Goal: Find contact information: Find contact information

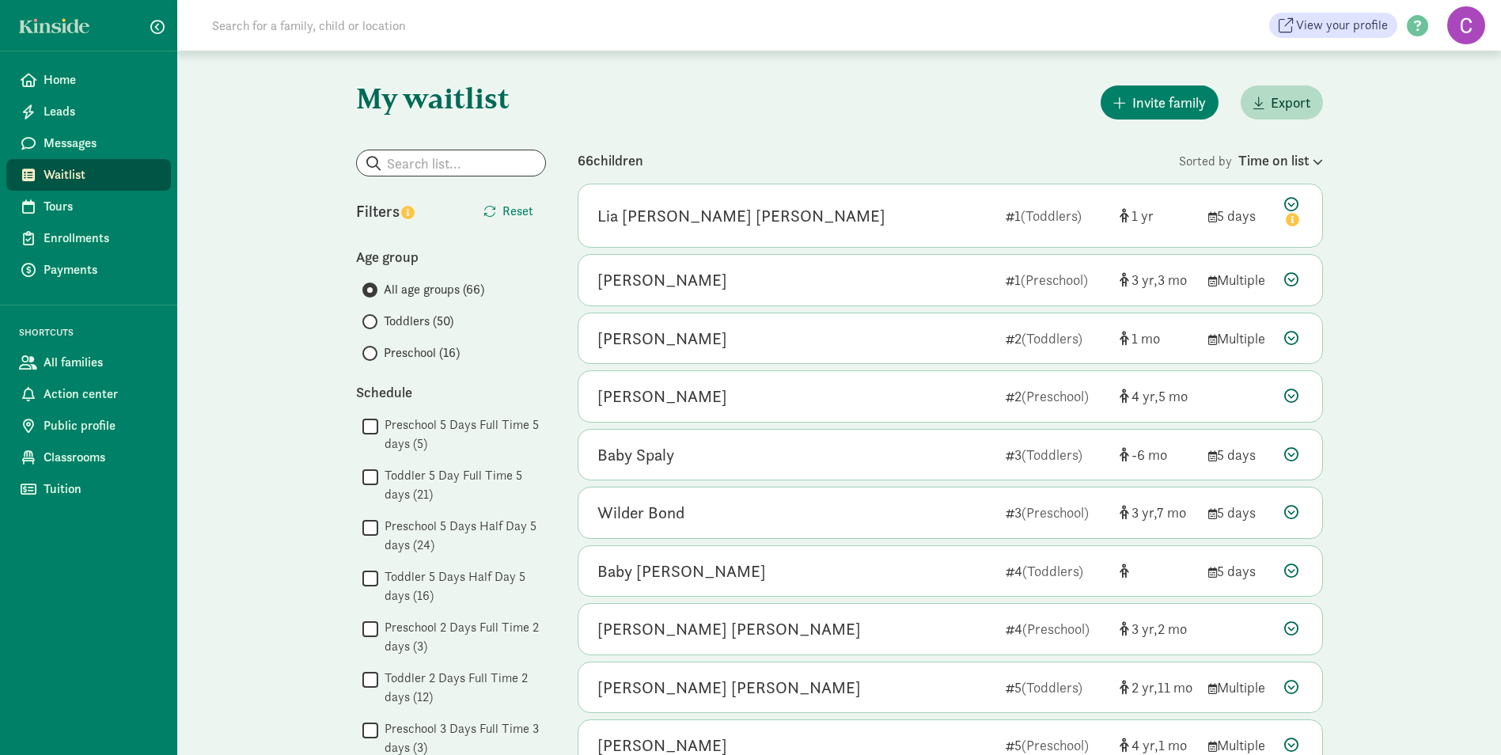
click at [374, 361] on label "Preschool (16)" at bounding box center [454, 352] width 184 height 19
click at [373, 359] on input "Preschool (16)" at bounding box center [367, 353] width 10 height 10
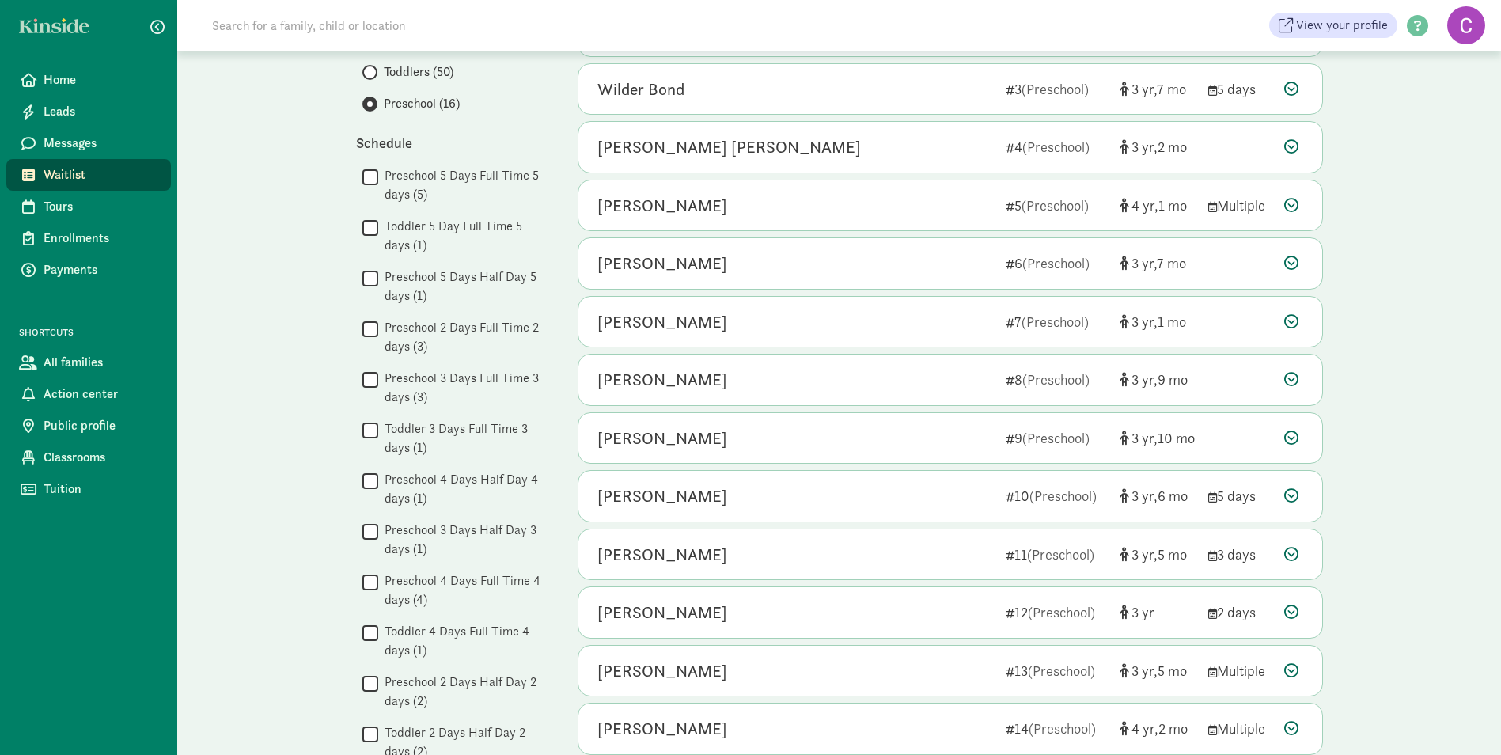
scroll to position [317, 0]
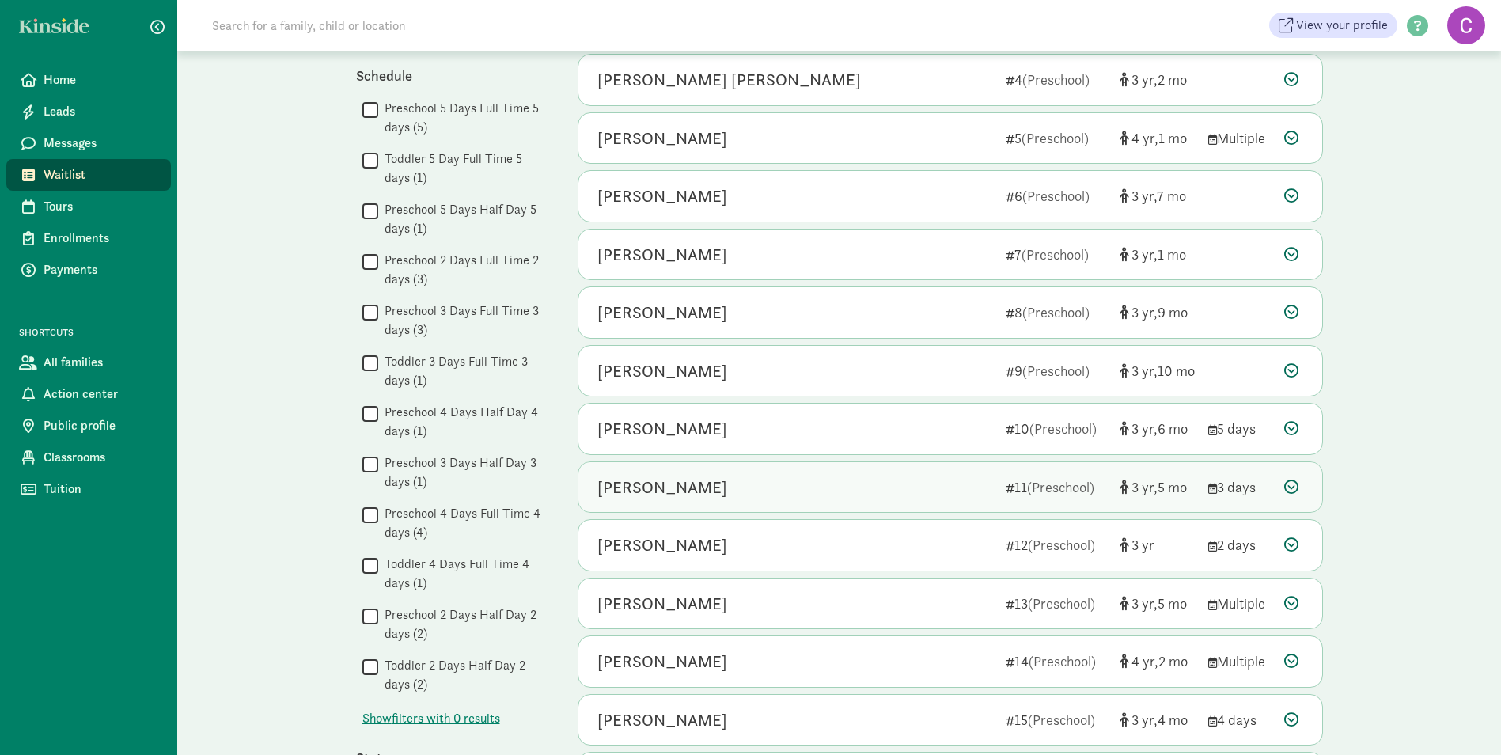
click at [1283, 481] on div "Callie Pelen 11 (Preschool) 3 5 3 days" at bounding box center [951, 487] width 744 height 51
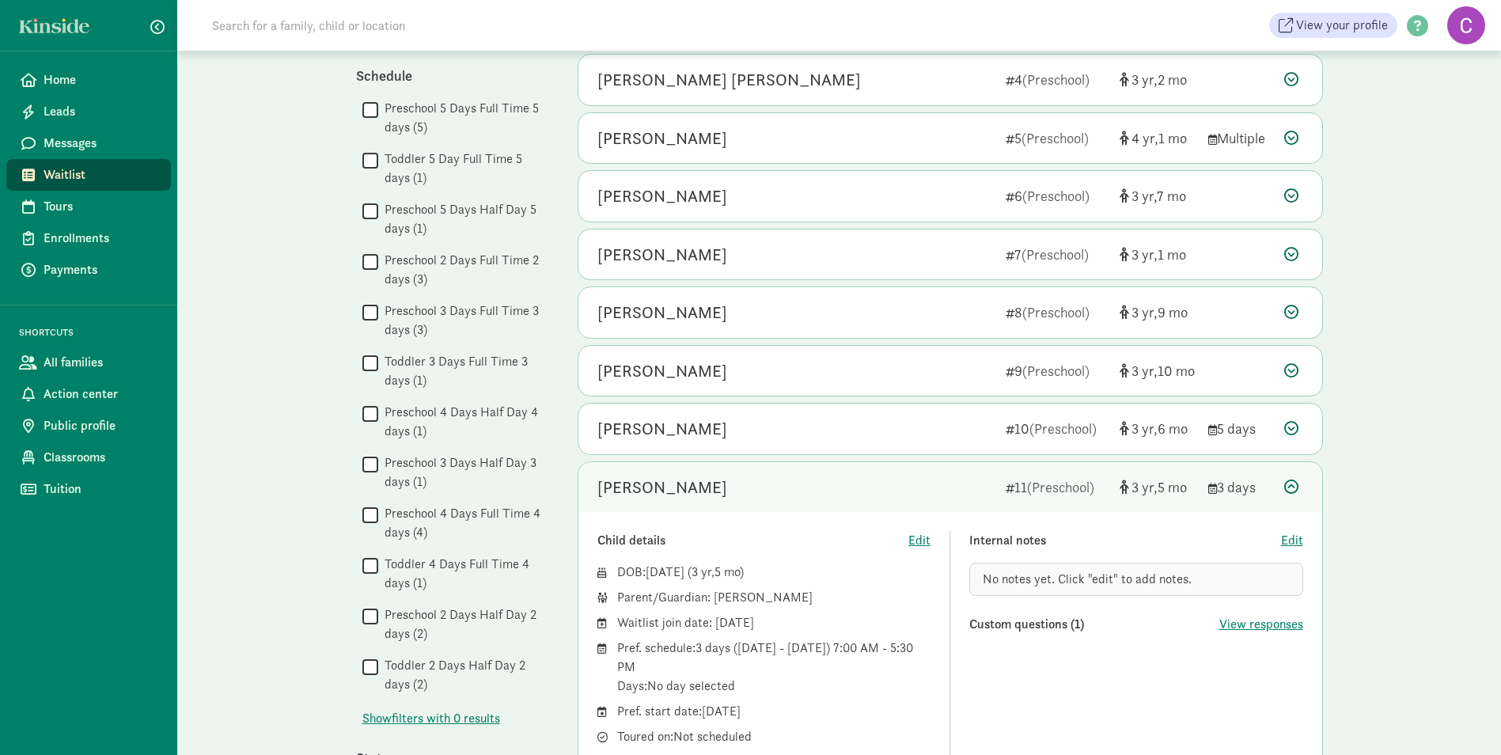
click at [1283, 481] on div "Callie Pelen 11 (Preschool) 3 5 3 days" at bounding box center [951, 487] width 744 height 51
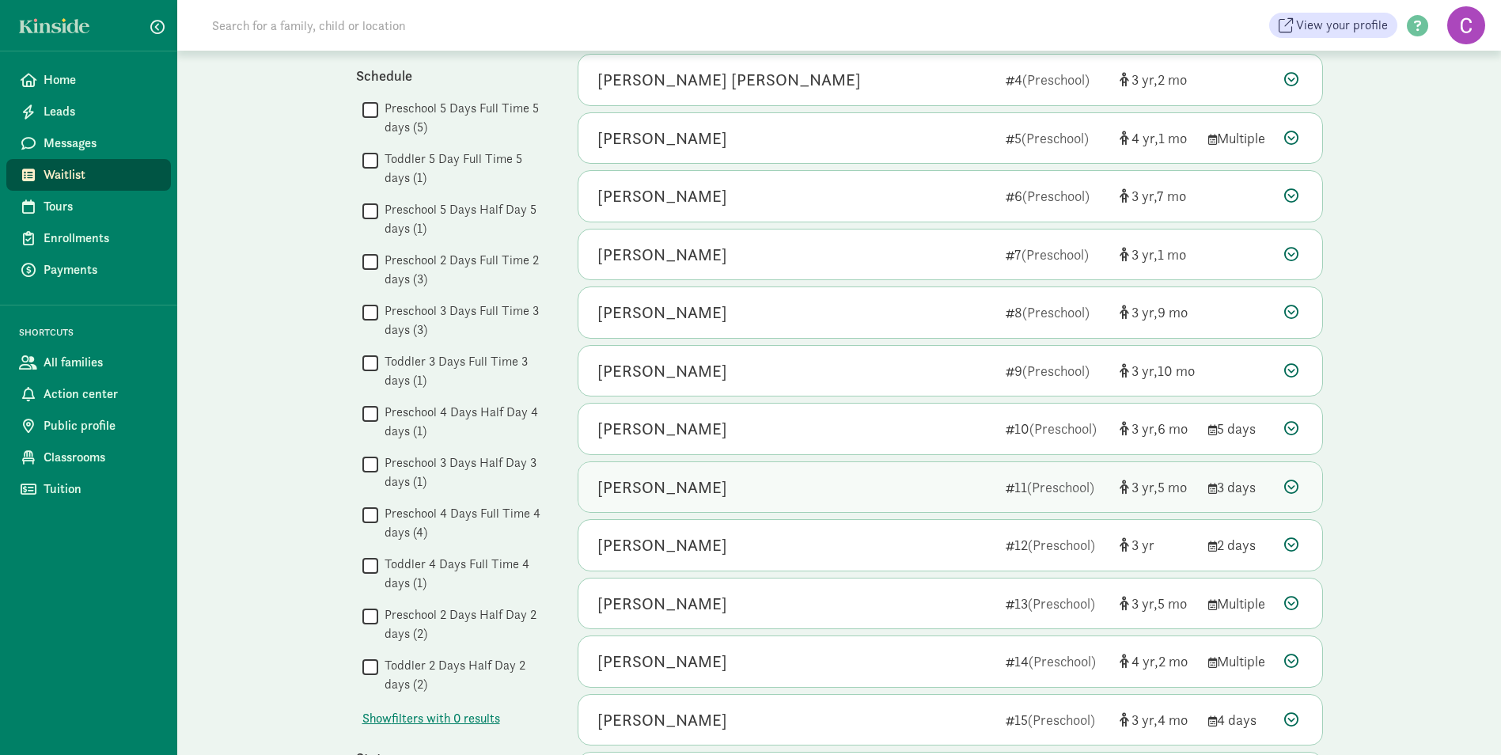
click at [1283, 481] on div "Callie Pelen 11 (Preschool) 3 5 3 days" at bounding box center [951, 487] width 744 height 51
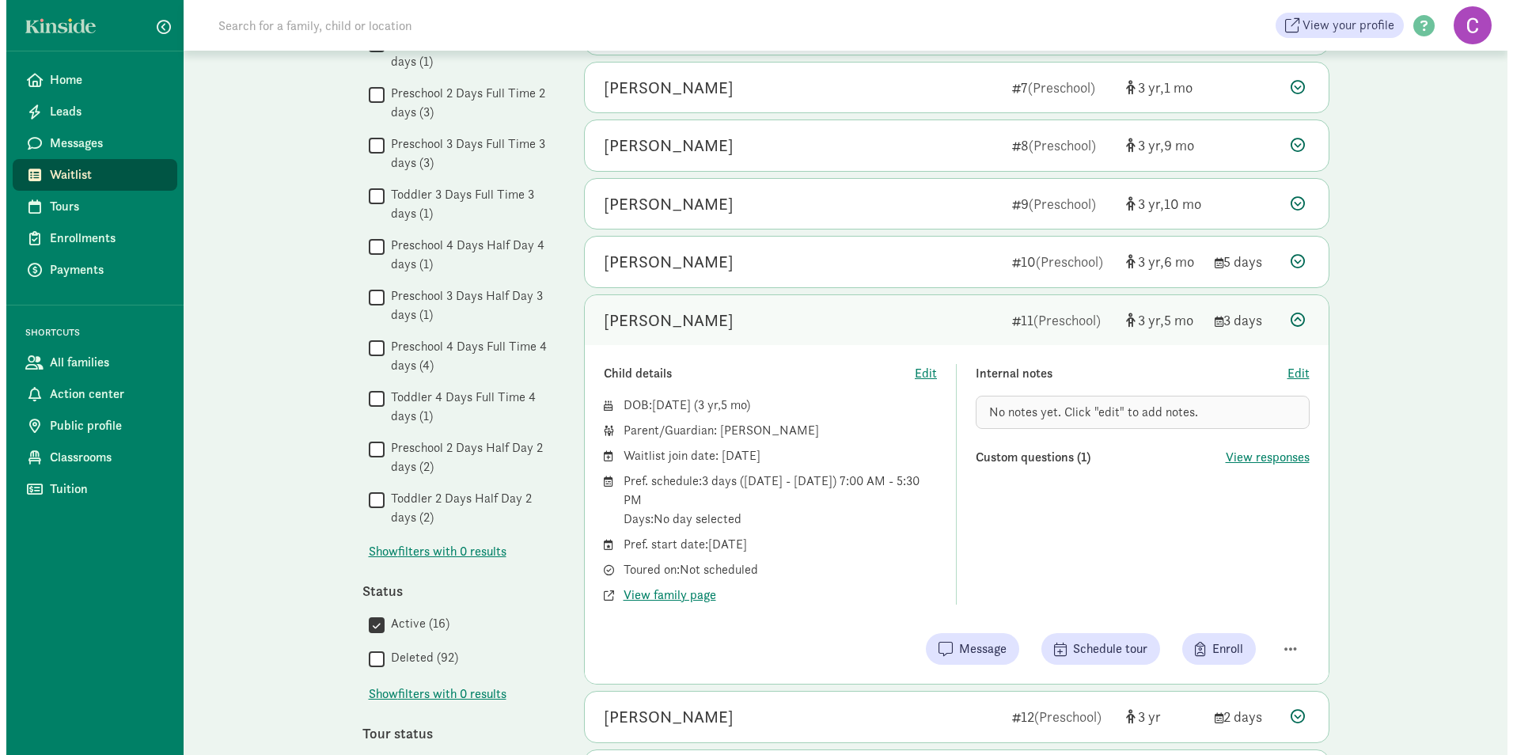
scroll to position [633, 0]
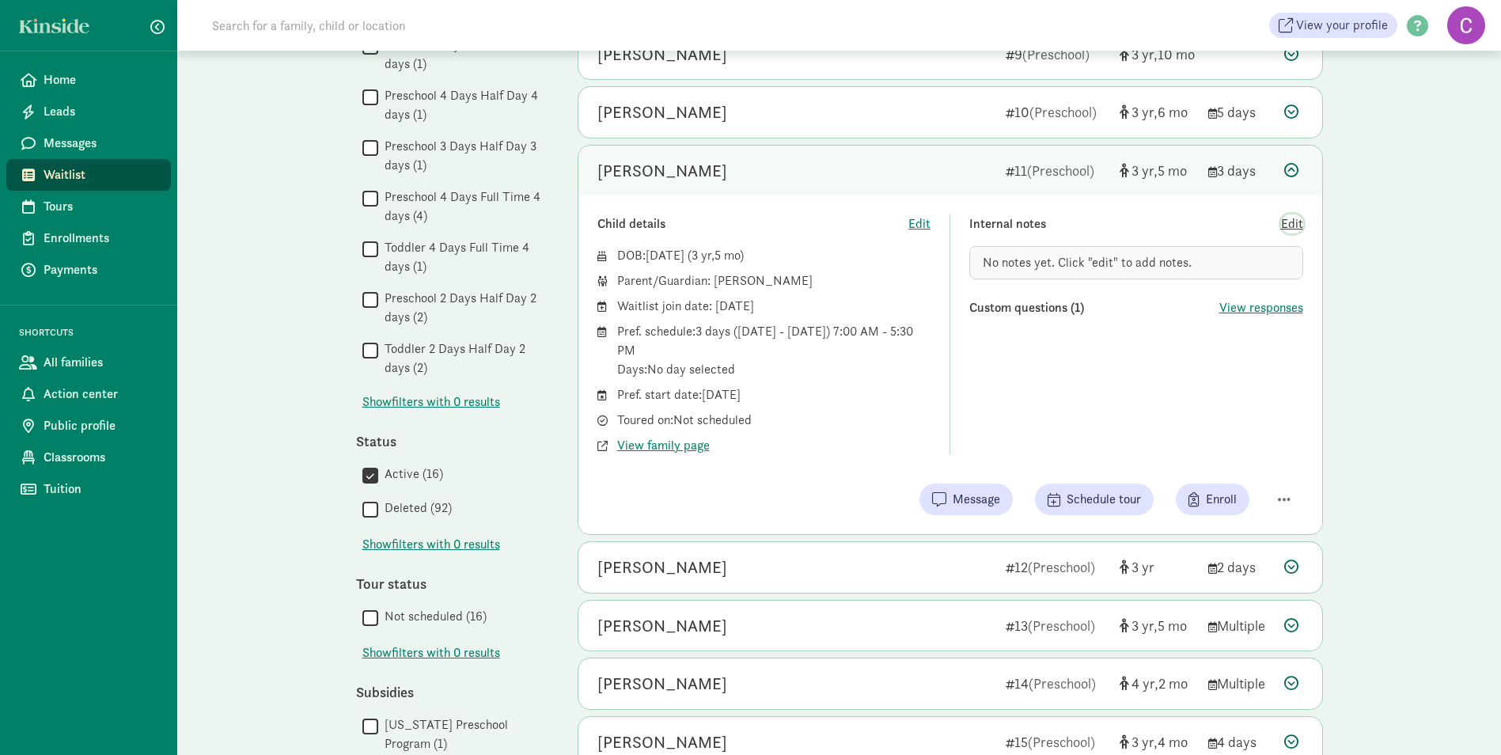
click at [1296, 228] on span "Edit" at bounding box center [1292, 223] width 22 height 19
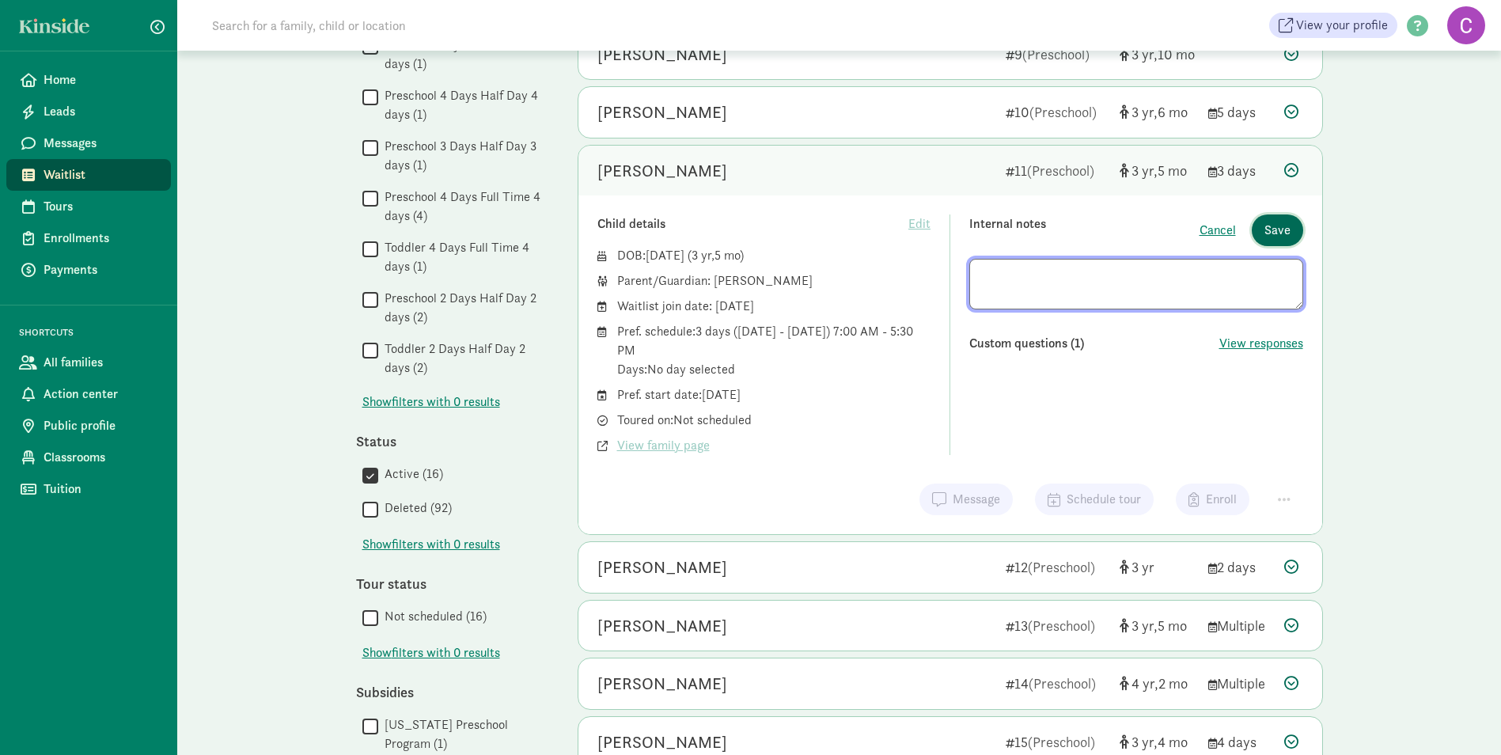
click at [1296, 228] on button "Save" at bounding box center [1277, 230] width 51 height 32
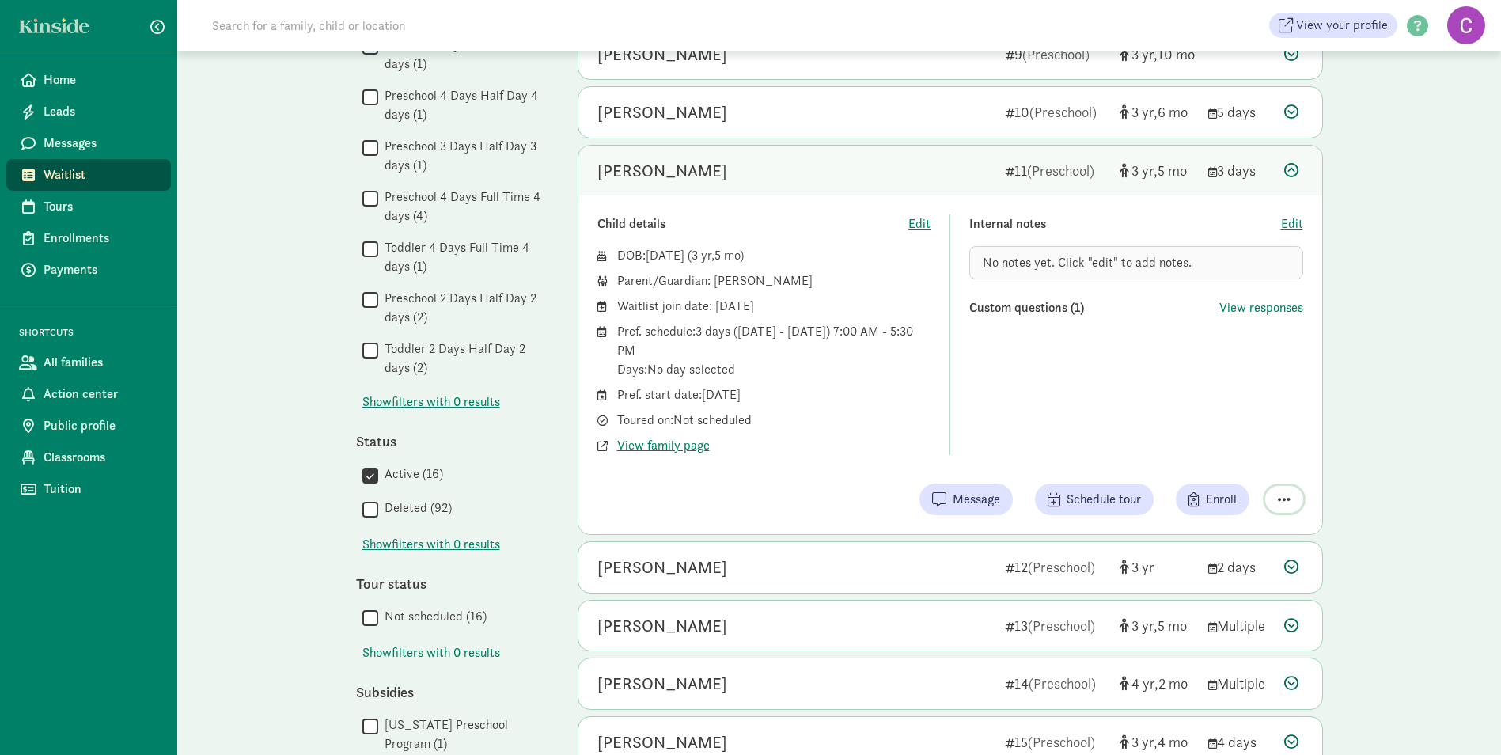
click at [1296, 493] on button "button" at bounding box center [1284, 499] width 38 height 27
click at [1248, 450] on div "Mark as unresponsive" at bounding box center [1228, 459] width 123 height 19
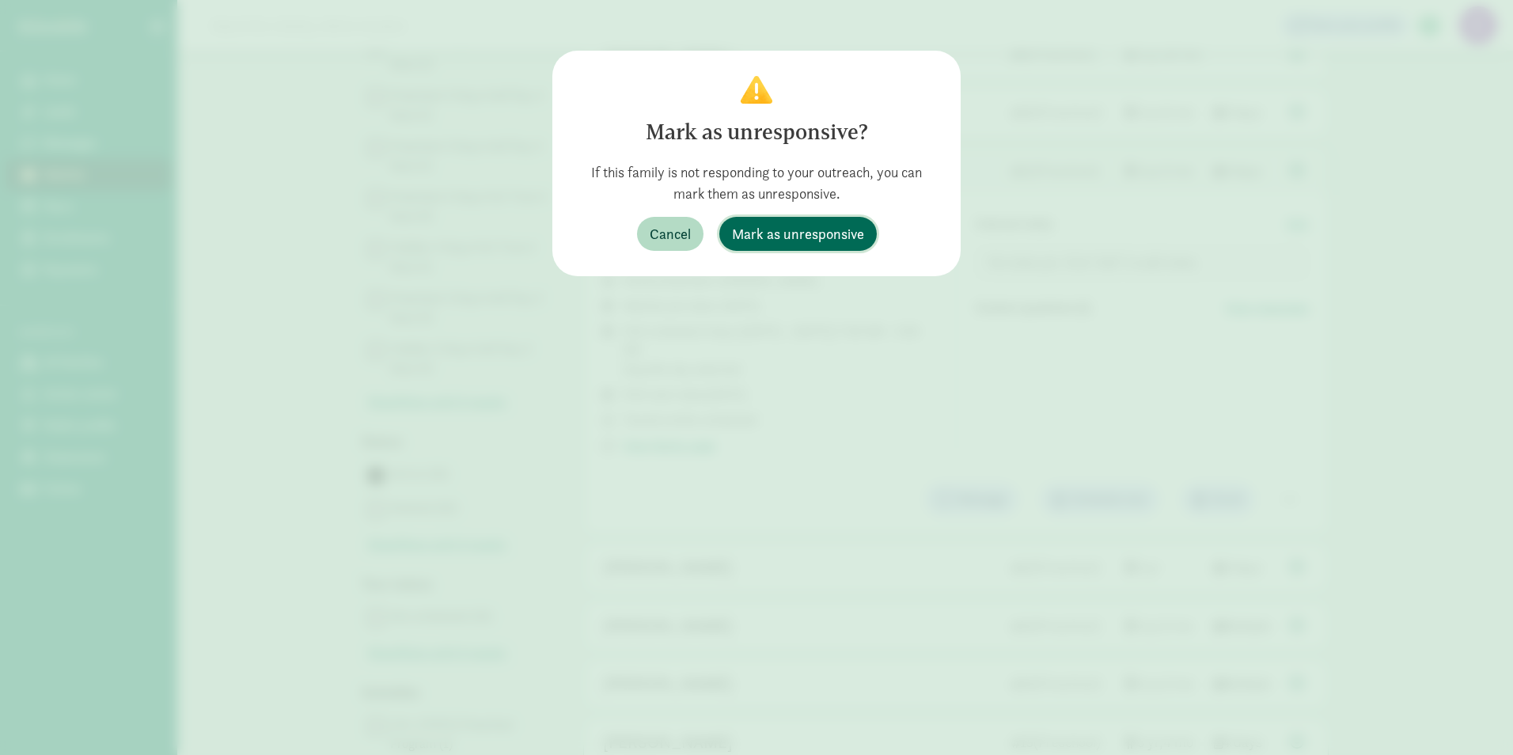
click at [807, 240] on span "Mark as unresponsive" at bounding box center [798, 233] width 132 height 21
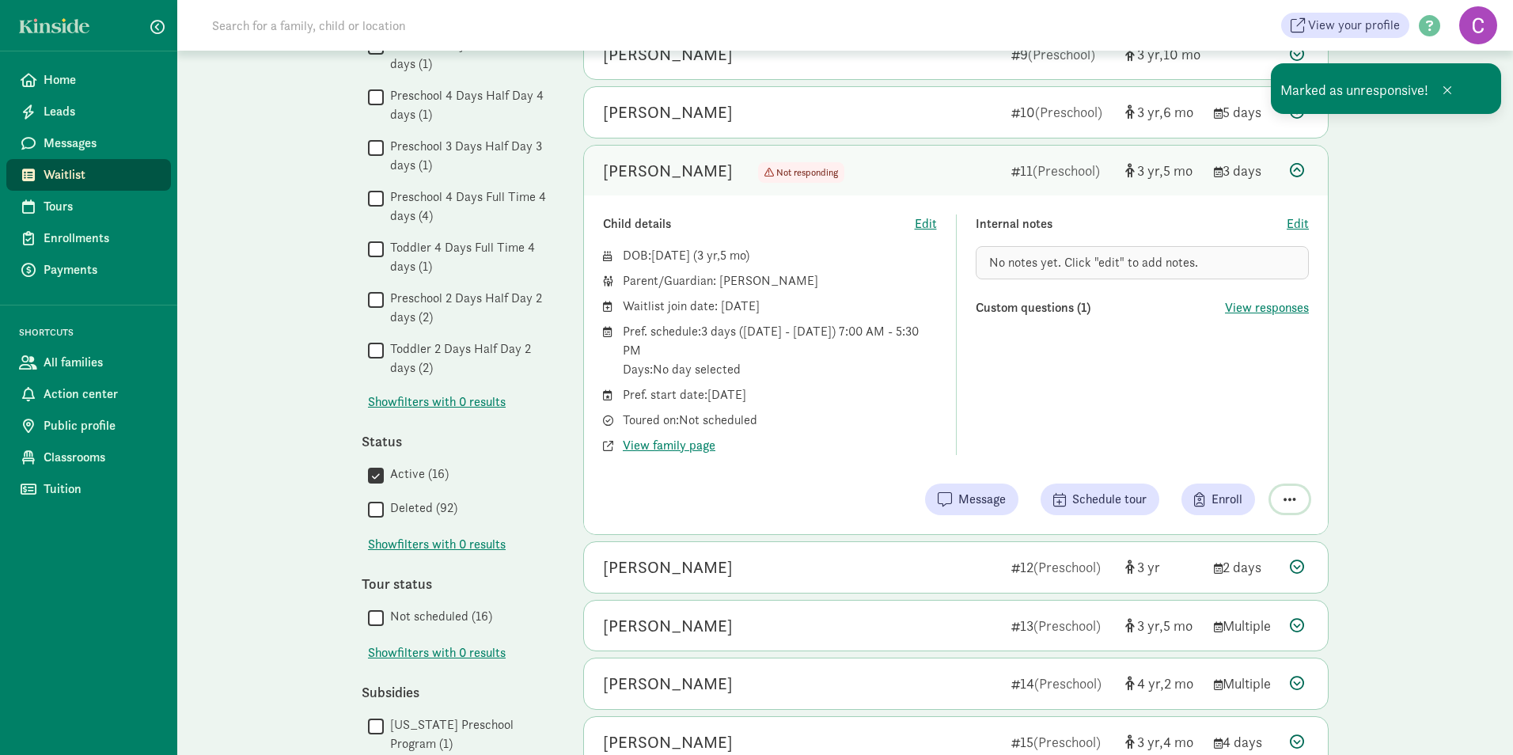
click at [1294, 496] on span "button" at bounding box center [1290, 499] width 13 height 14
click at [1273, 466] on div "Remove from list" at bounding box center [1246, 459] width 97 height 19
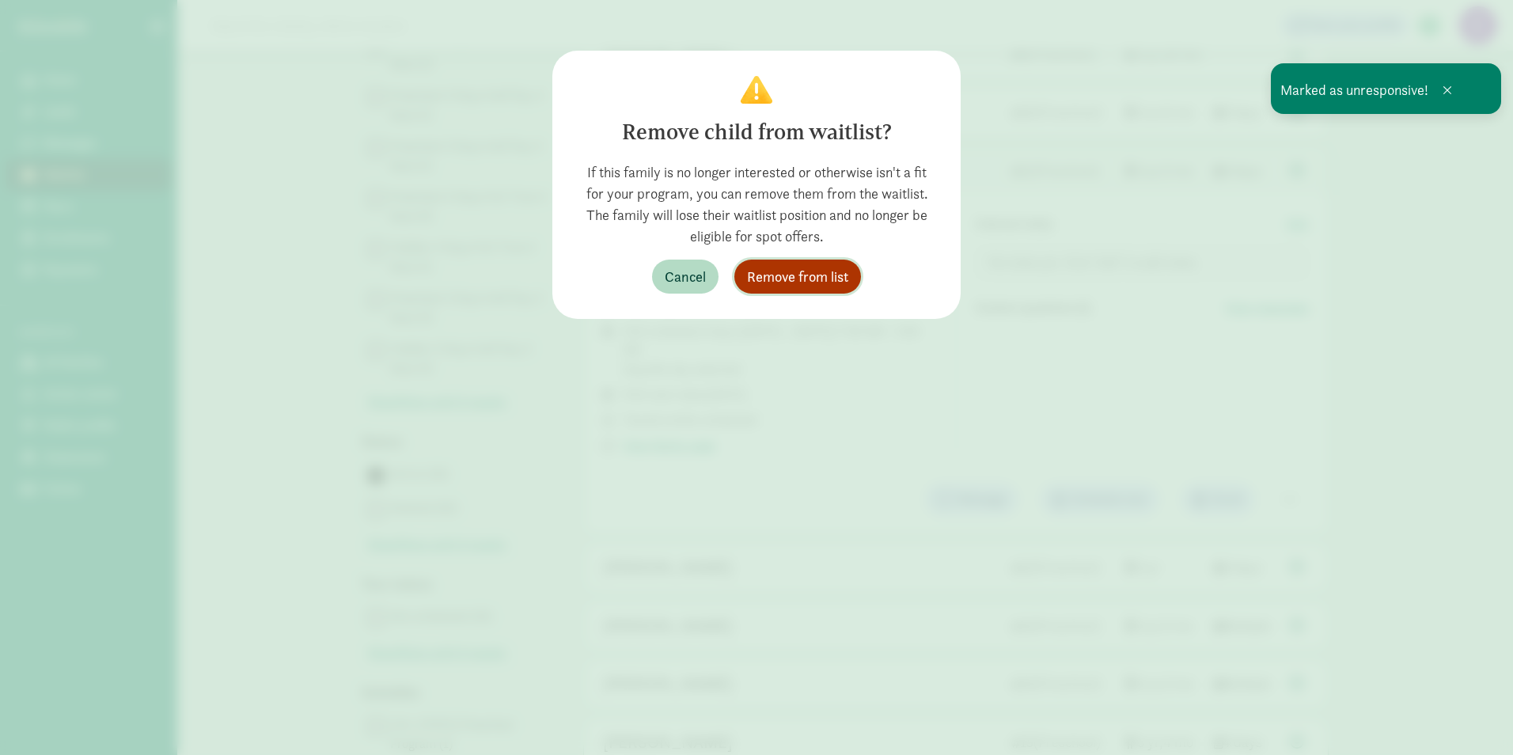
click at [819, 285] on span "Remove from list" at bounding box center [797, 276] width 101 height 21
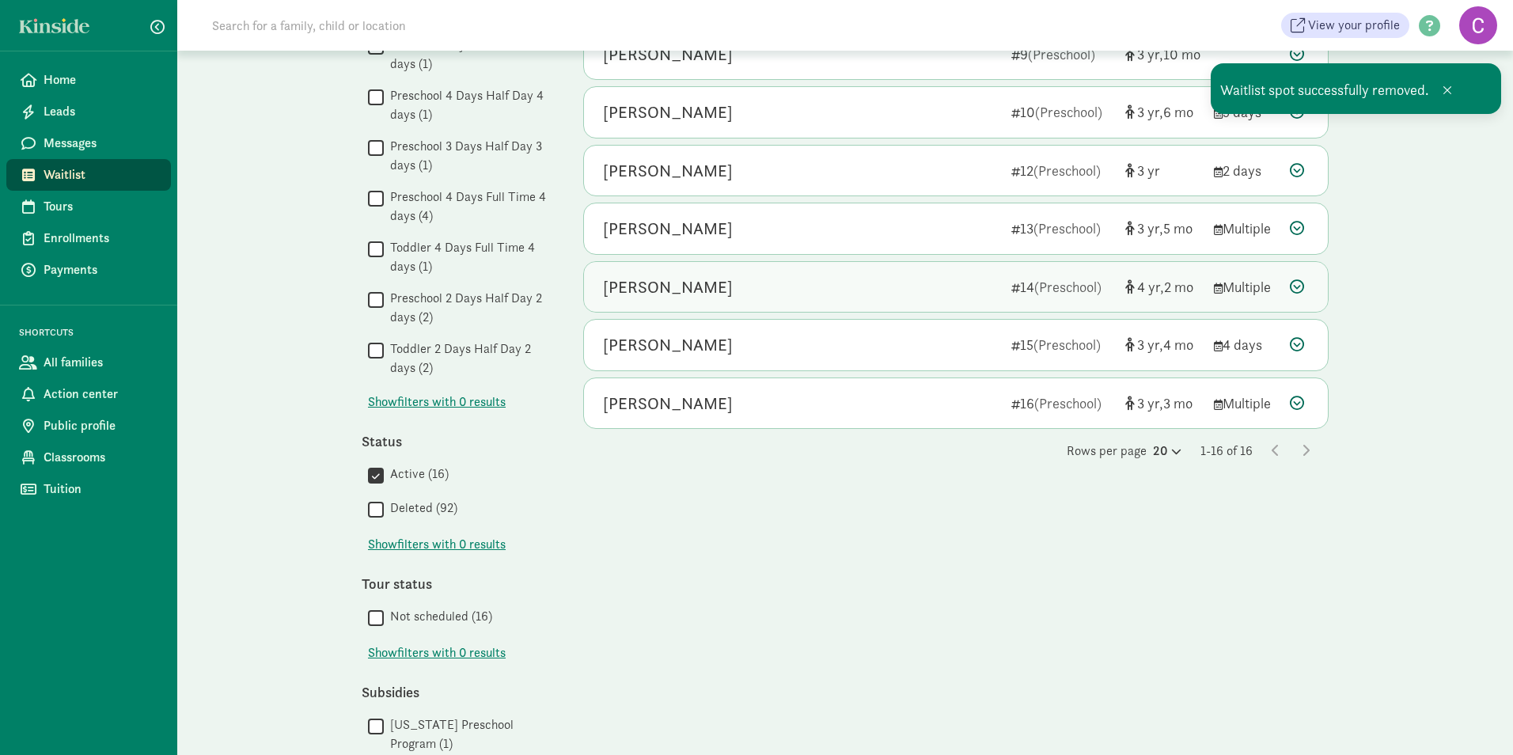
click at [1296, 284] on icon at bounding box center [1297, 286] width 14 height 14
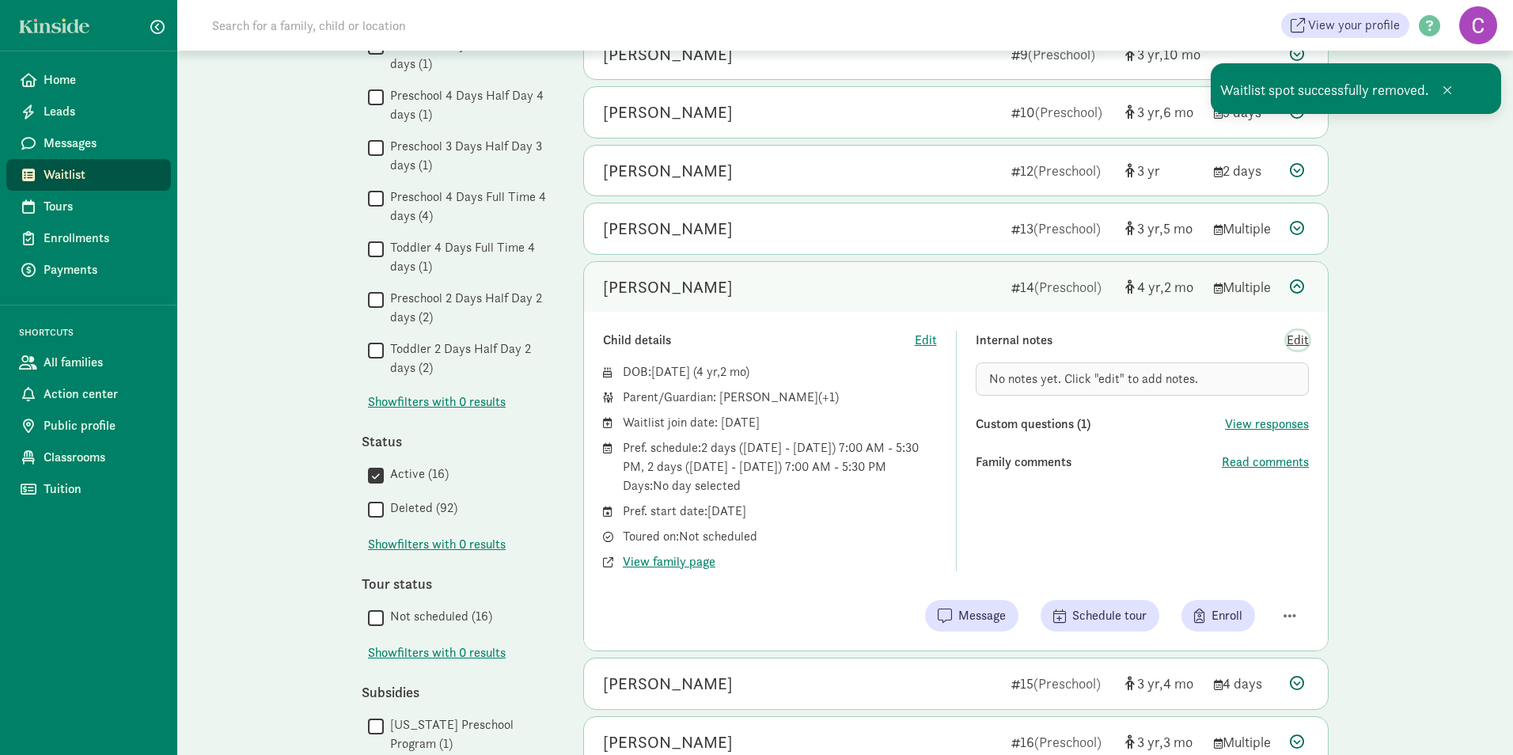
click at [1298, 334] on span "Edit" at bounding box center [1298, 340] width 22 height 19
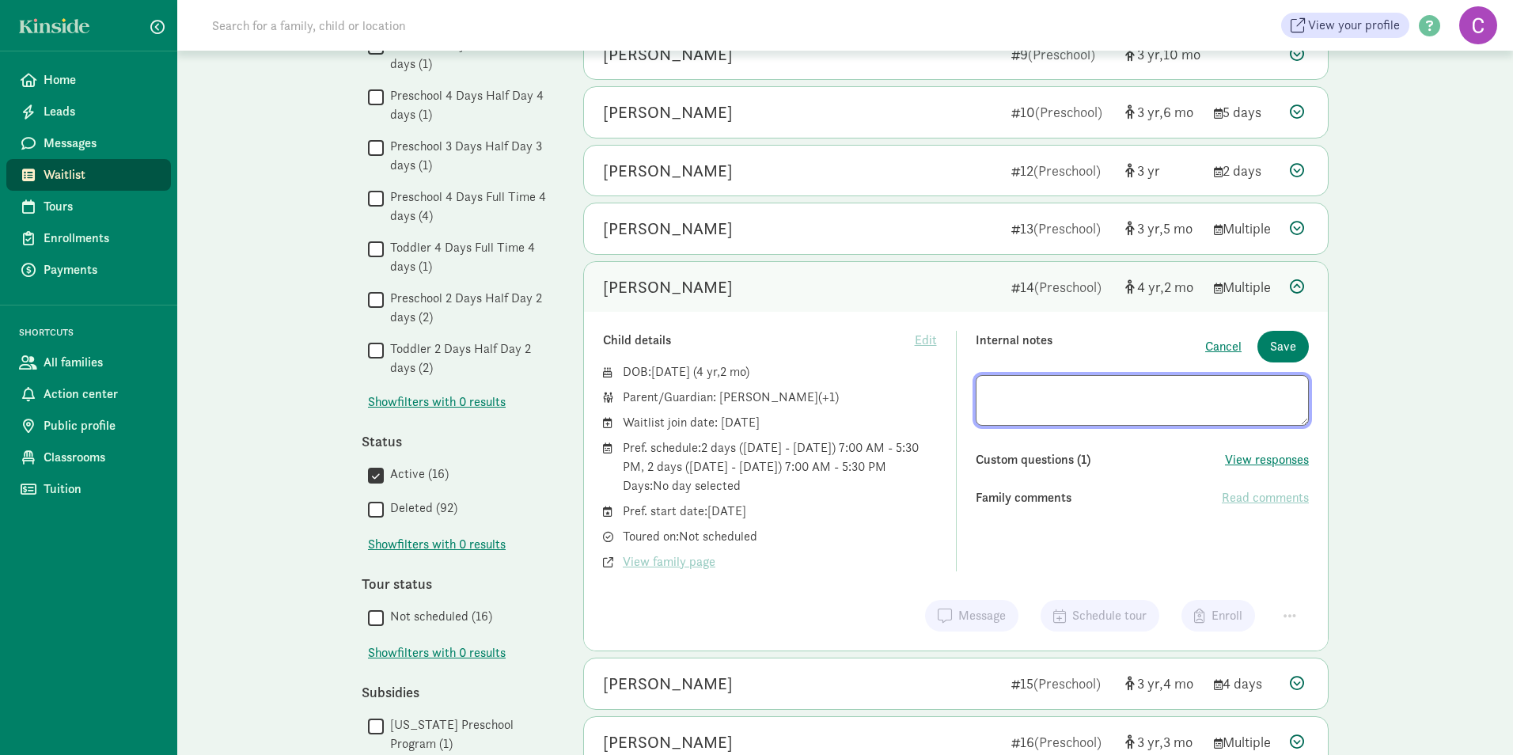
click at [1041, 403] on textarea at bounding box center [1143, 400] width 334 height 51
type textarea "Took a spot at another school."
click at [1291, 354] on span "Save" at bounding box center [1283, 346] width 26 height 19
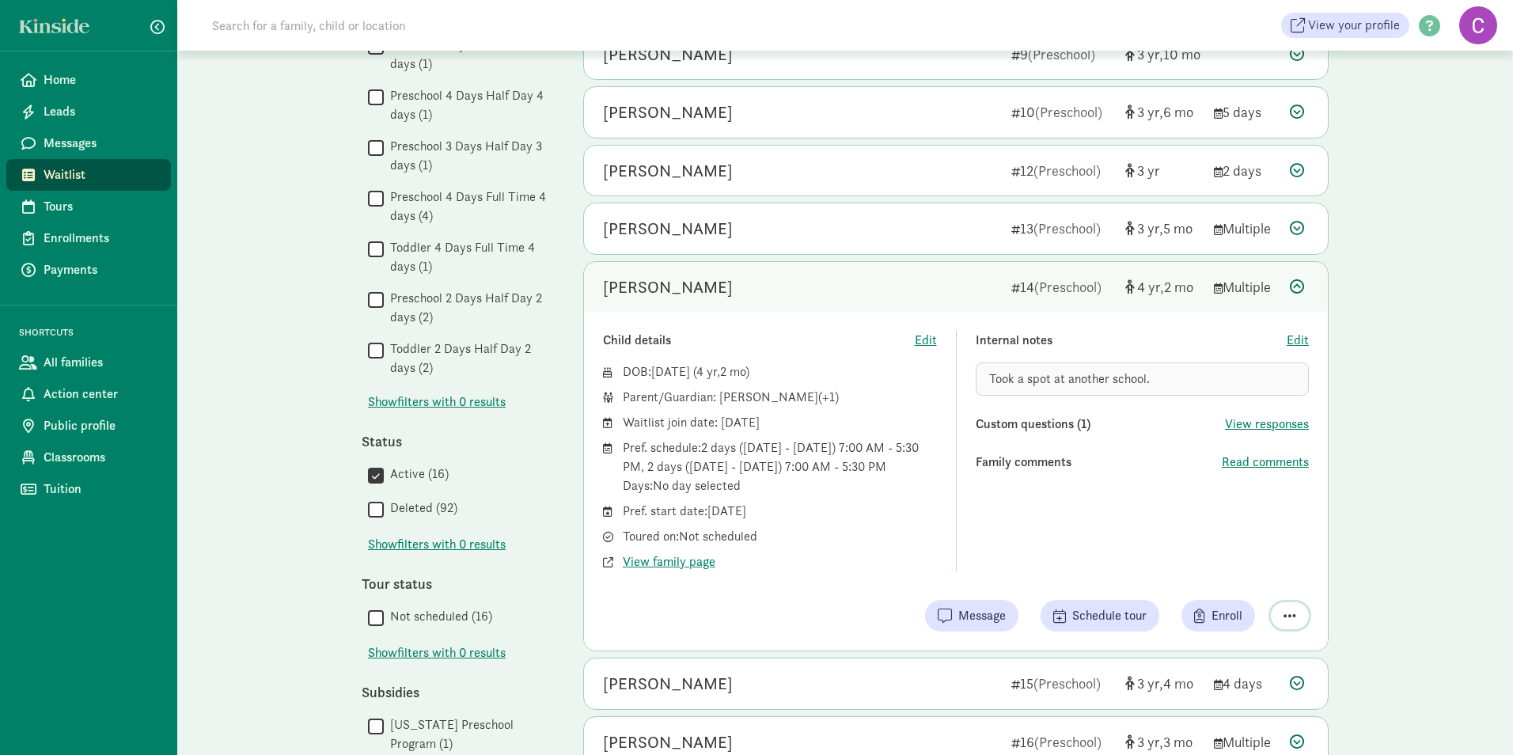
click at [1295, 616] on span "button" at bounding box center [1290, 616] width 13 height 14
click at [1265, 574] on div "Remove from list" at bounding box center [1234, 575] width 123 height 19
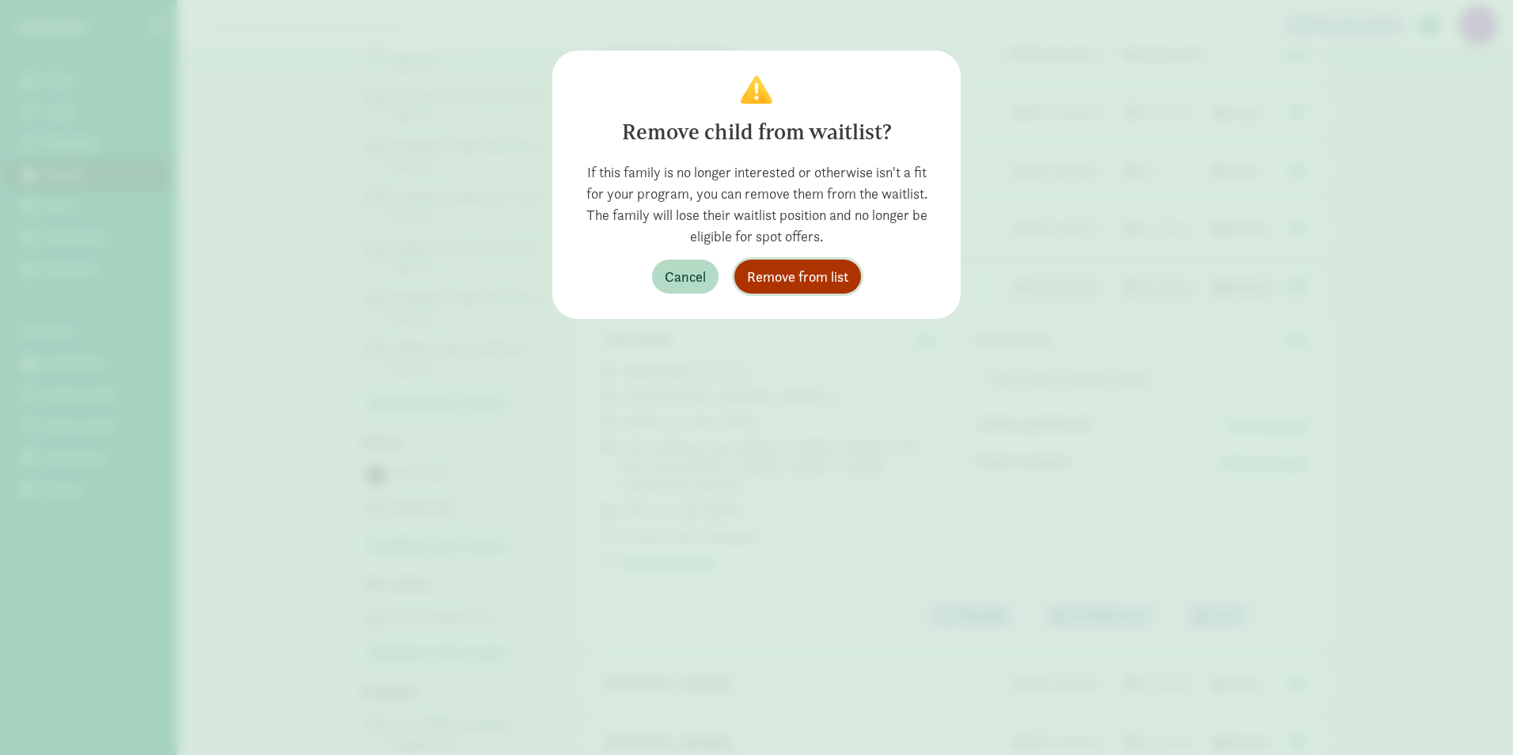
click at [790, 277] on span "Remove from list" at bounding box center [797, 276] width 101 height 21
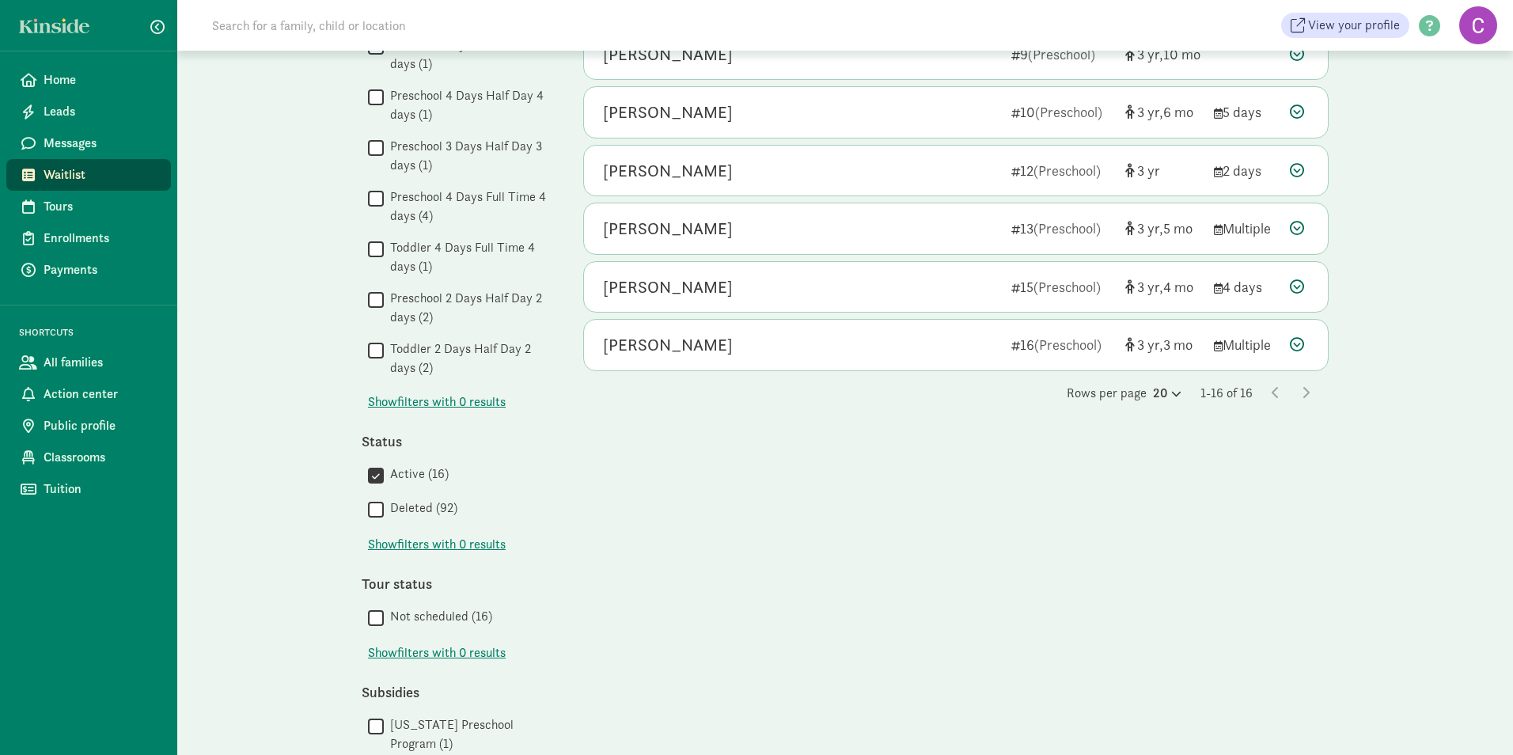
click at [315, 323] on div "My waitlist Invite family Export Show filters Preschool Reset Filters Reset Age…" at bounding box center [845, 170] width 1336 height 1505
click at [374, 248] on input "Toddler 4 Days Full Time 4 days (1)" at bounding box center [376, 248] width 16 height 21
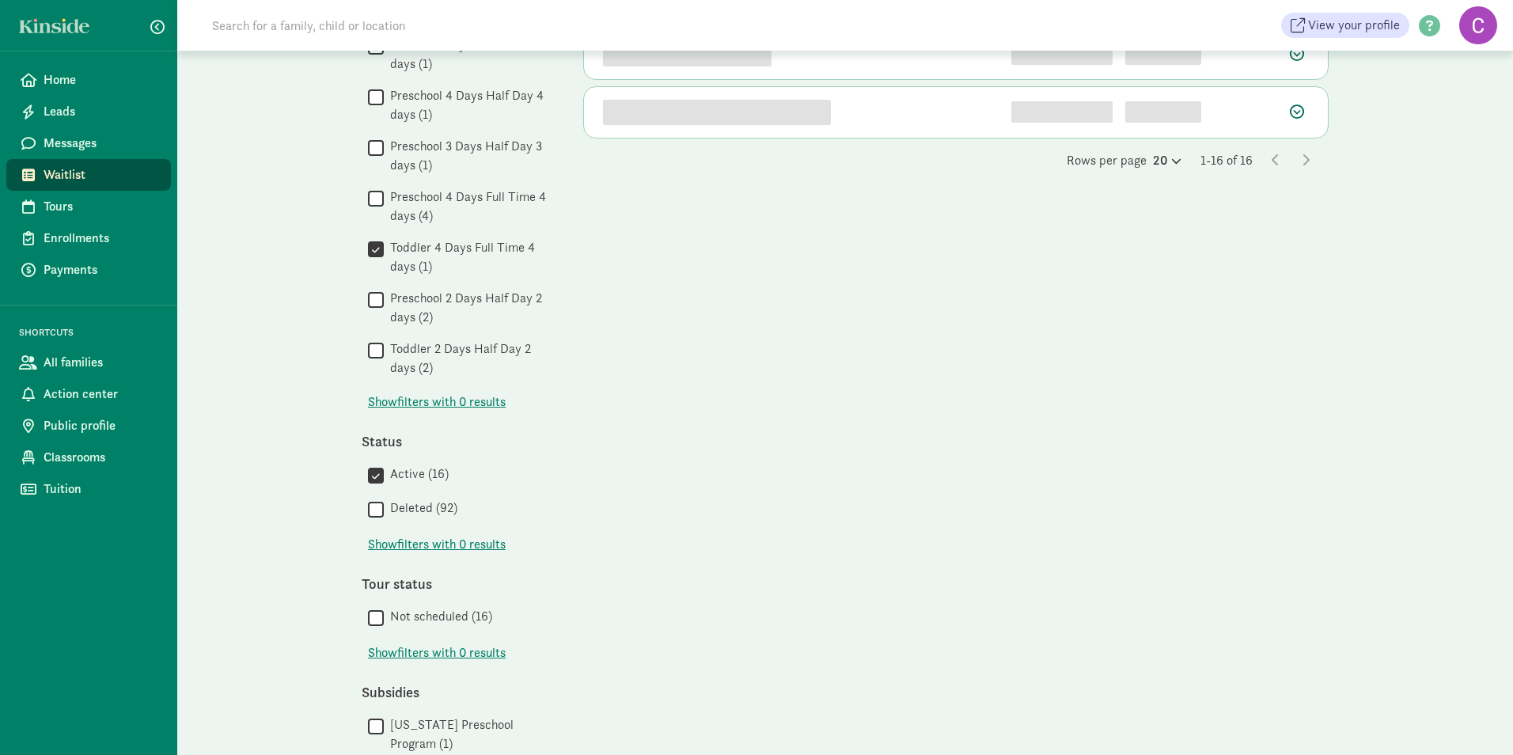
scroll to position [0, 0]
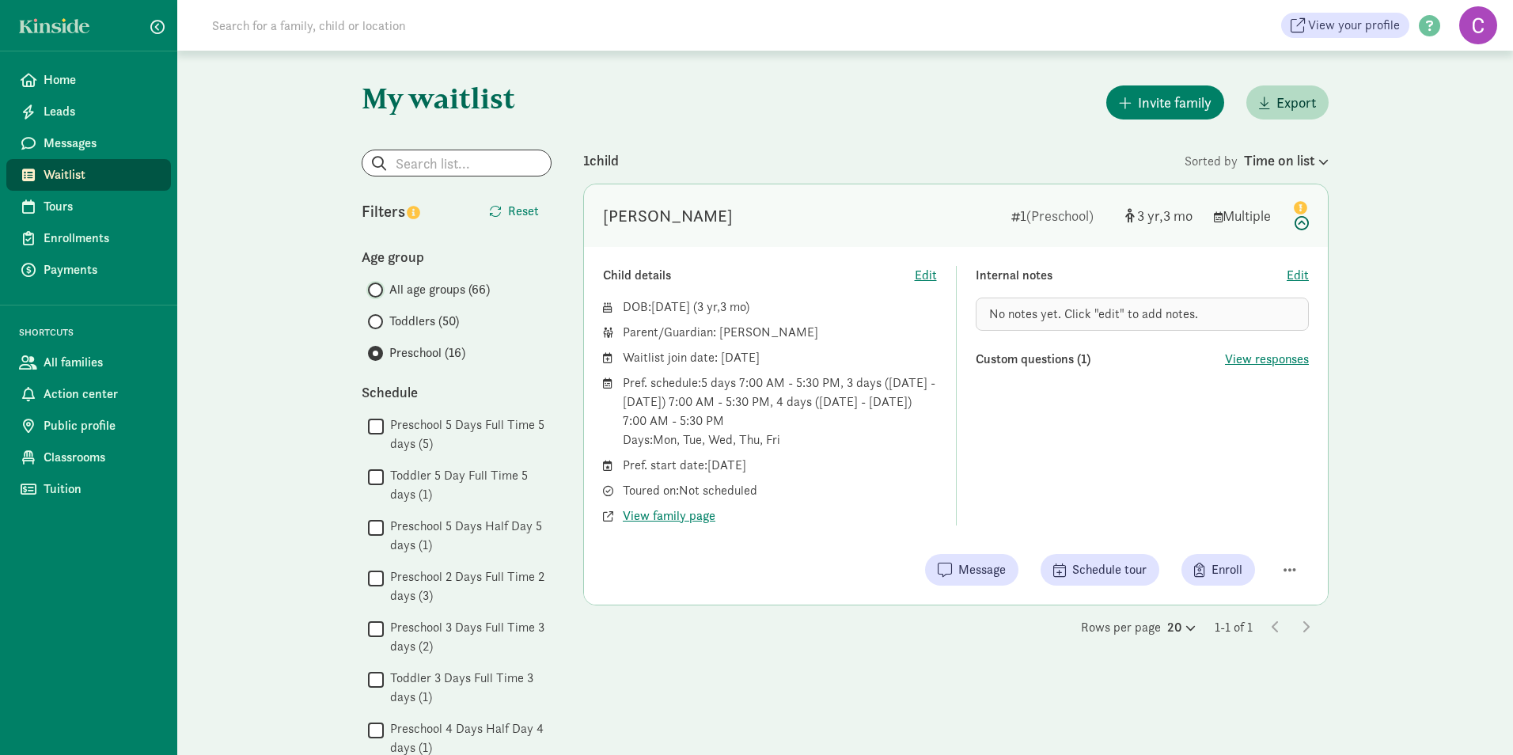
click at [373, 290] on input "All age groups (66)" at bounding box center [373, 290] width 10 height 10
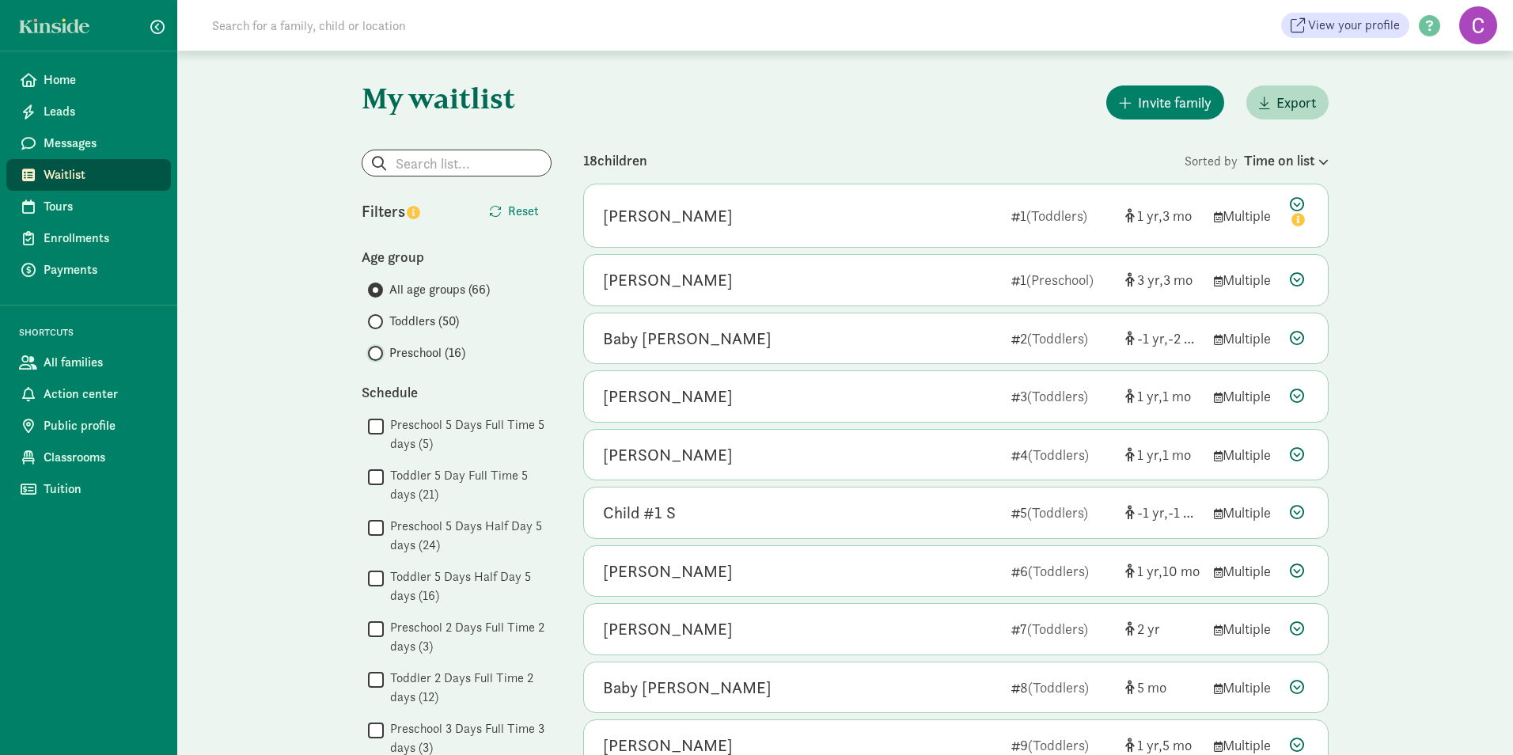
click at [376, 349] on input "Preschool (16)" at bounding box center [373, 353] width 10 height 10
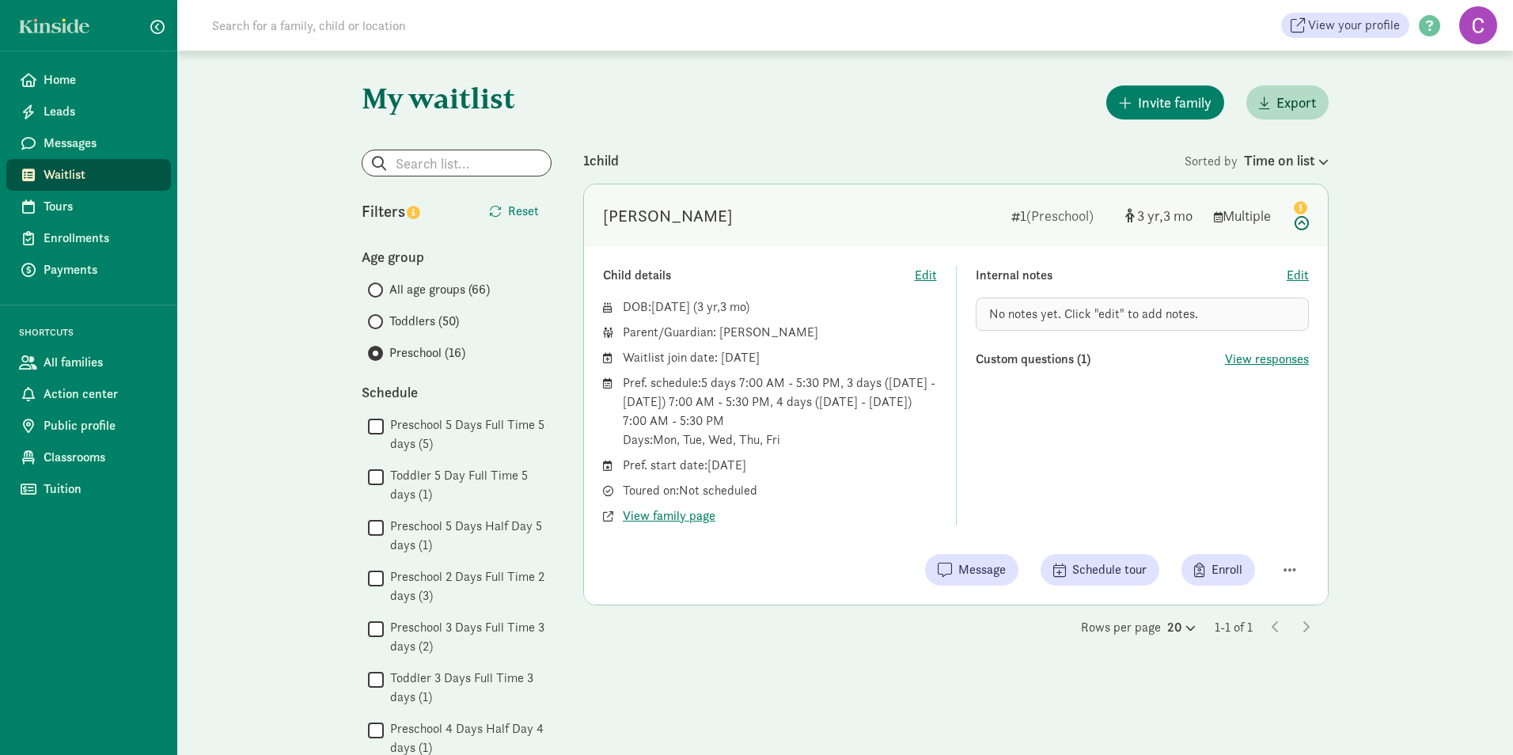
click at [645, 628] on div "Rows per page 20 1-1 of 1" at bounding box center [955, 627] width 745 height 19
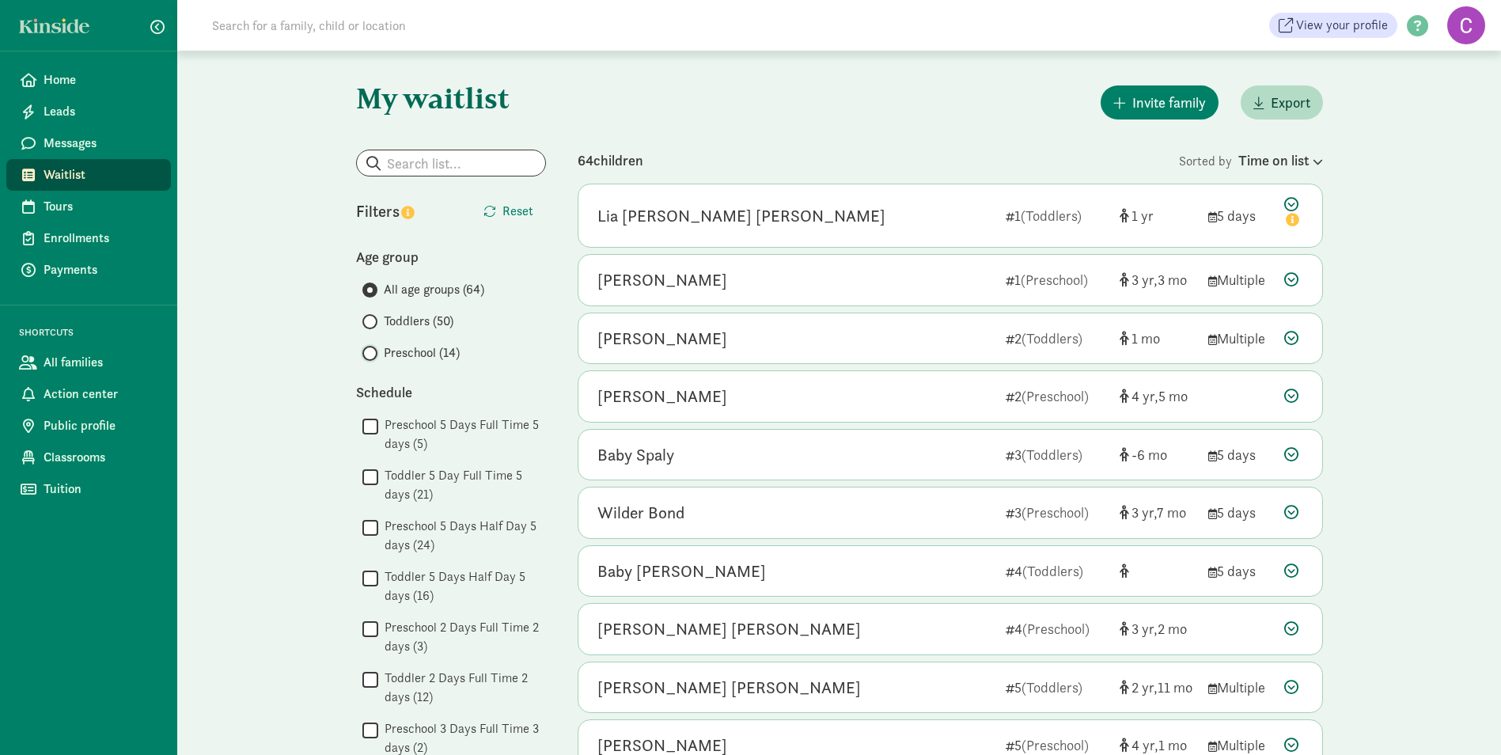
click at [370, 355] on input "Preschool (14)" at bounding box center [367, 353] width 10 height 10
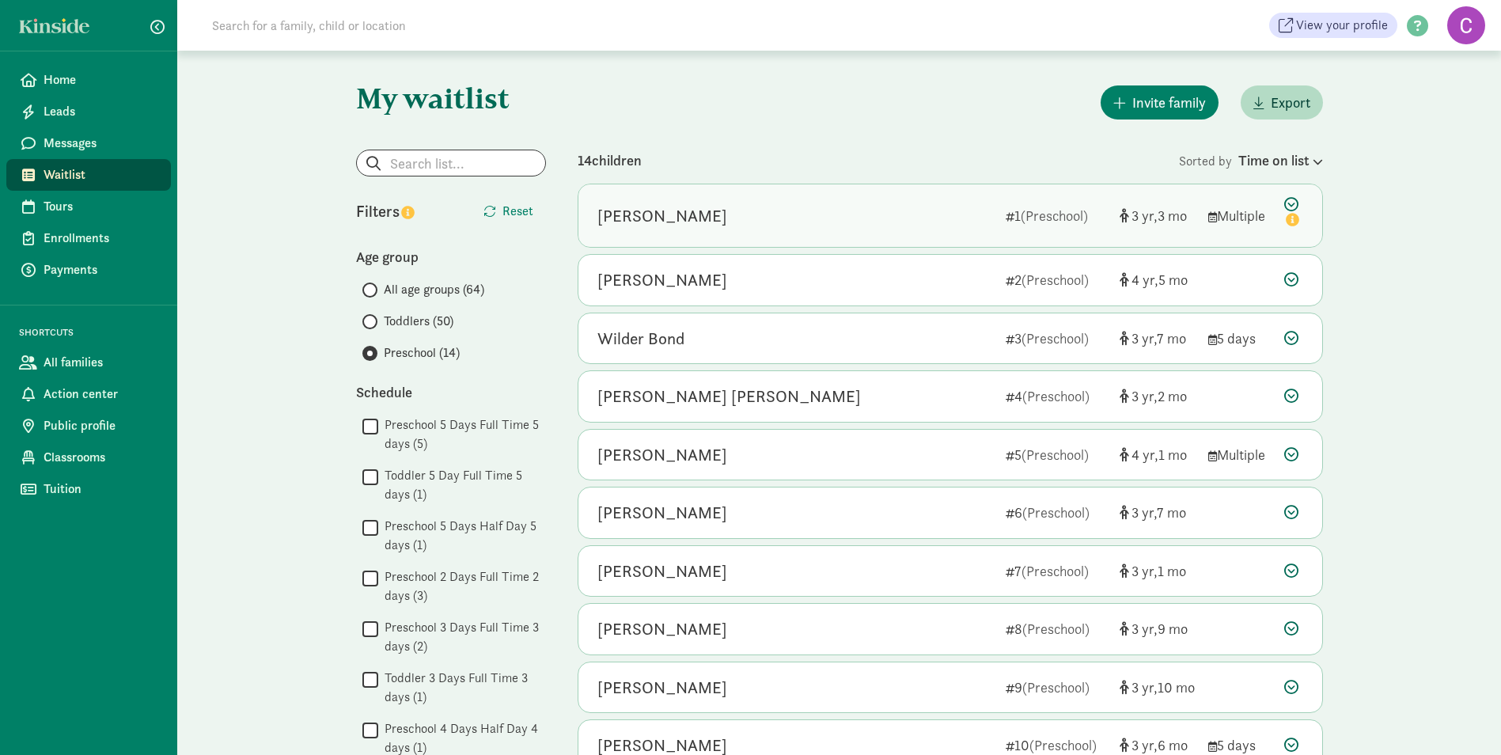
click at [659, 210] on div "[PERSON_NAME]" at bounding box center [663, 215] width 130 height 25
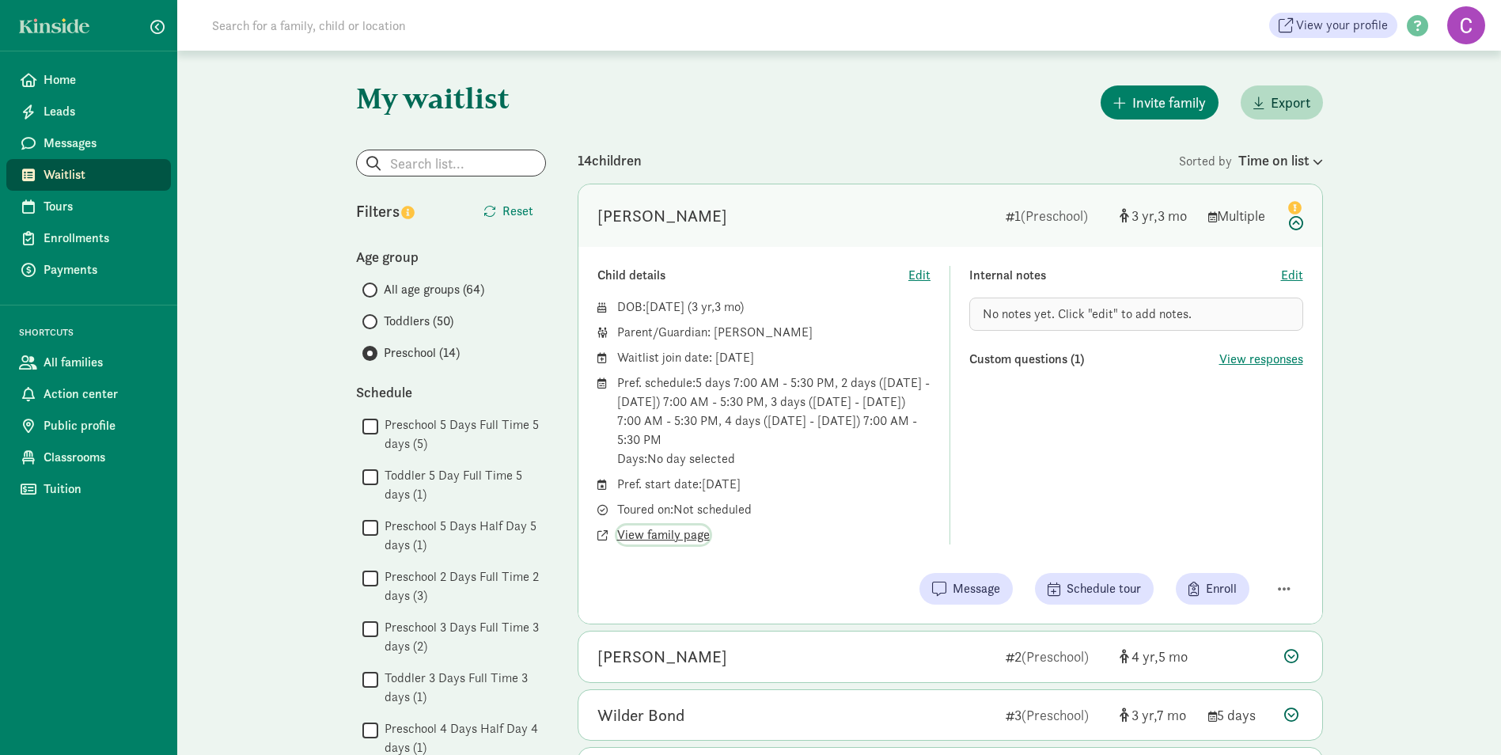
click at [693, 535] on span "View family page" at bounding box center [663, 534] width 93 height 19
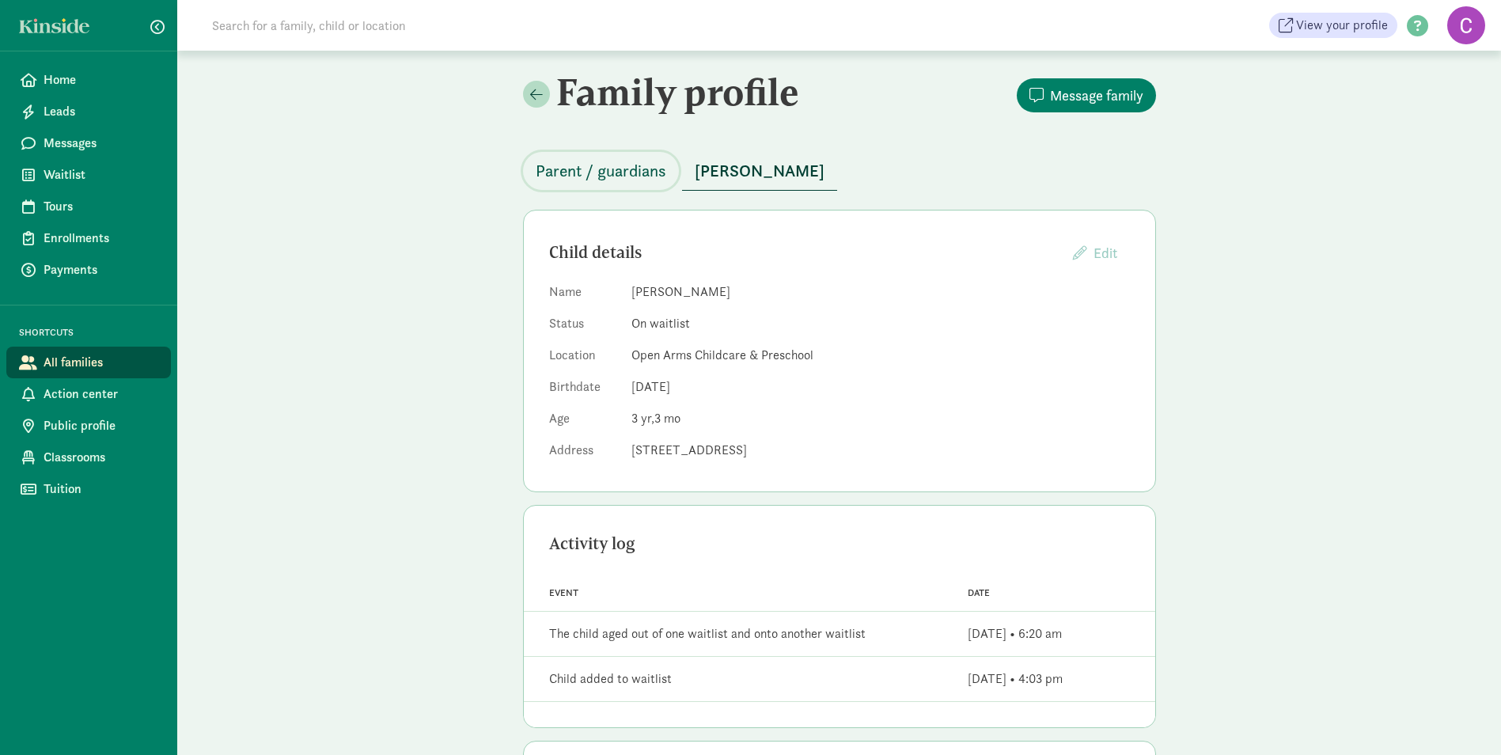
click at [603, 172] on span "Parent / guardians" at bounding box center [601, 170] width 131 height 25
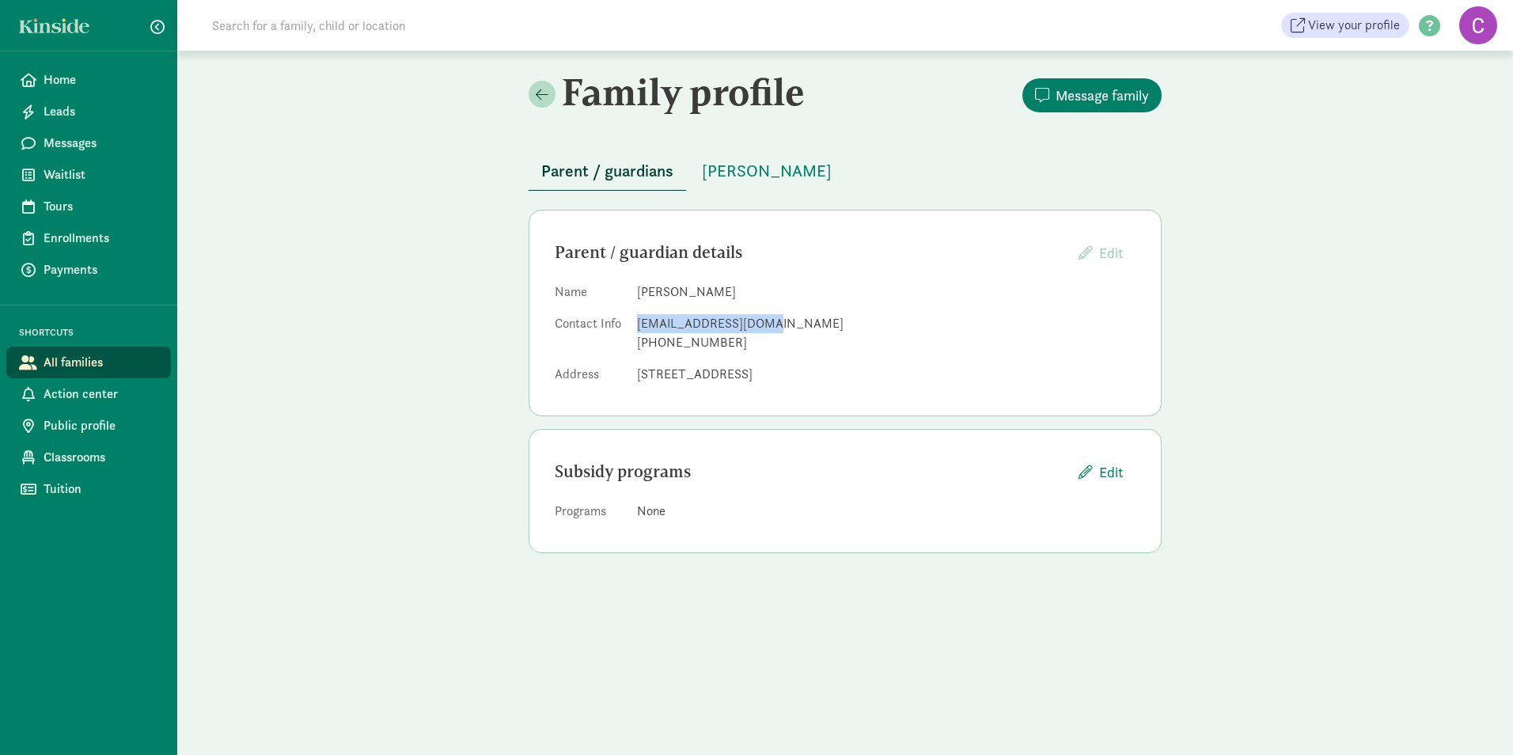
drag, startPoint x: 760, startPoint y: 321, endPoint x: 637, endPoint y: 325, distance: 122.8
click at [637, 325] on div "[EMAIL_ADDRESS][DOMAIN_NAME]" at bounding box center [886, 323] width 499 height 19
copy div "[EMAIL_ADDRESS][DOMAIN_NAME]"
click at [581, 168] on span "Parent / guardians" at bounding box center [607, 170] width 132 height 25
click at [65, 82] on span "Home" at bounding box center [101, 79] width 115 height 19
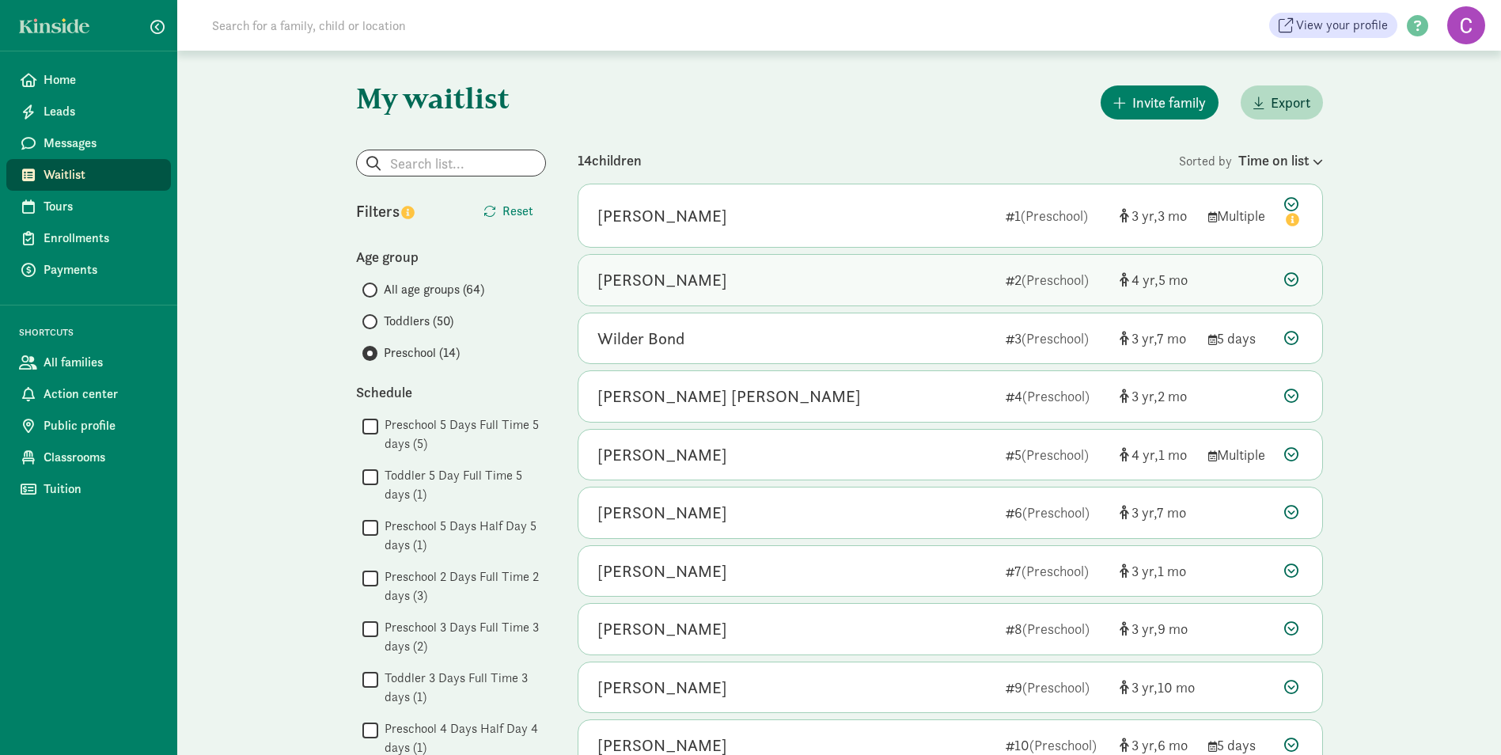
click at [677, 279] on div "Cayden Brown" at bounding box center [663, 279] width 130 height 25
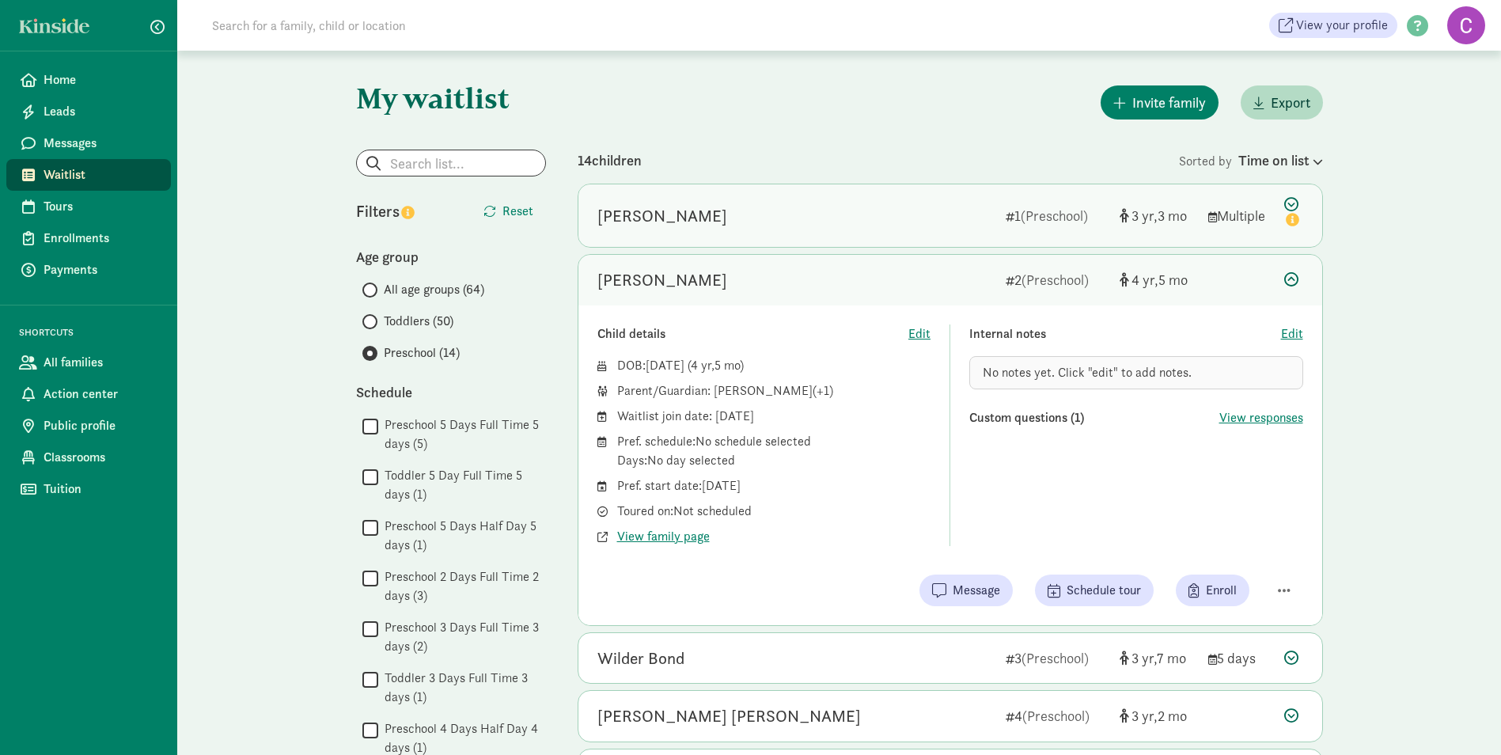
click at [692, 215] on div "[PERSON_NAME]" at bounding box center [663, 215] width 130 height 25
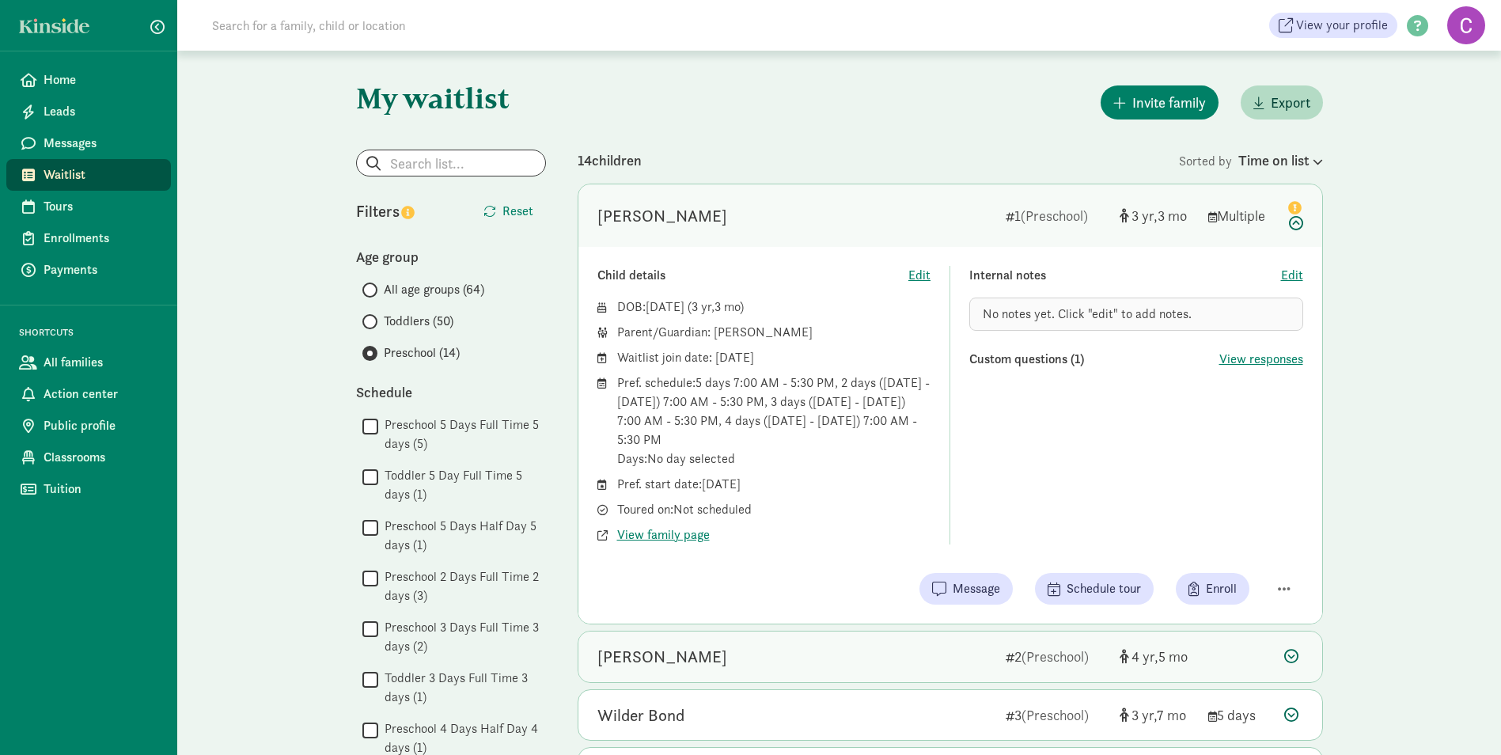
click at [660, 655] on div "[PERSON_NAME]" at bounding box center [663, 656] width 130 height 25
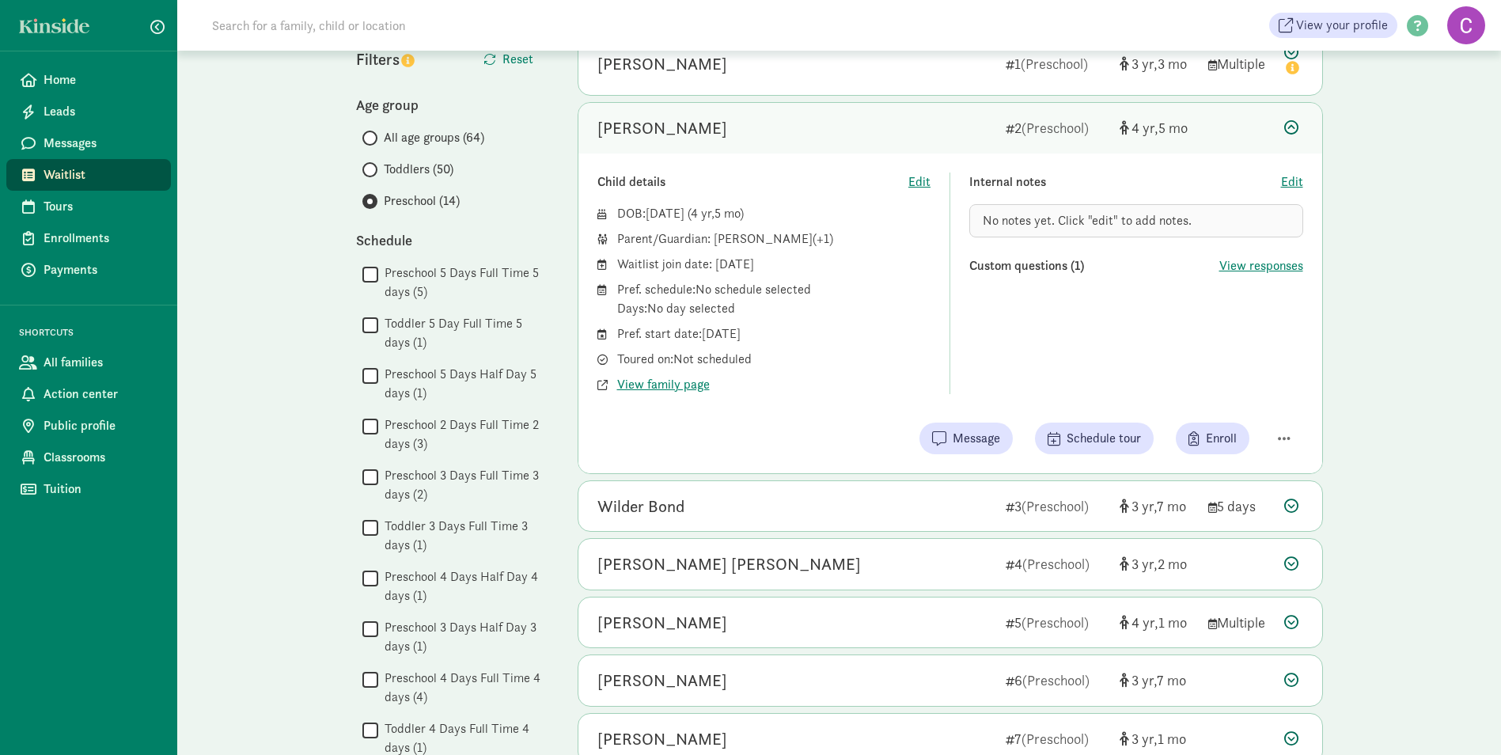
scroll to position [158, 0]
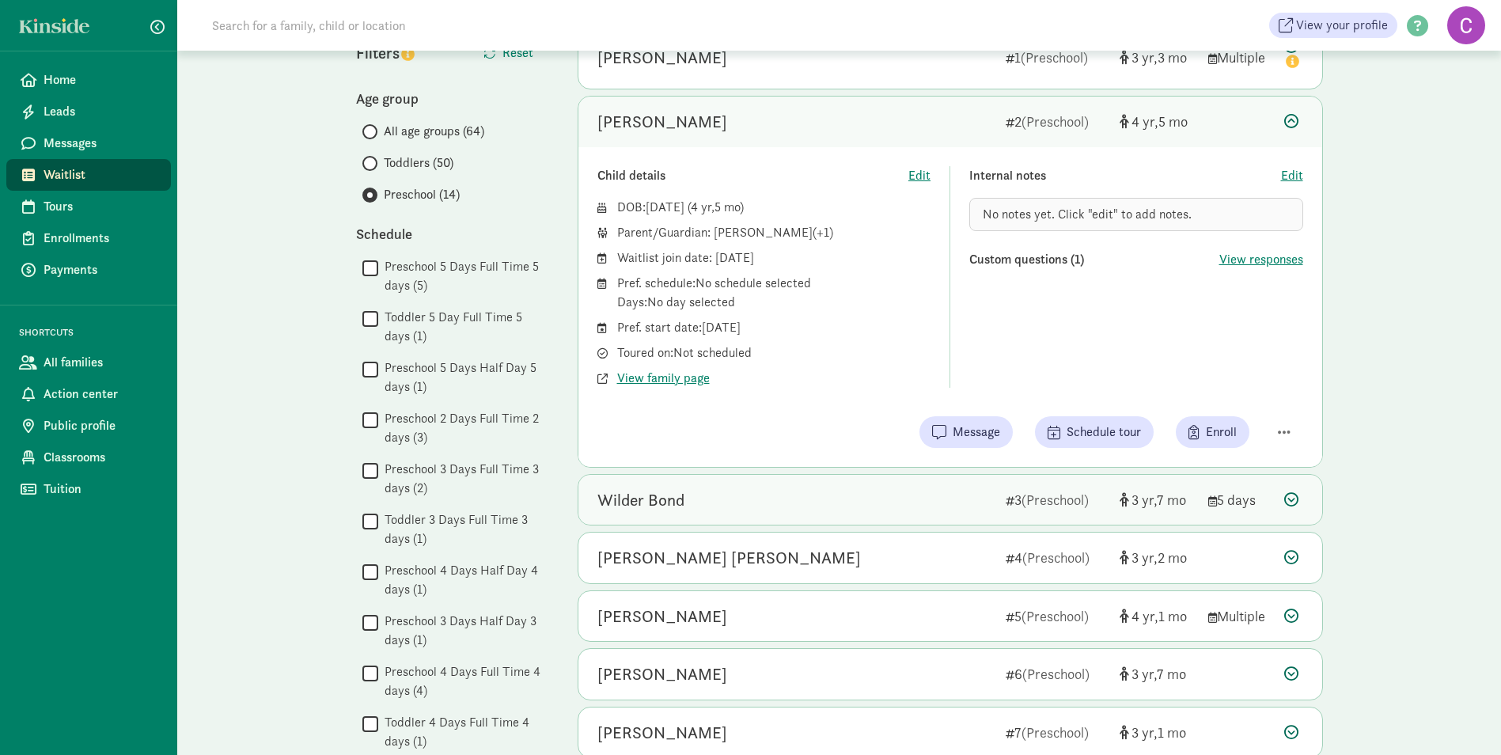
click at [648, 503] on div "Wilder Bond" at bounding box center [641, 499] width 87 height 25
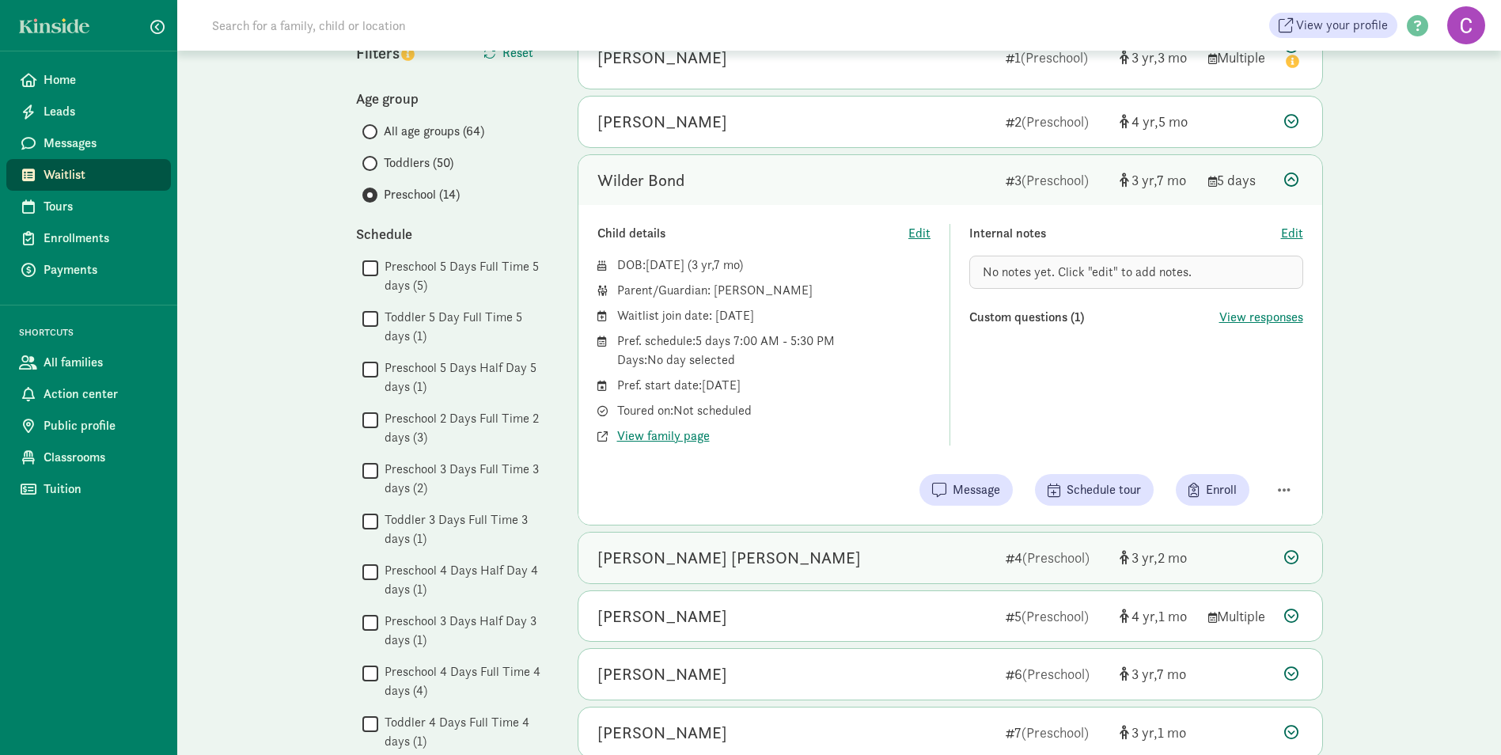
click at [682, 563] on div "Aylin Lopez Baray" at bounding box center [730, 557] width 264 height 25
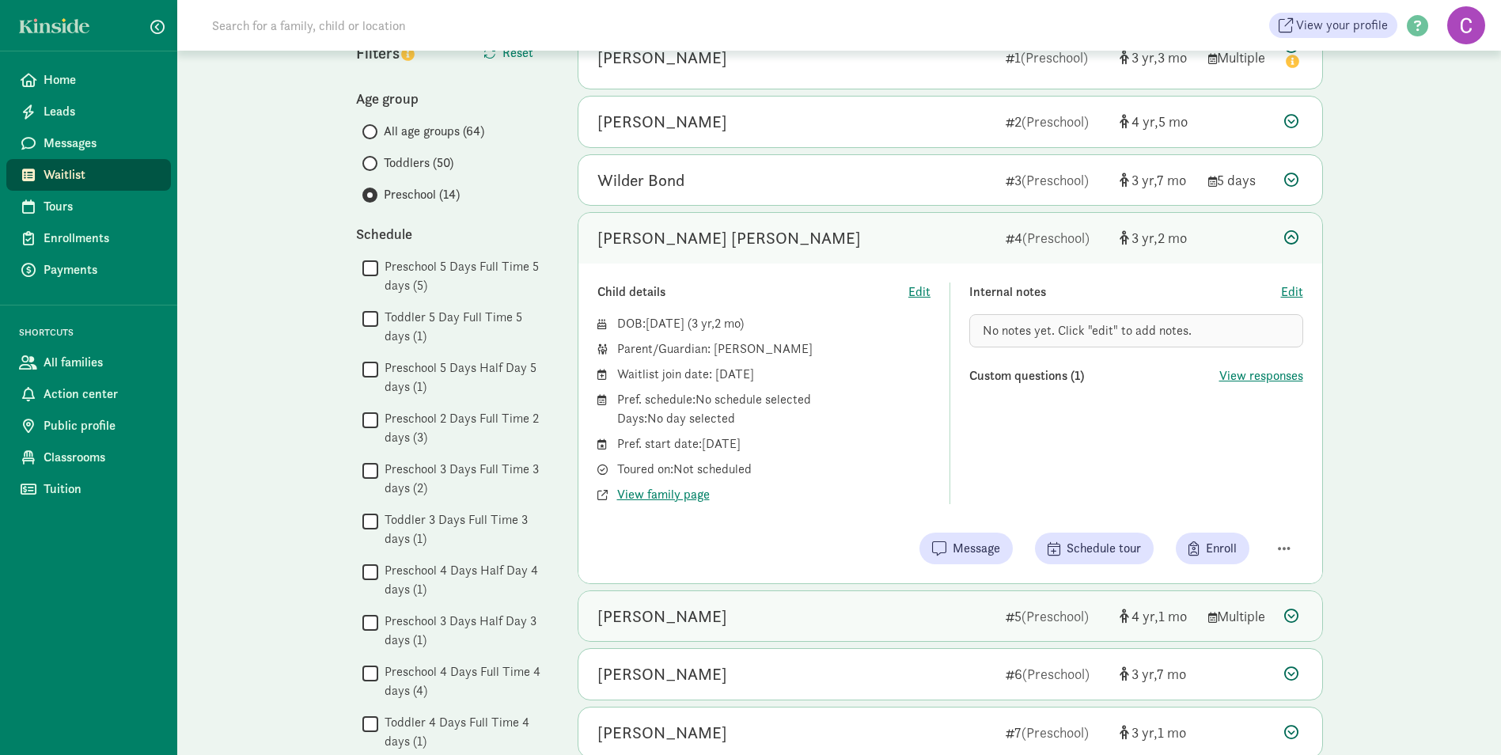
click at [673, 613] on div "Maverick Springer" at bounding box center [663, 616] width 130 height 25
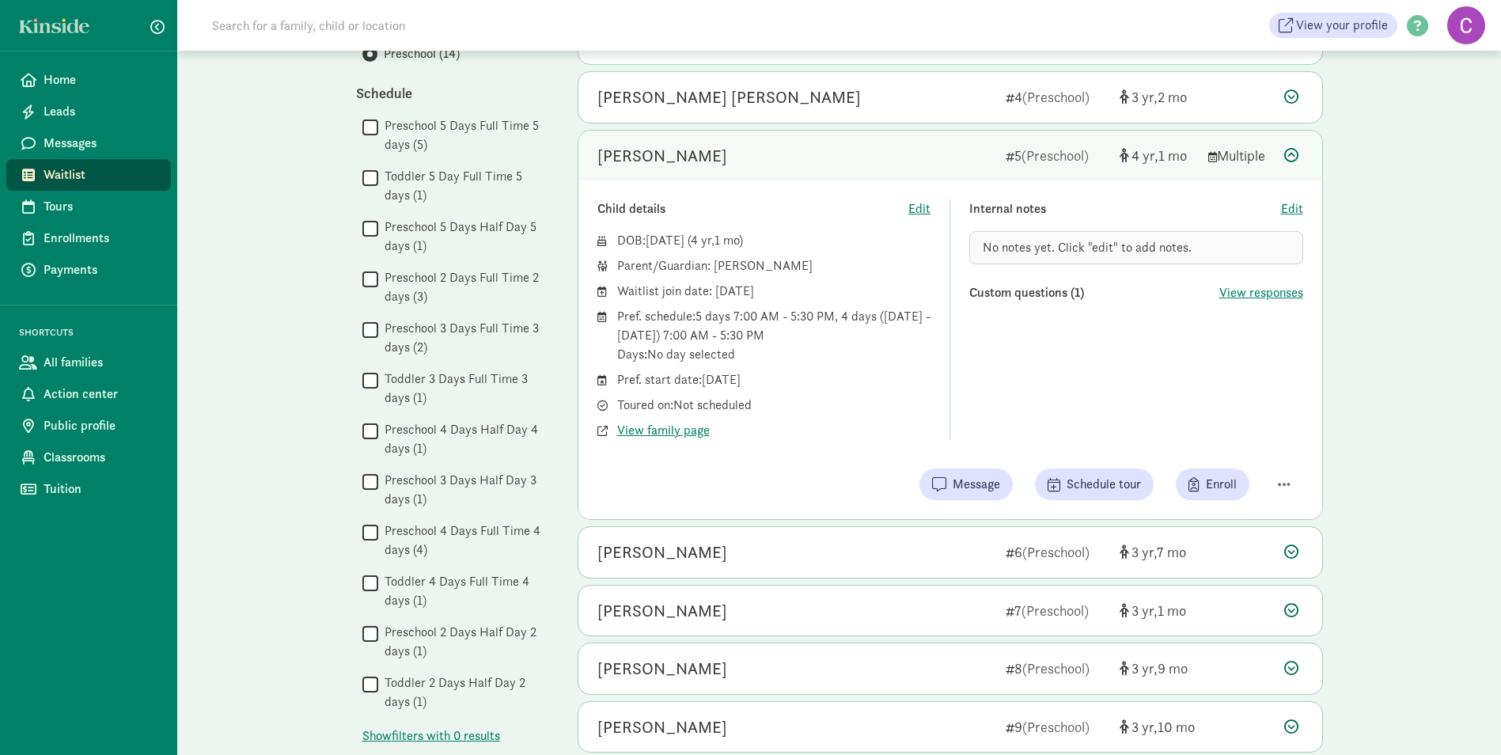
scroll to position [317, 0]
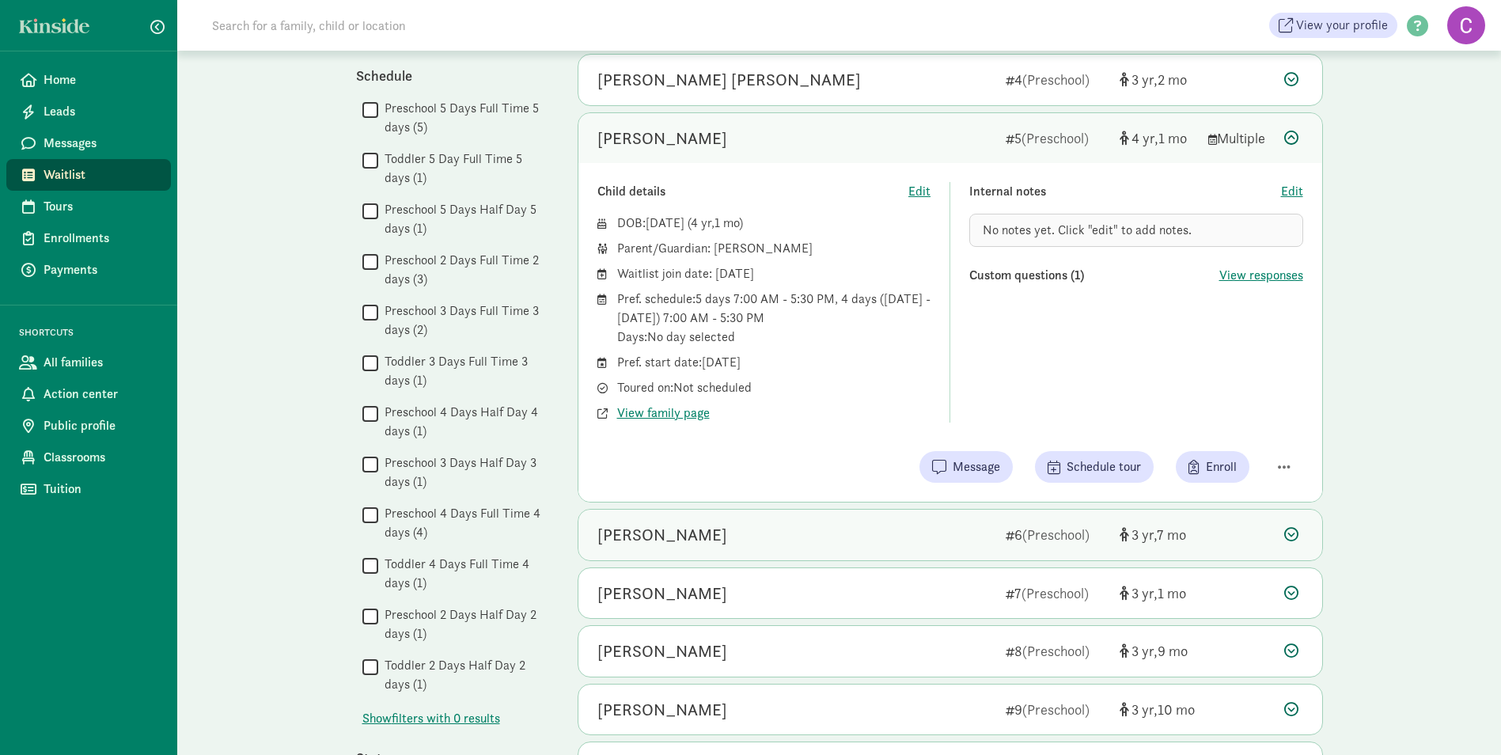
click at [679, 541] on div "[PERSON_NAME]" at bounding box center [663, 534] width 130 height 25
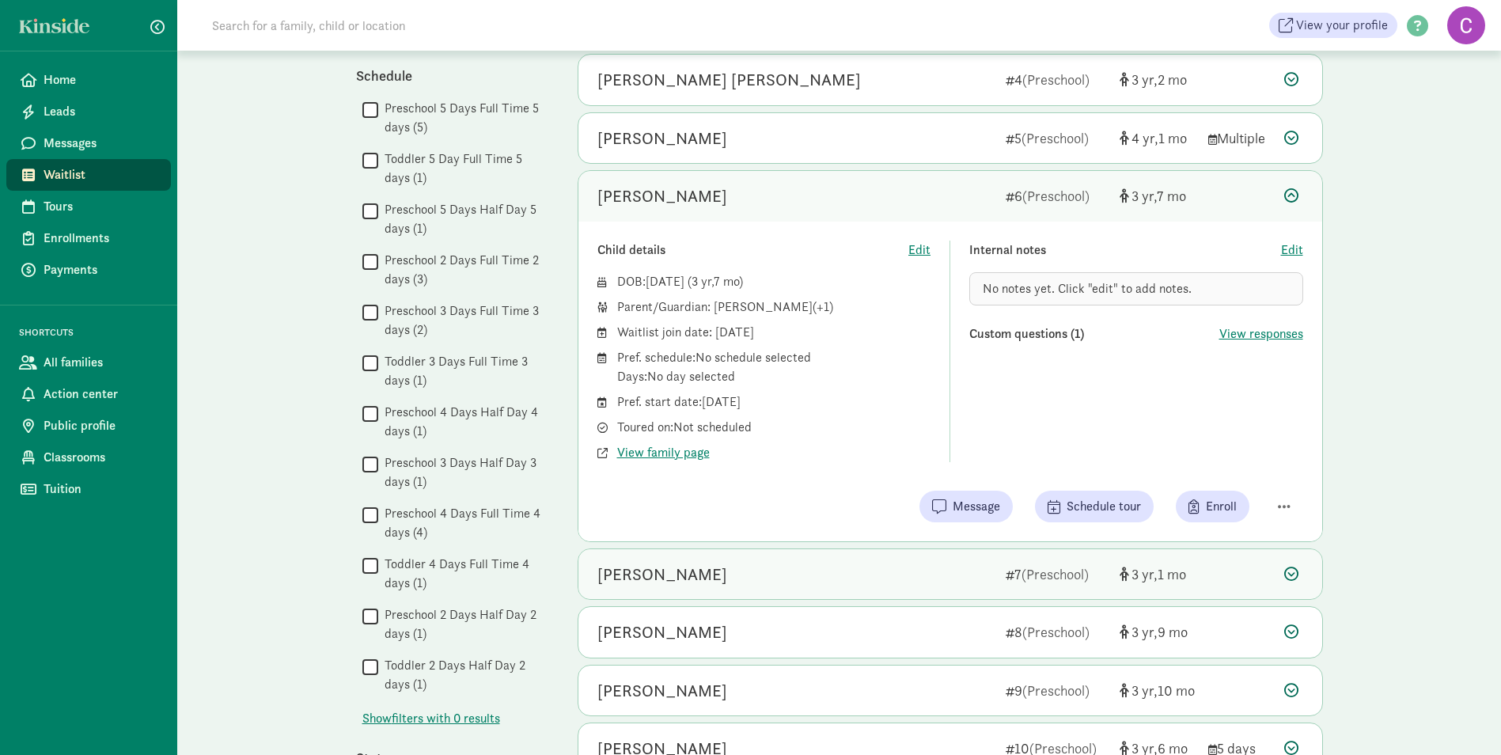
click at [677, 575] on div "[PERSON_NAME]" at bounding box center [663, 574] width 130 height 25
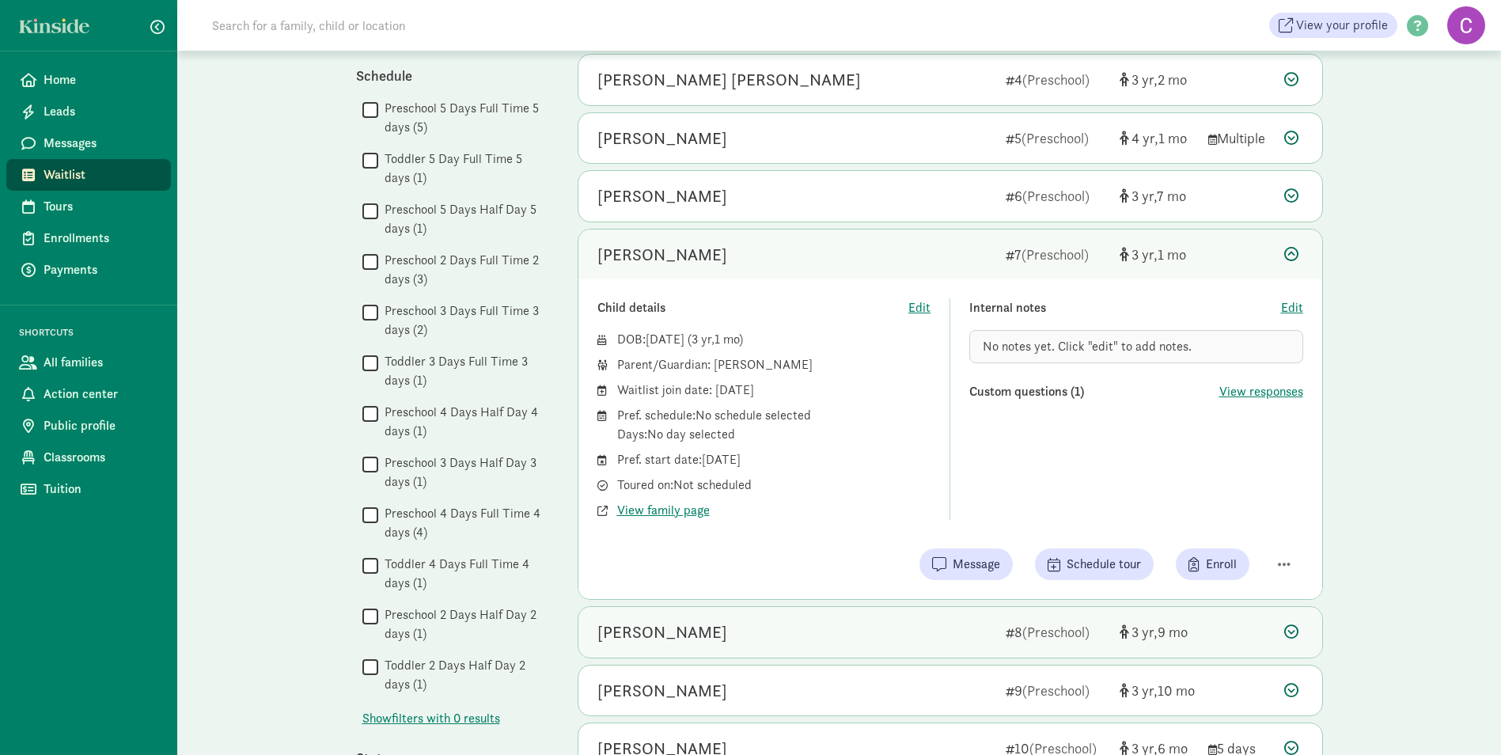
click at [667, 624] on div "[PERSON_NAME]" at bounding box center [663, 632] width 130 height 25
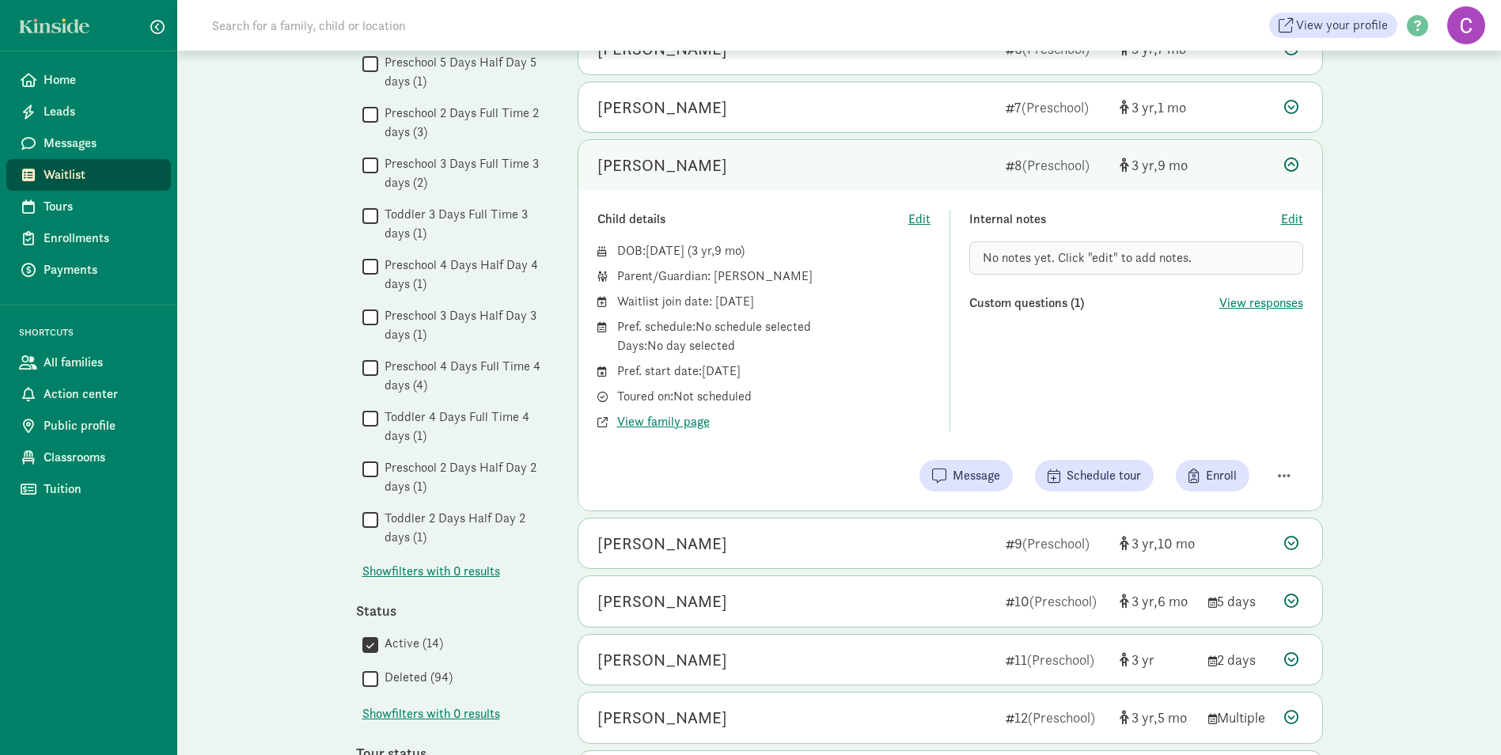
scroll to position [475, 0]
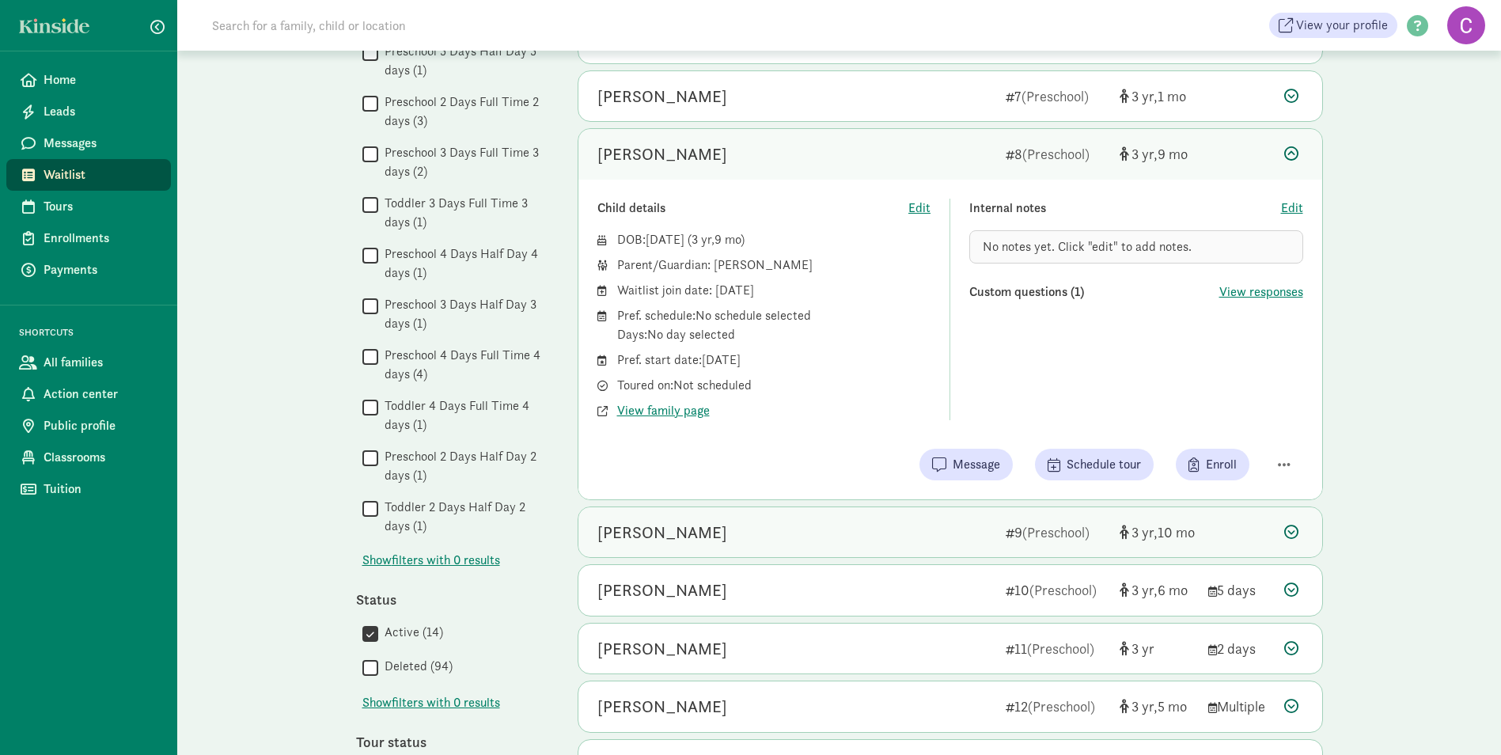
click at [658, 533] on div "[PERSON_NAME]" at bounding box center [663, 532] width 130 height 25
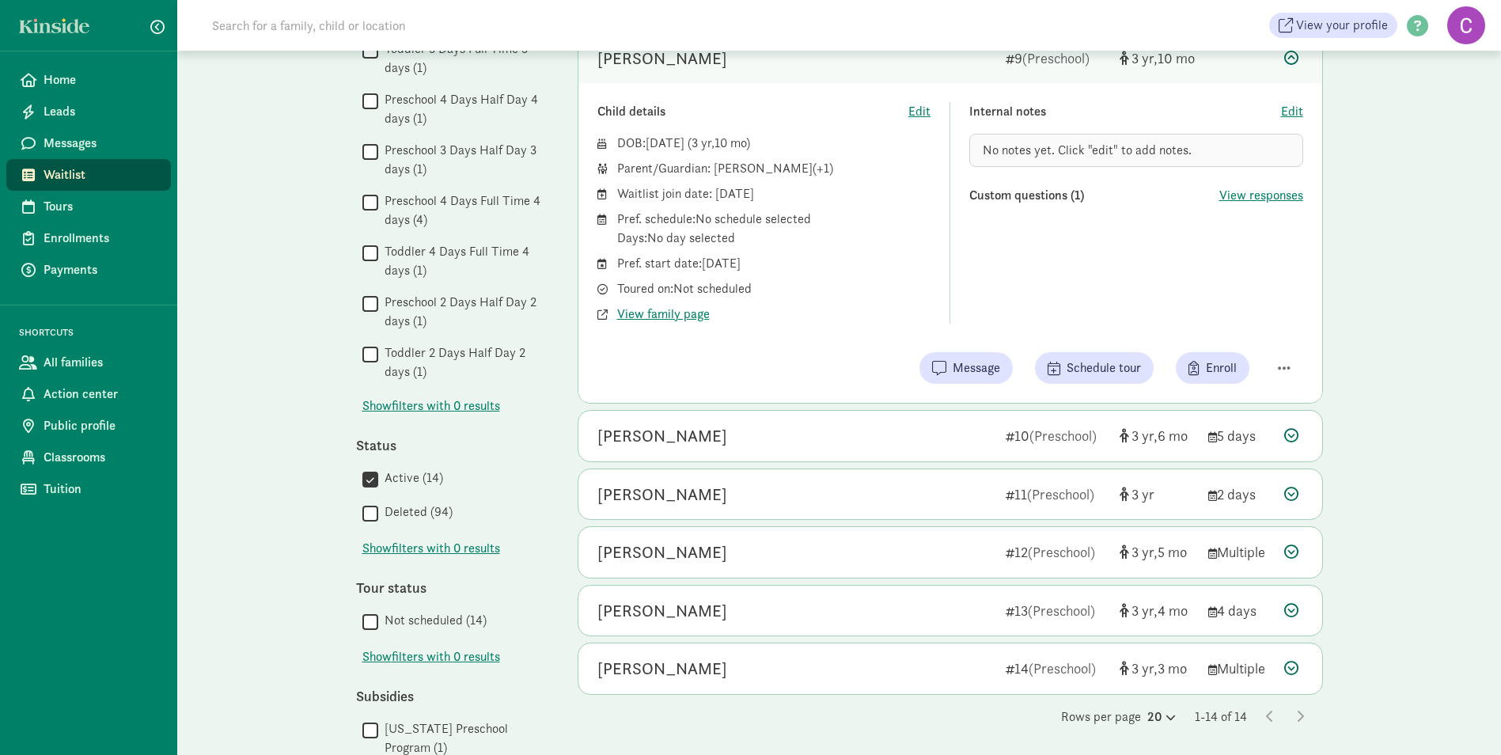
scroll to position [633, 0]
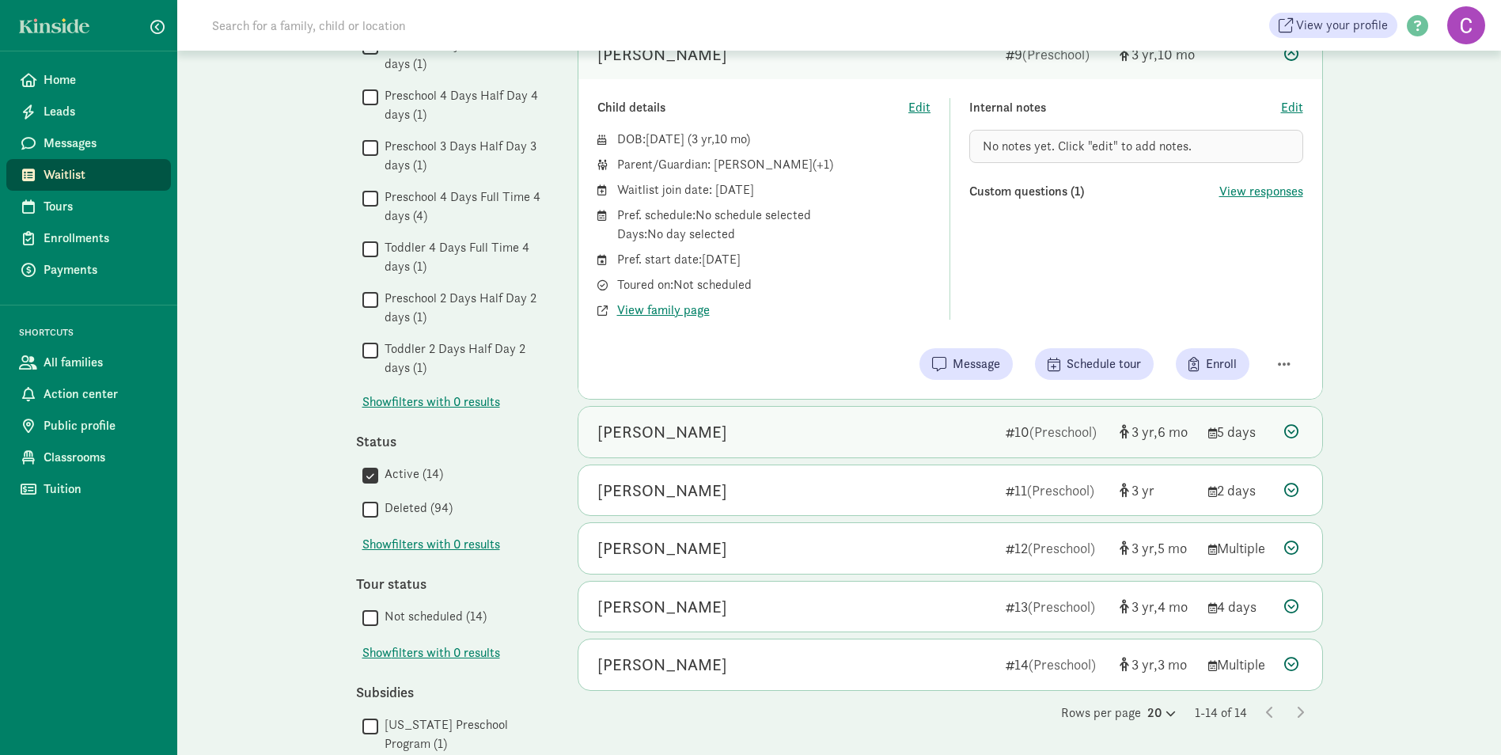
click at [654, 427] on div "[PERSON_NAME]" at bounding box center [663, 431] width 130 height 25
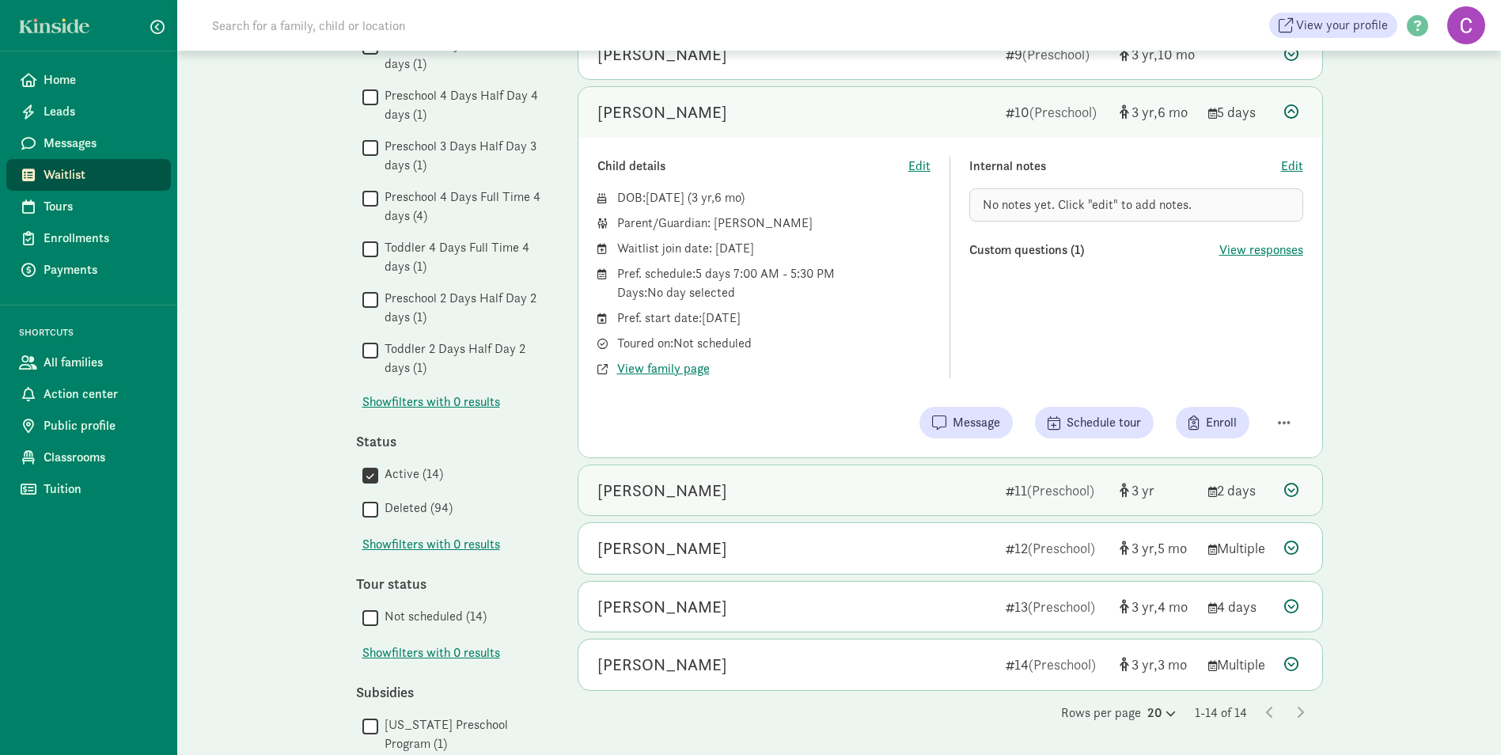
click at [664, 486] on div "Brooke Barber" at bounding box center [663, 490] width 130 height 25
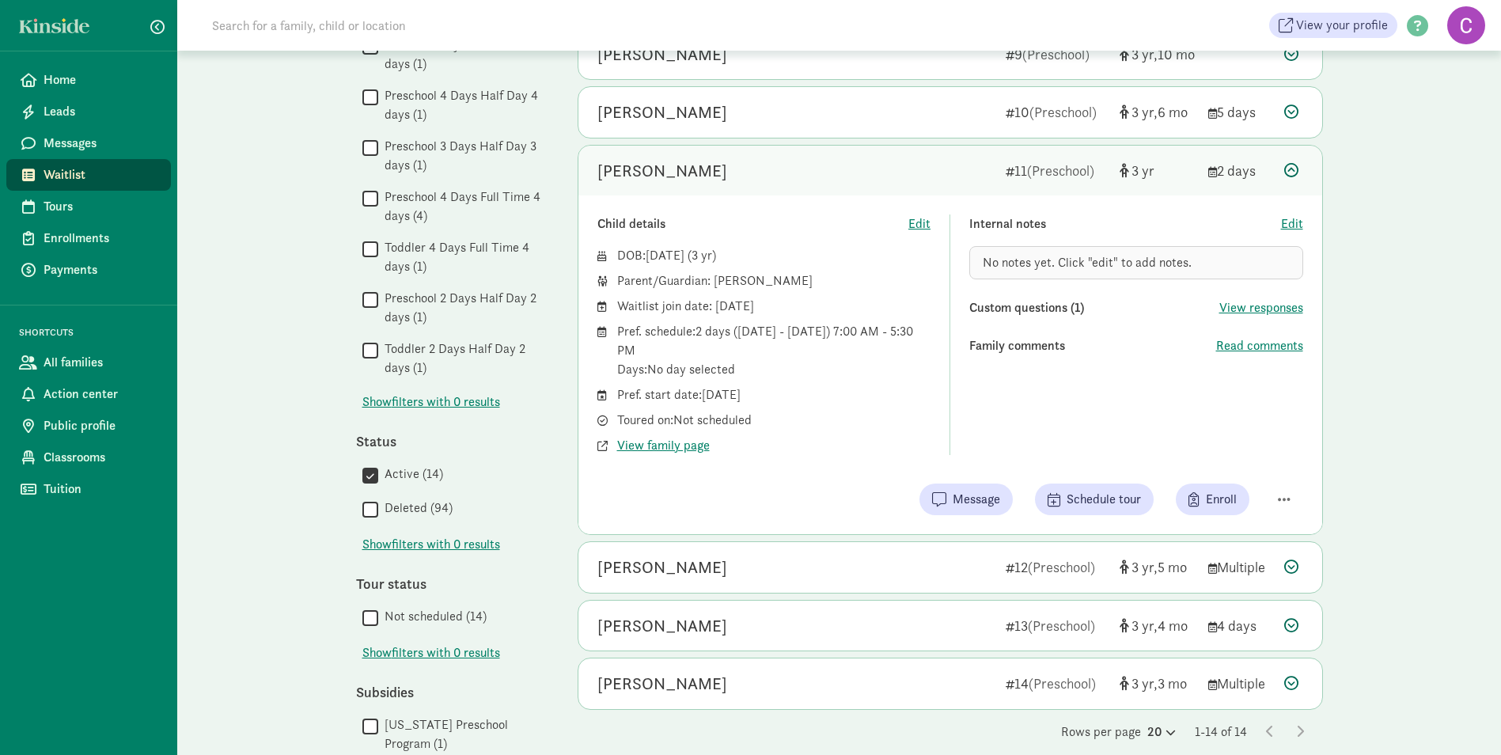
scroll to position [712, 0]
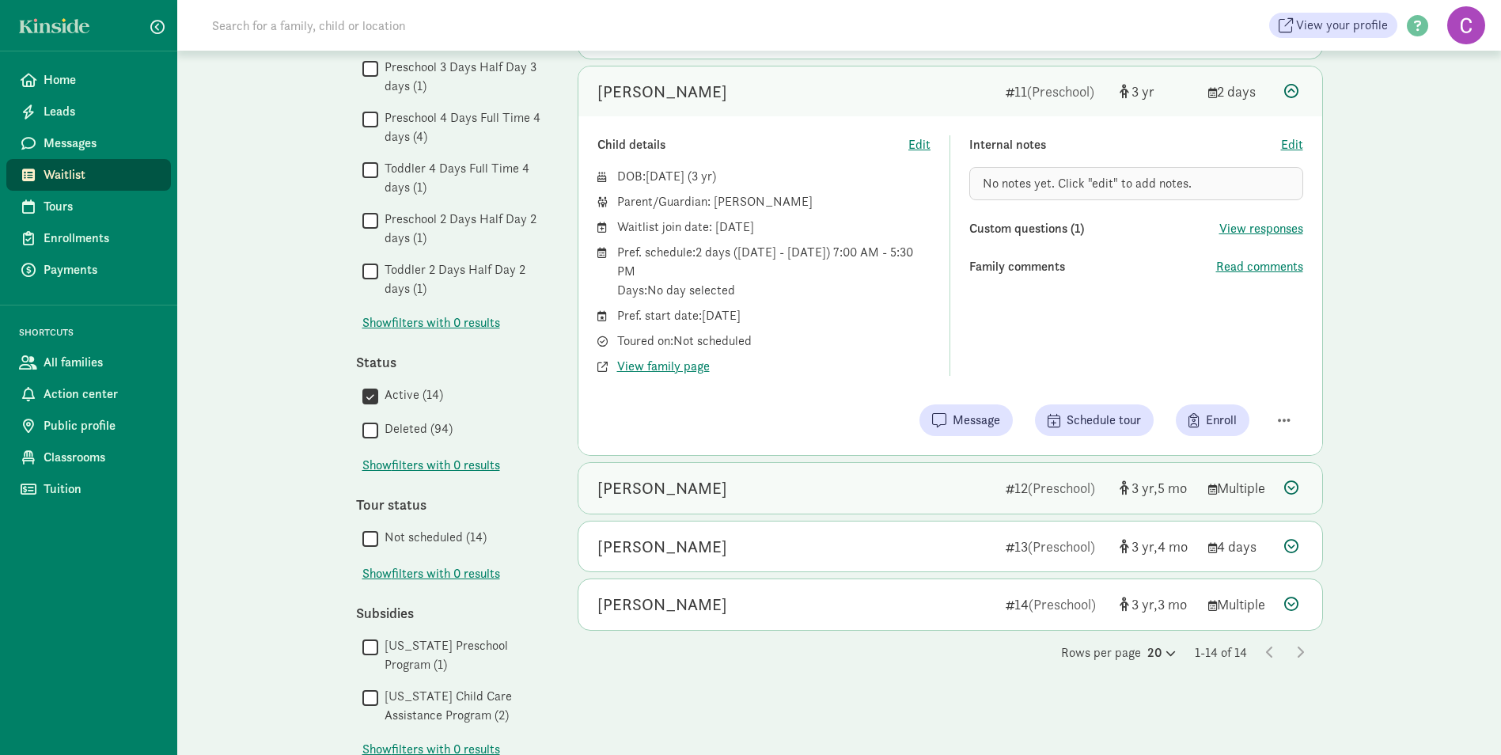
click at [662, 491] on div "Elliot Ackerson" at bounding box center [663, 488] width 130 height 25
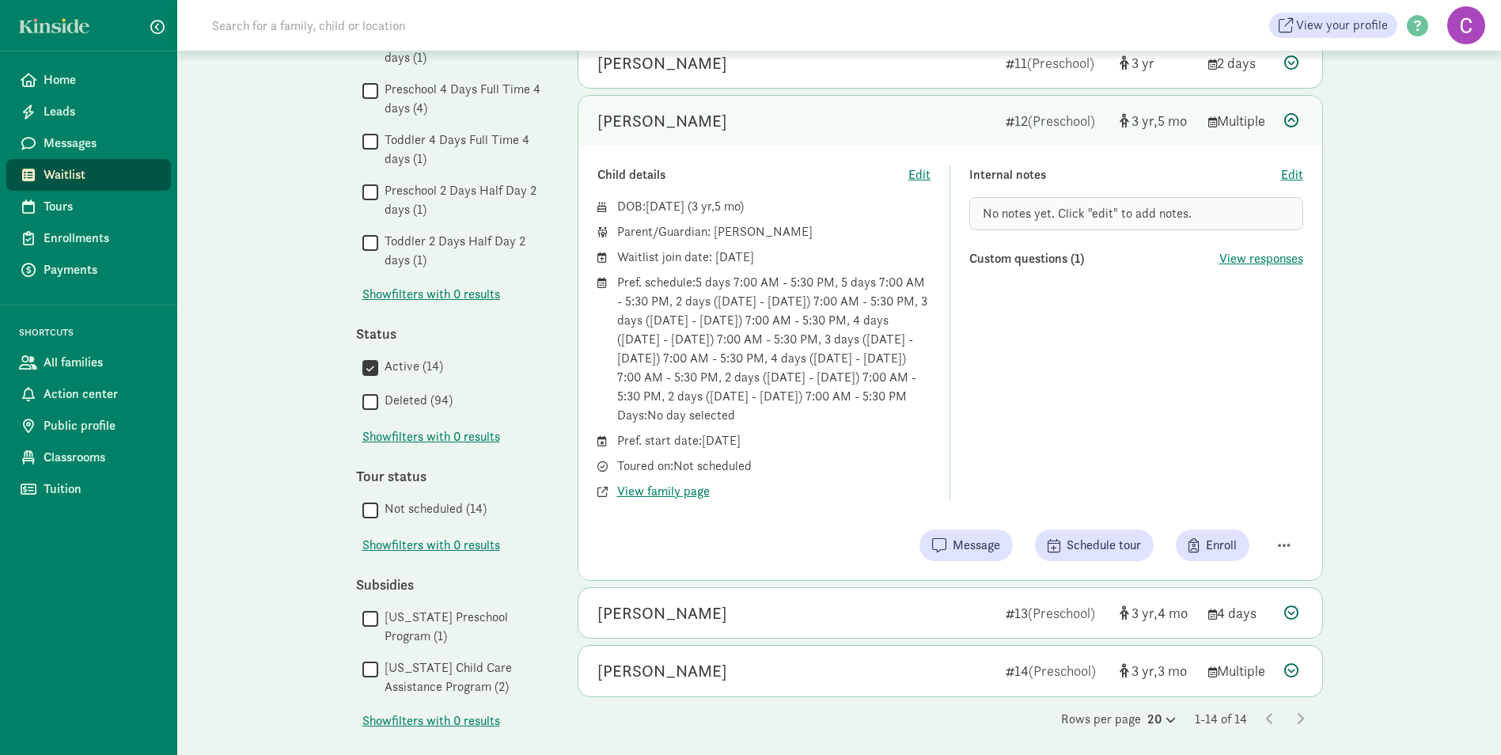
scroll to position [767, 0]
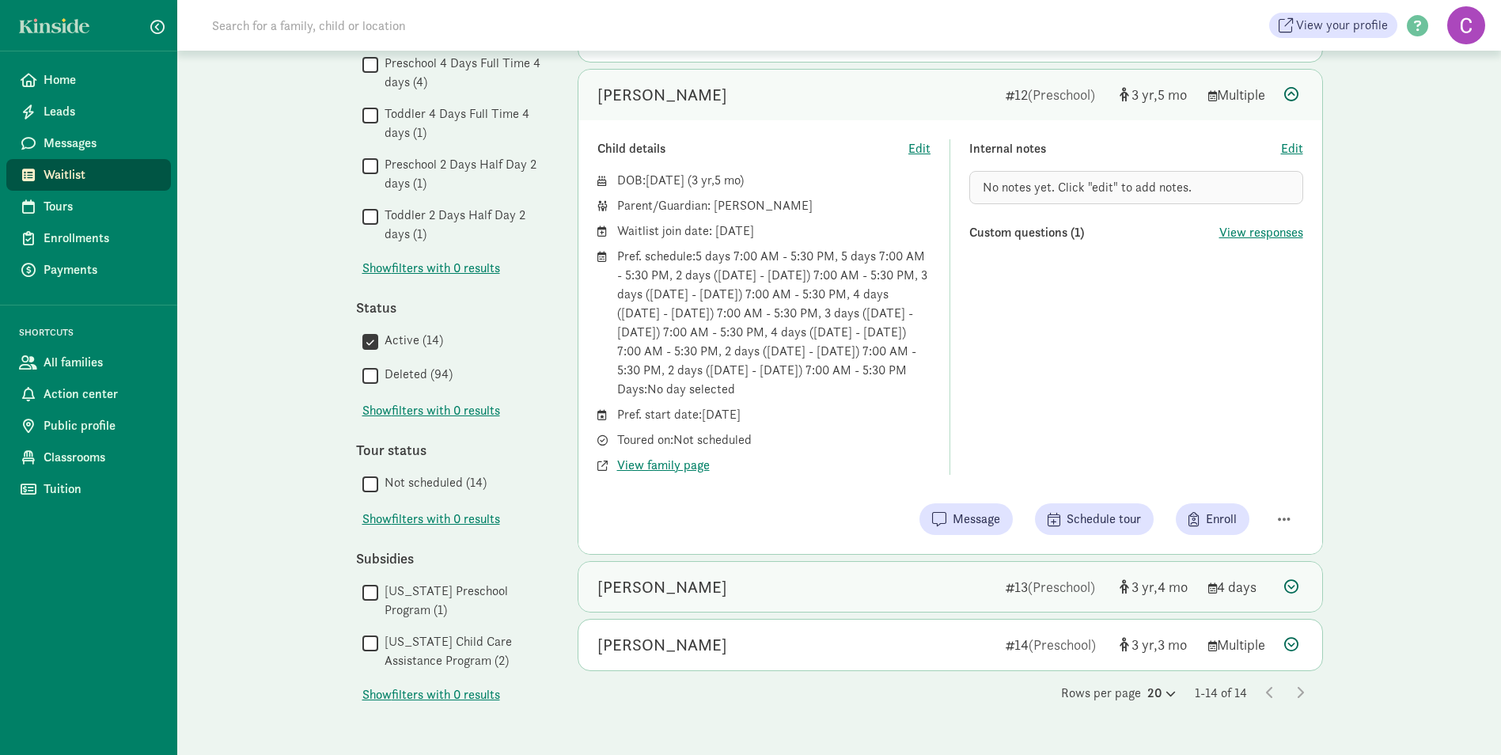
click at [655, 582] on div "Magenta Davis" at bounding box center [663, 587] width 130 height 25
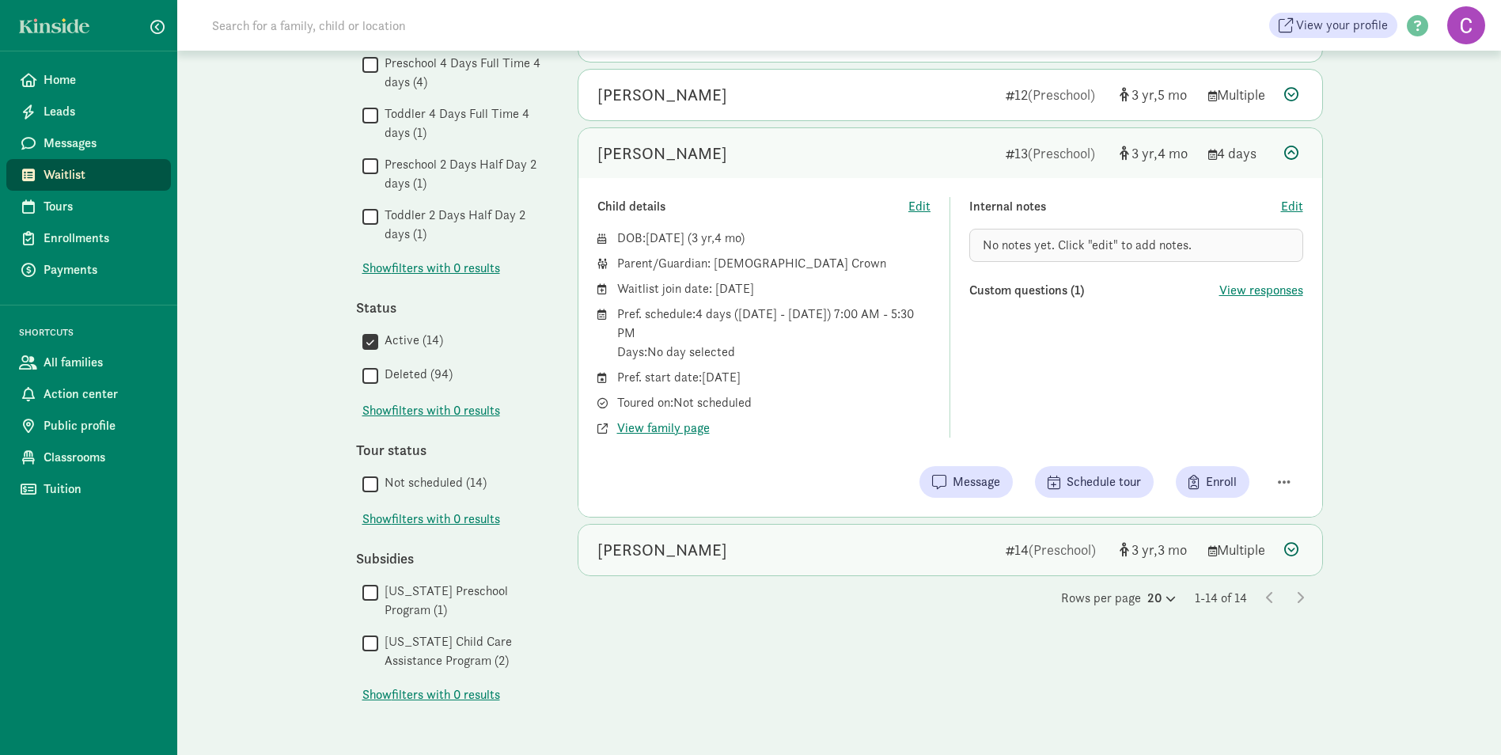
click at [651, 550] on div "[PERSON_NAME]" at bounding box center [663, 549] width 130 height 25
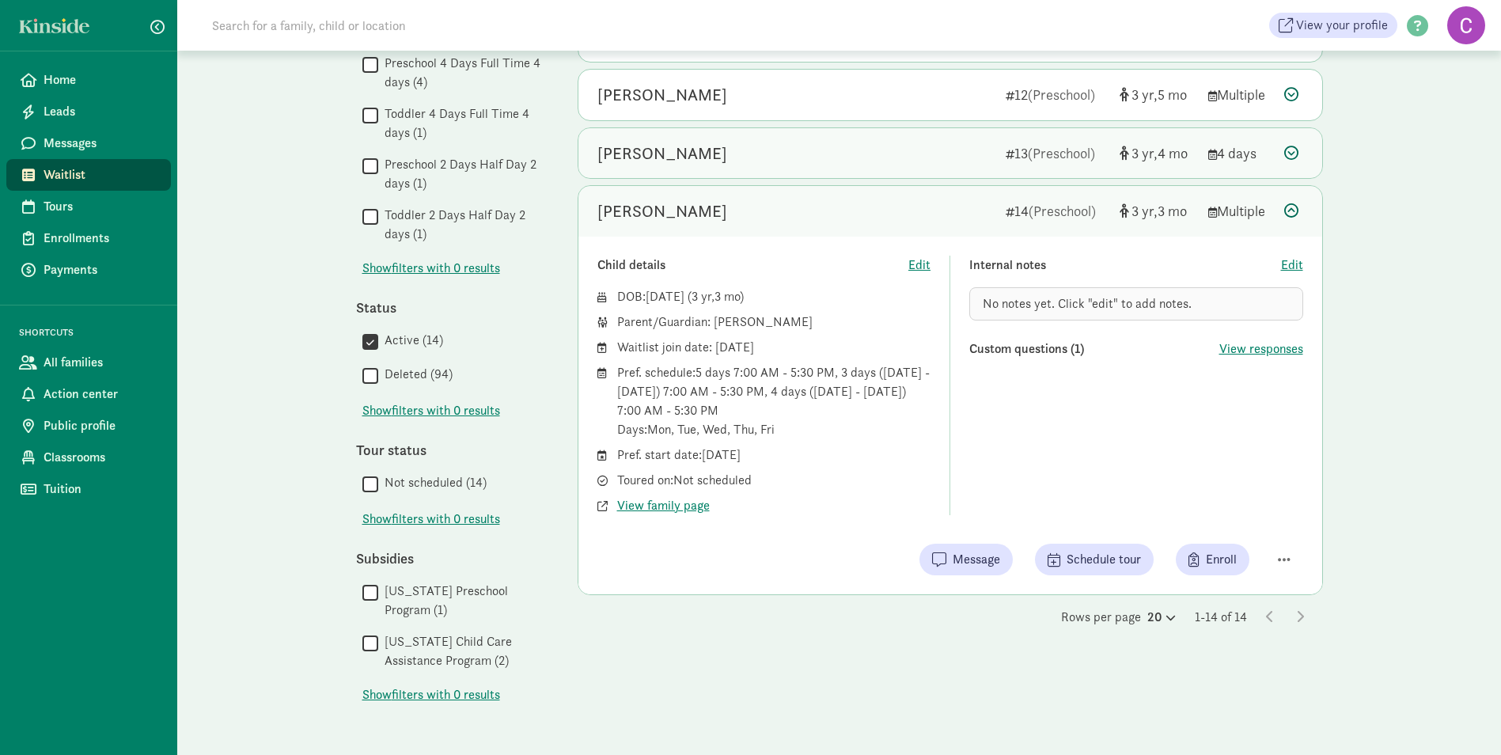
click at [654, 150] on div "Magenta Davis" at bounding box center [663, 153] width 130 height 25
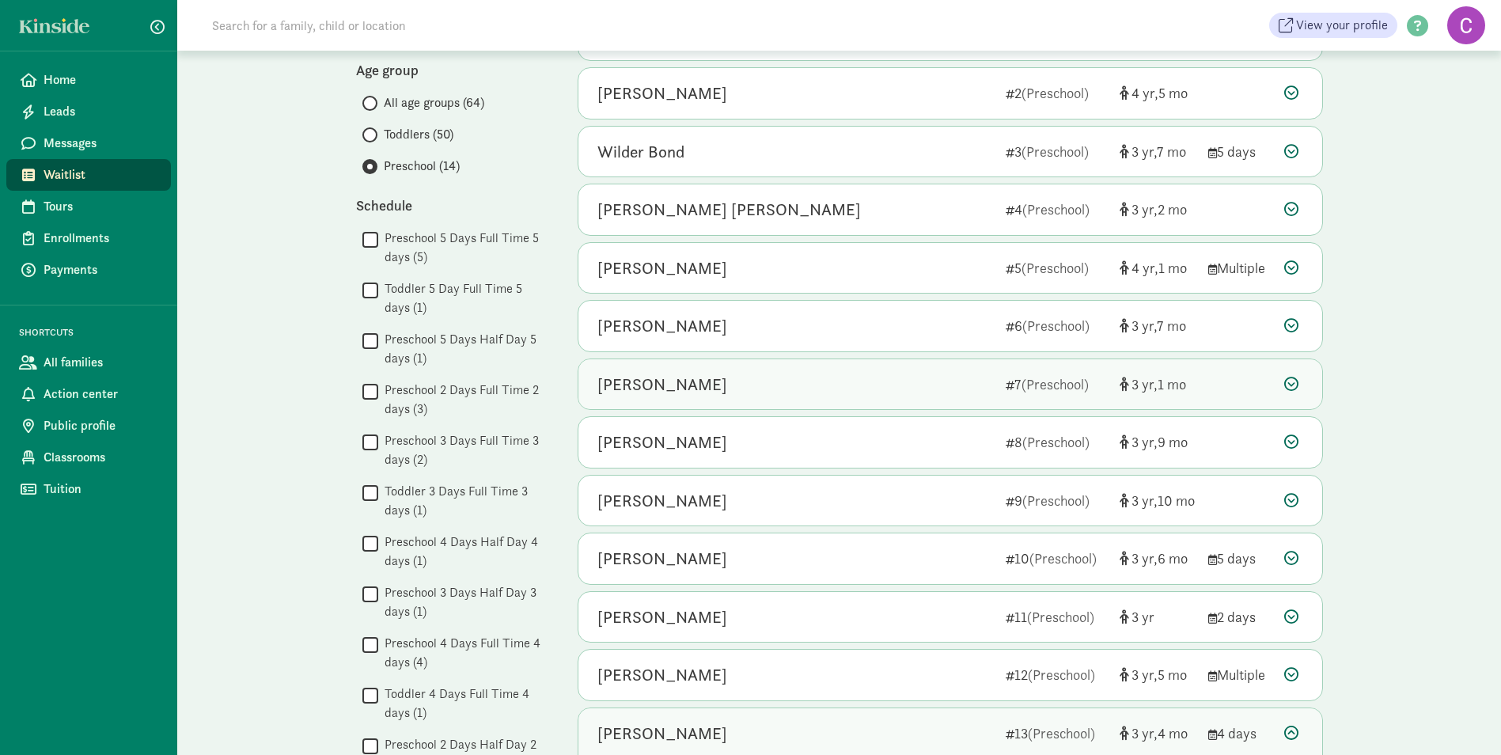
scroll to position [475, 0]
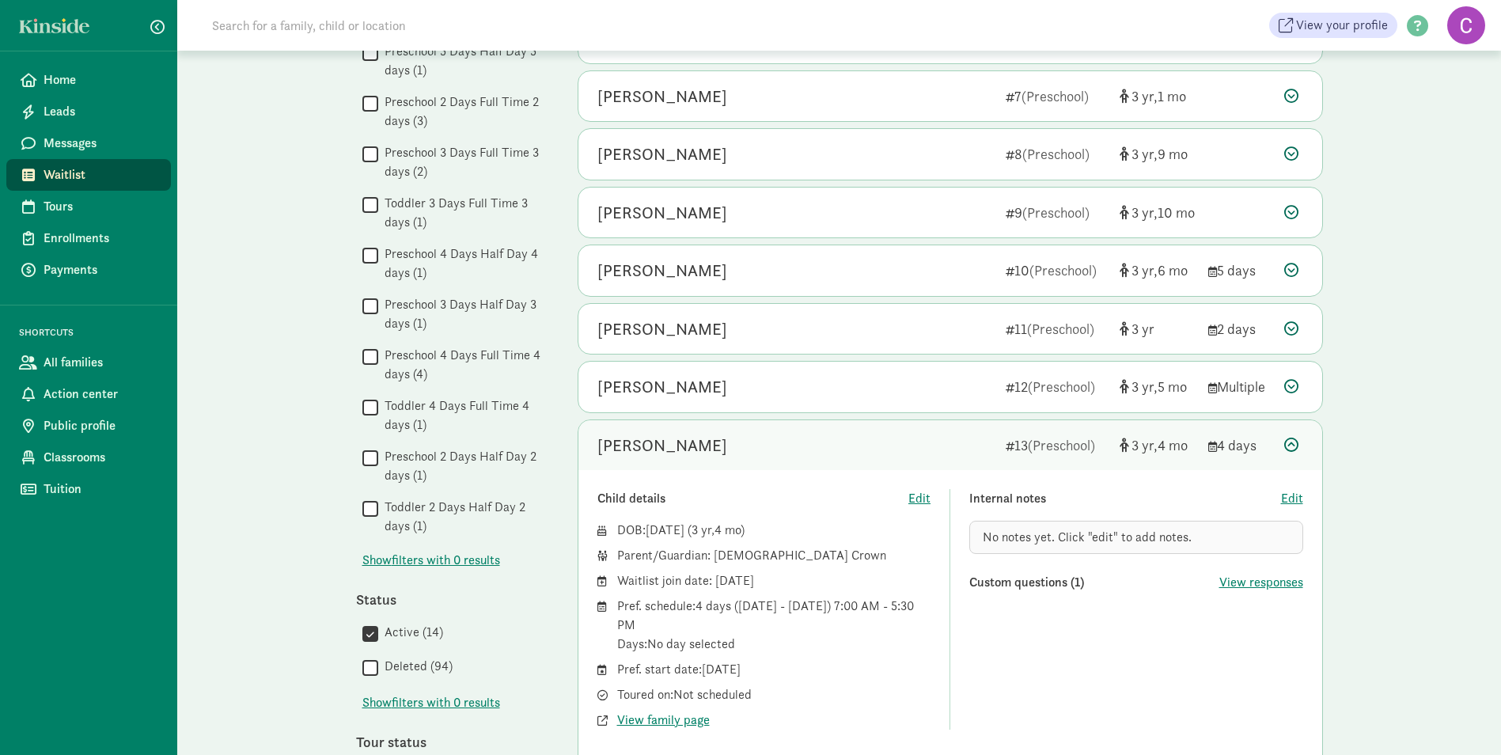
click at [689, 449] on div "Magenta Davis" at bounding box center [663, 445] width 130 height 25
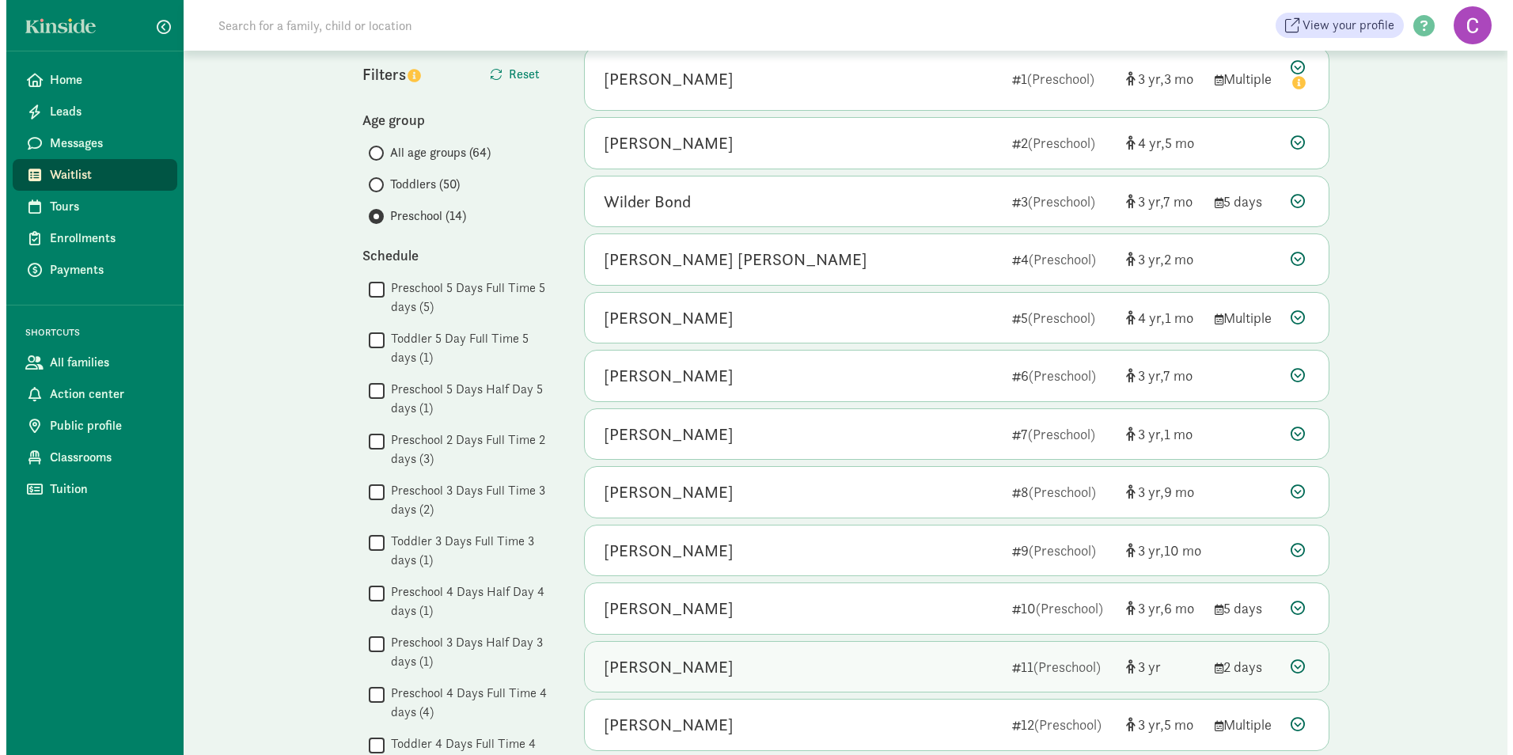
scroll to position [0, 0]
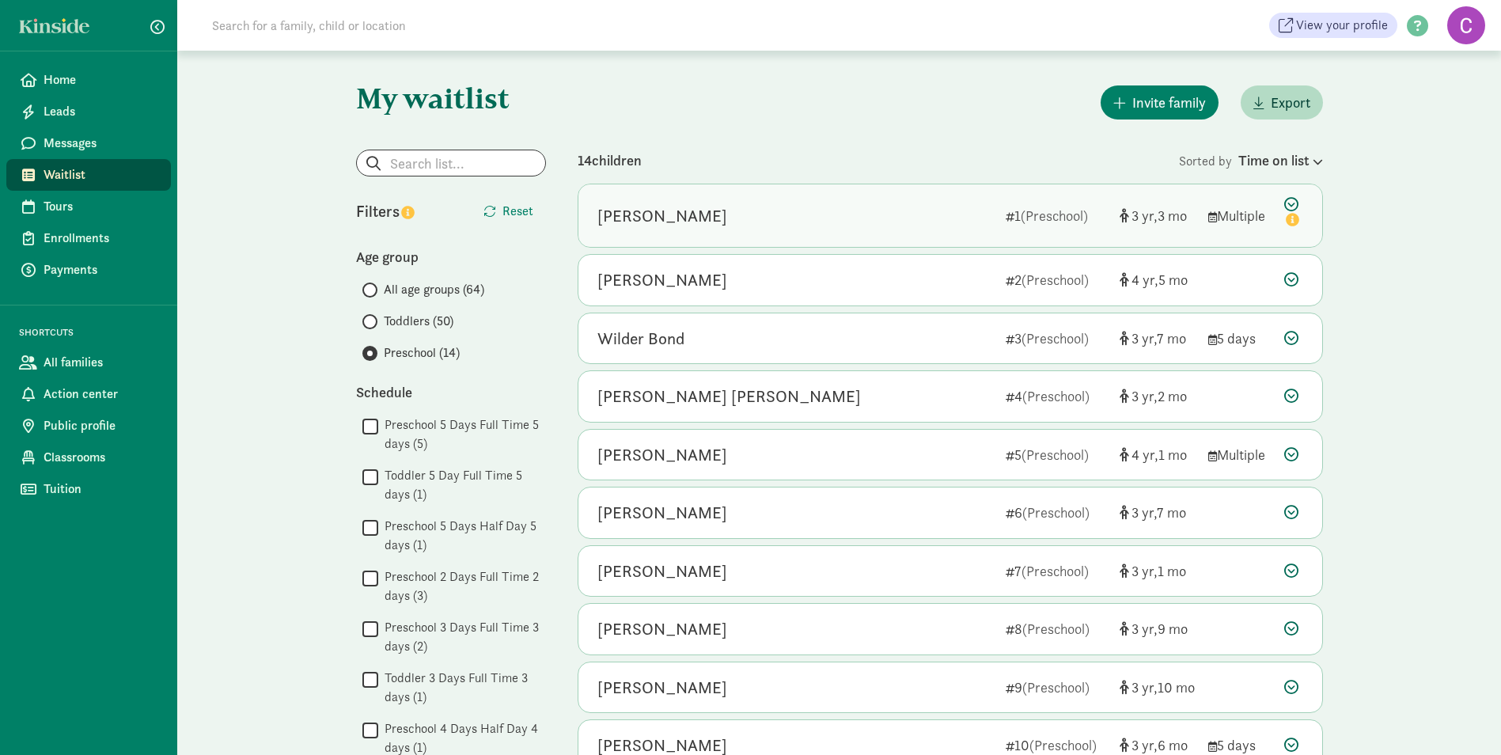
click at [1291, 203] on icon at bounding box center [1293, 213] width 19 height 33
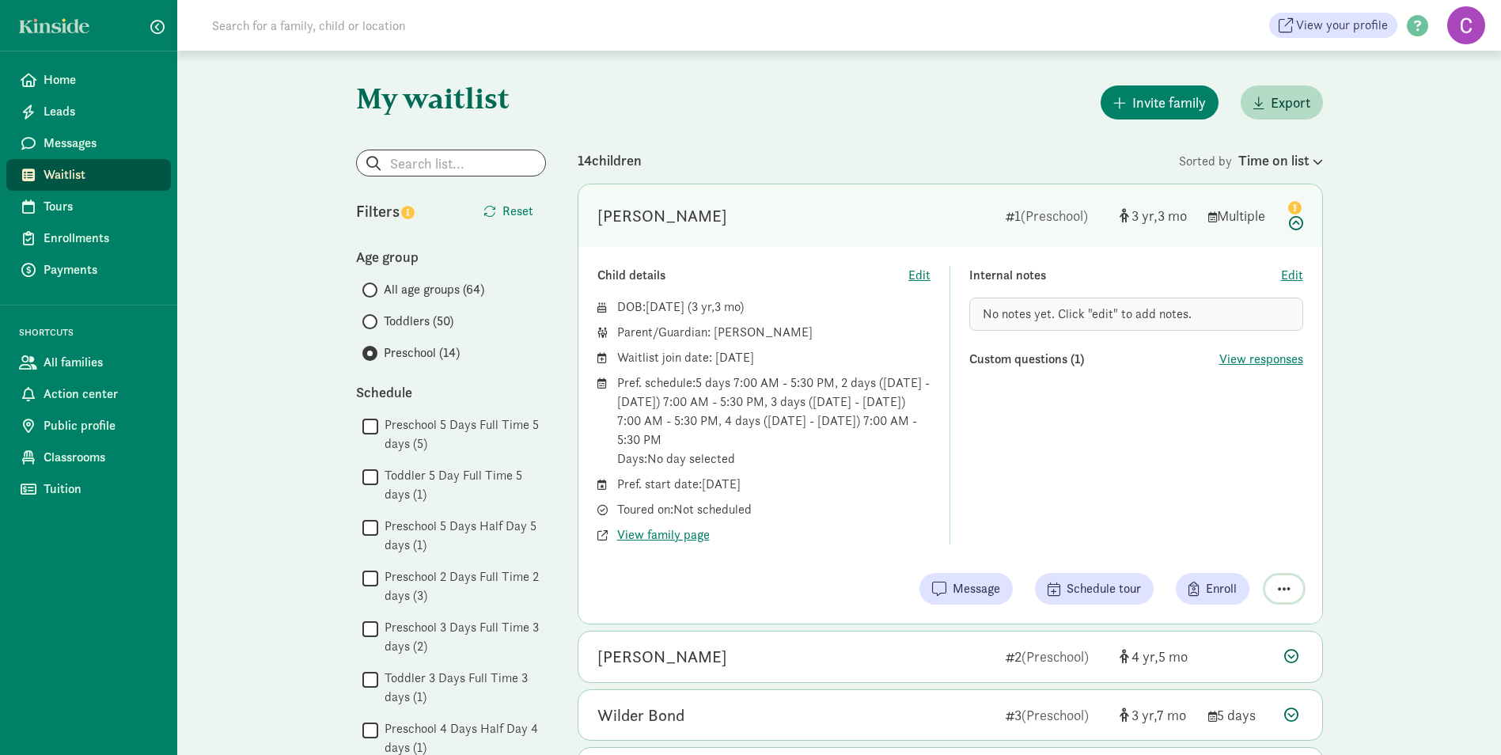
click at [1285, 582] on span "button" at bounding box center [1284, 589] width 13 height 14
click at [1301, 273] on span "Edit" at bounding box center [1292, 275] width 22 height 19
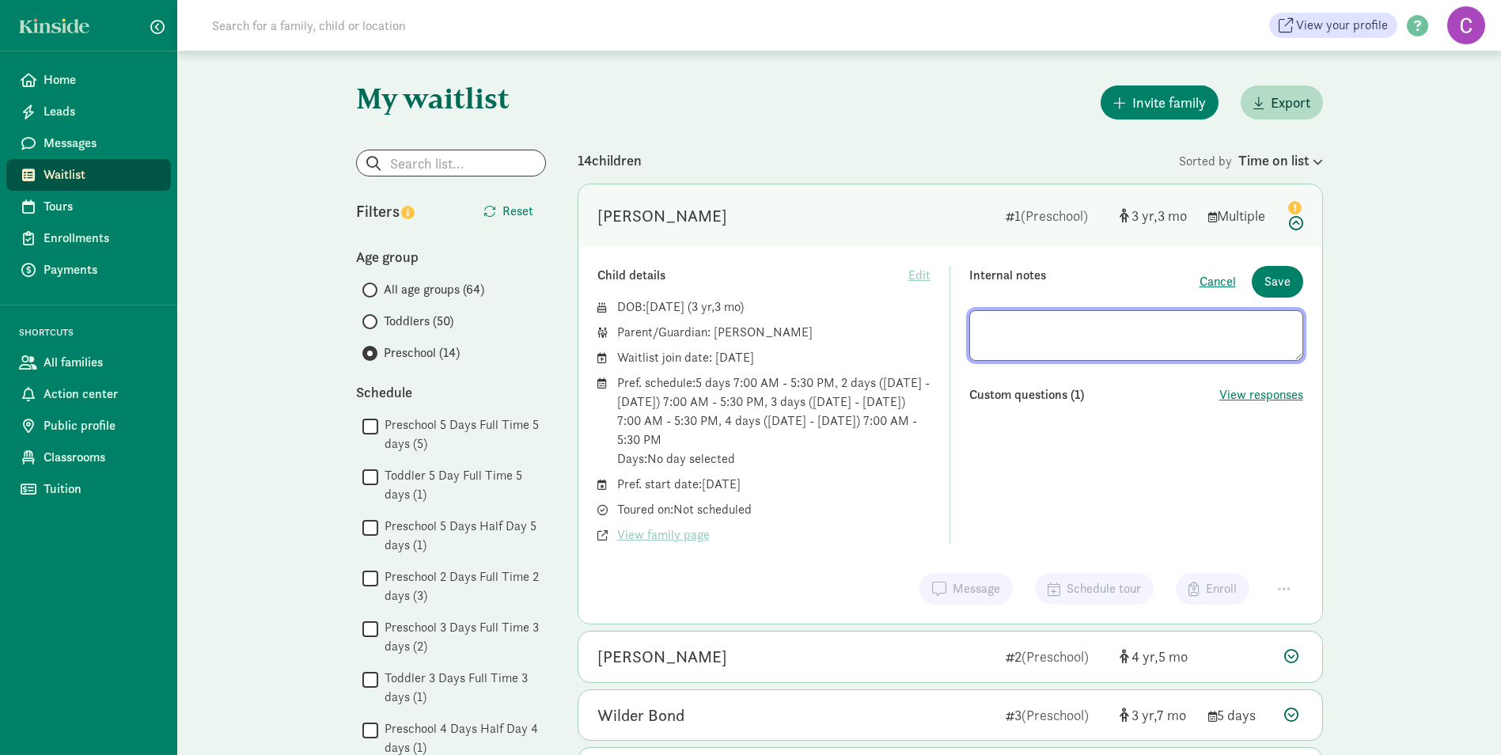
drag, startPoint x: 996, startPoint y: 339, endPoint x: 987, endPoint y: 328, distance: 14.0
click at [997, 339] on textarea at bounding box center [1136, 335] width 334 height 51
type textarea "Took spot at DVE"
click at [1284, 285] on span "Save" at bounding box center [1278, 281] width 26 height 19
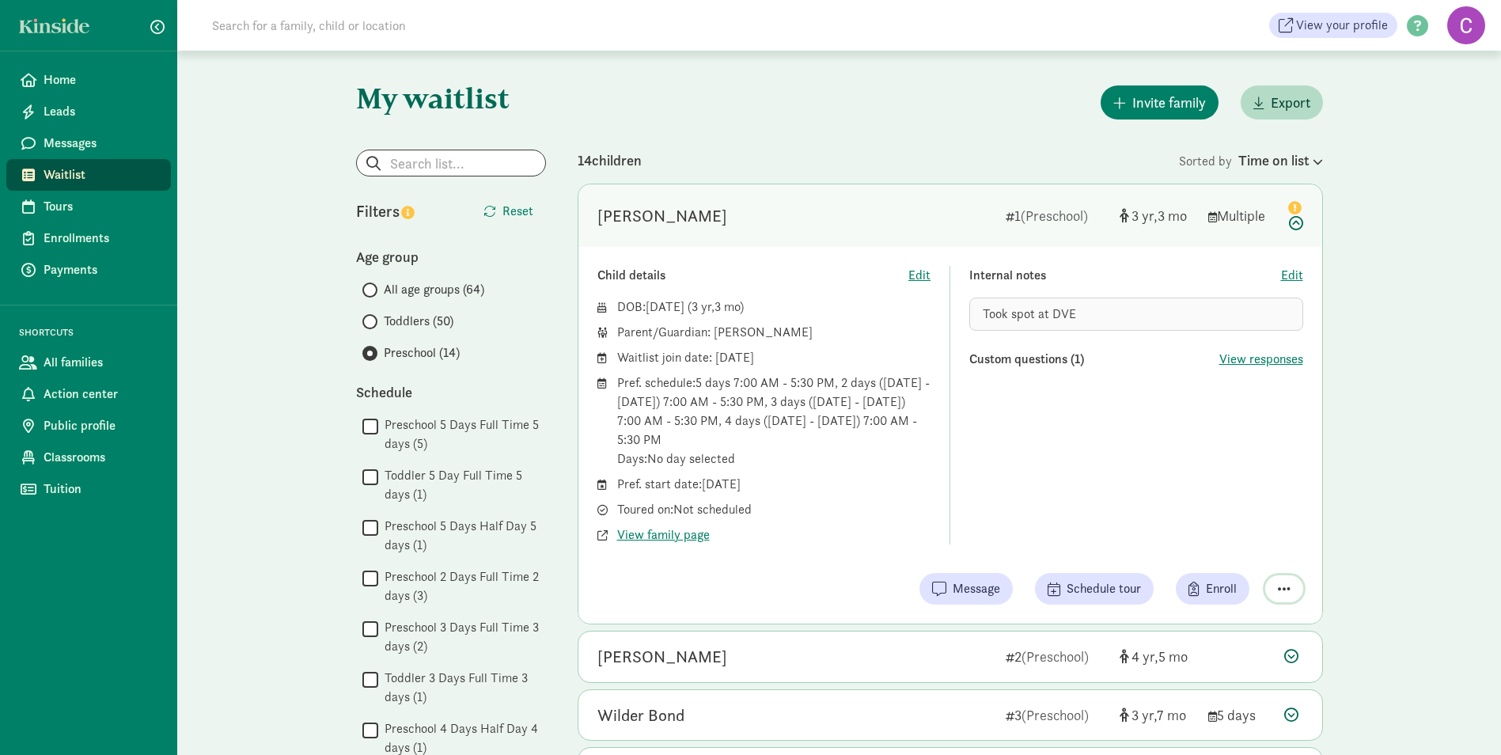
click at [1283, 590] on span "button" at bounding box center [1284, 589] width 13 height 14
click at [1250, 549] on div "Remove from list" at bounding box center [1228, 548] width 123 height 19
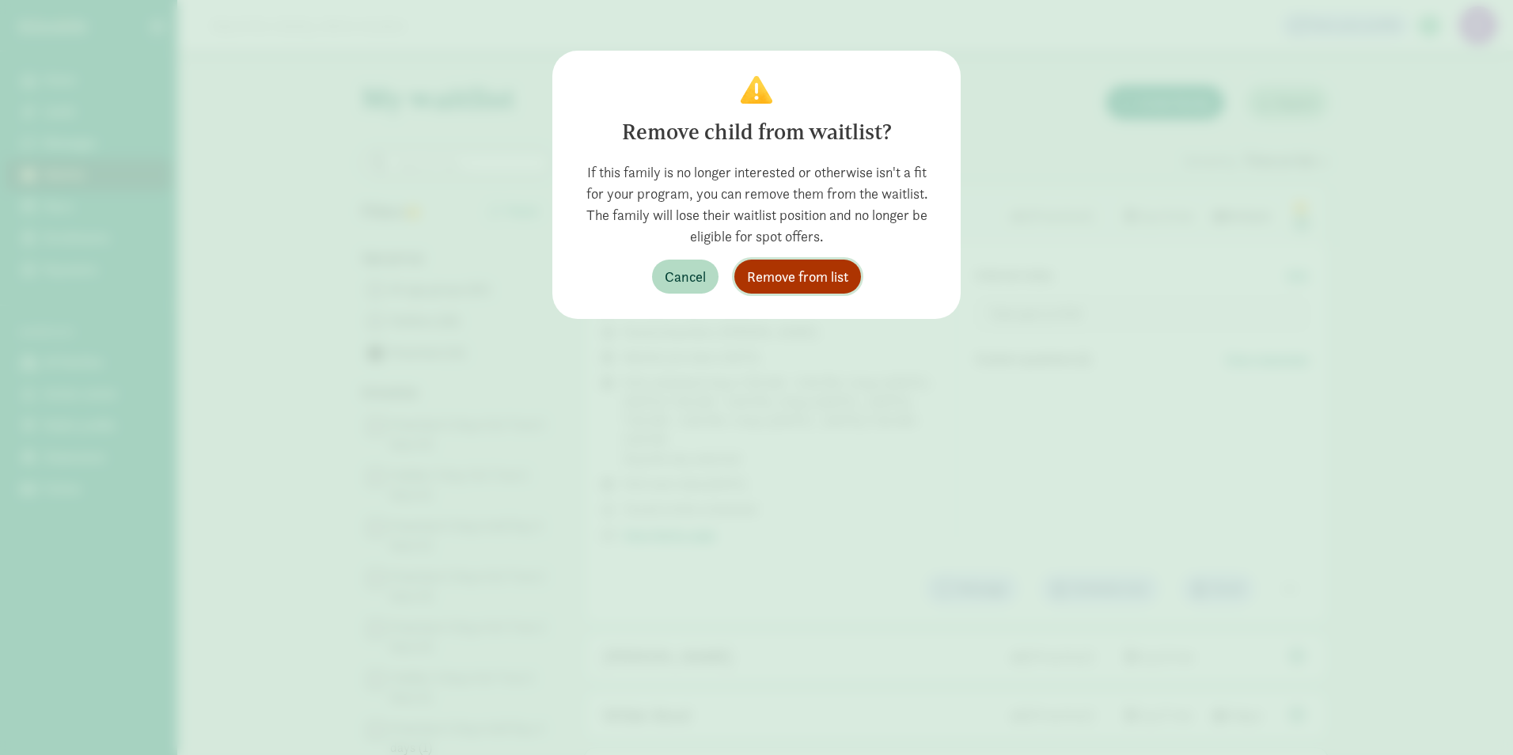
click at [832, 274] on span "Remove from list" at bounding box center [797, 276] width 101 height 21
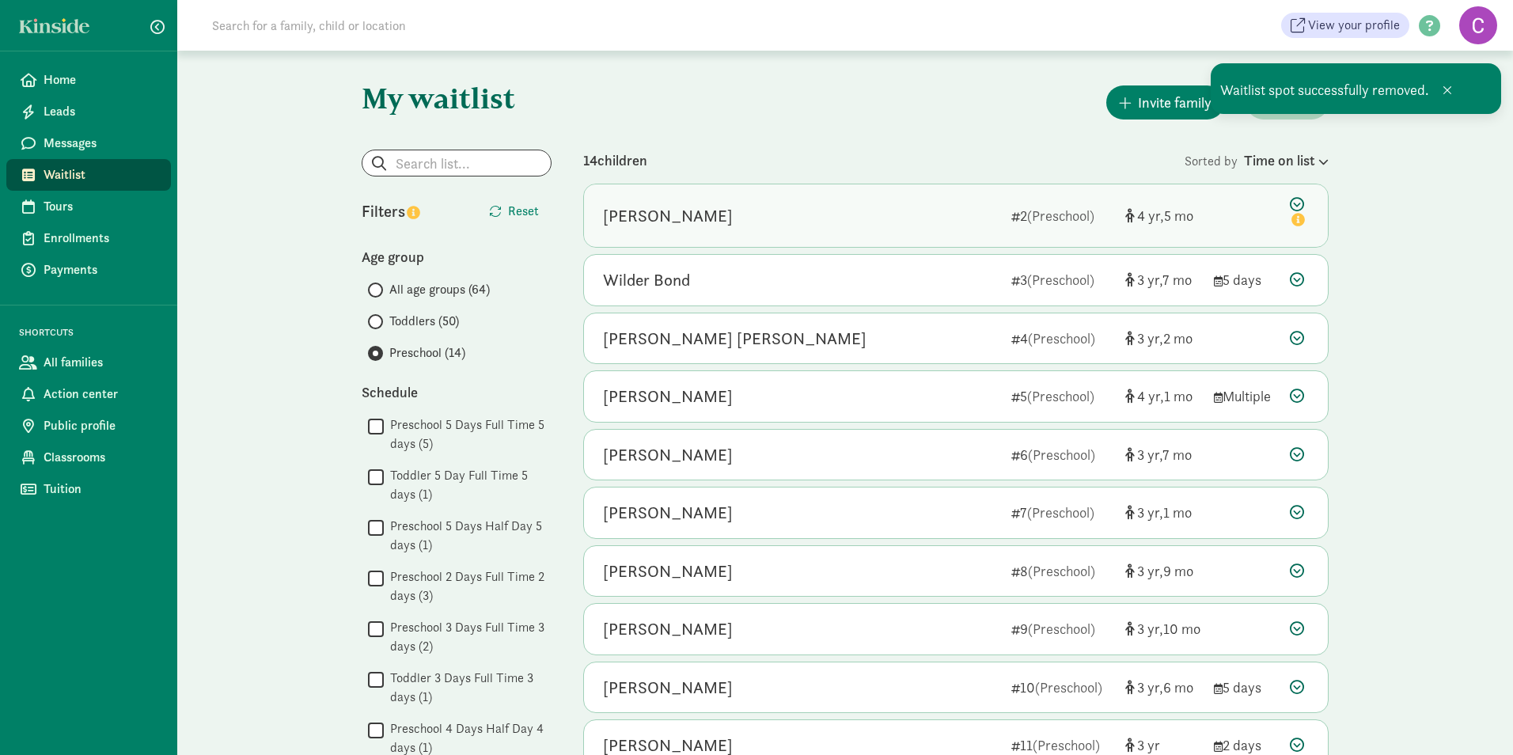
click at [631, 222] on div "Cayden Brown" at bounding box center [668, 215] width 130 height 25
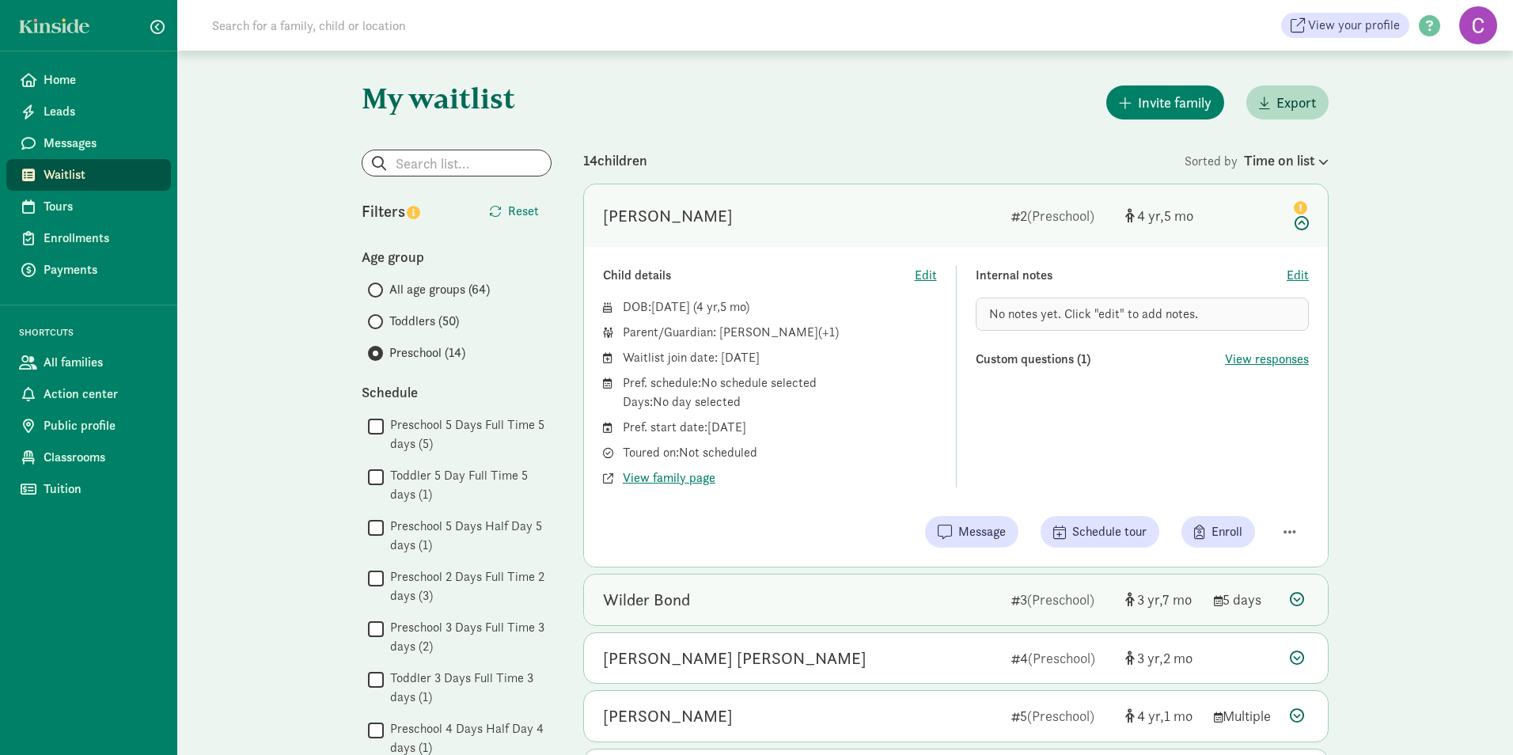
click at [661, 605] on div "Wilder Bond" at bounding box center [646, 599] width 87 height 25
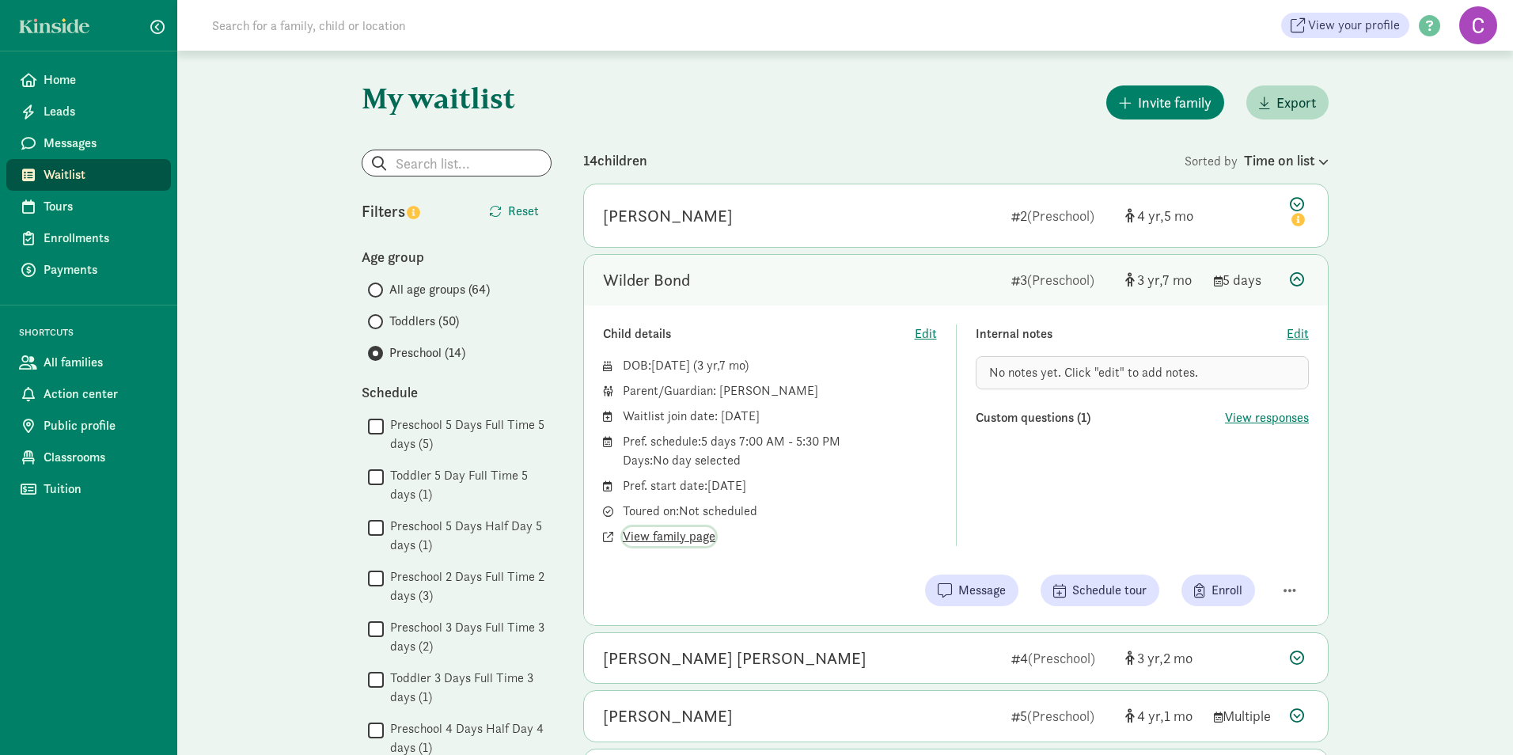
click at [689, 536] on span "View family page" at bounding box center [669, 536] width 93 height 19
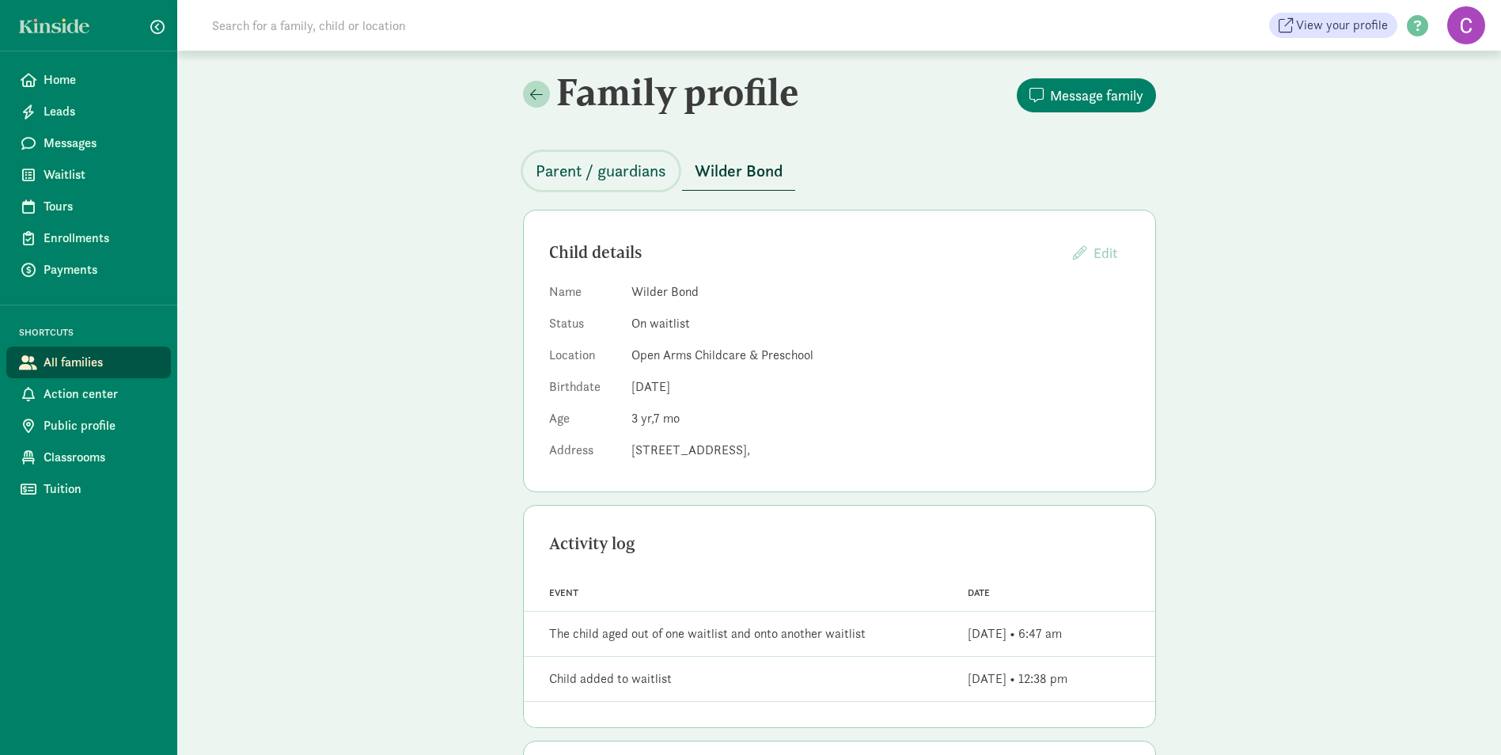
click at [622, 169] on span "Parent / guardians" at bounding box center [601, 170] width 131 height 25
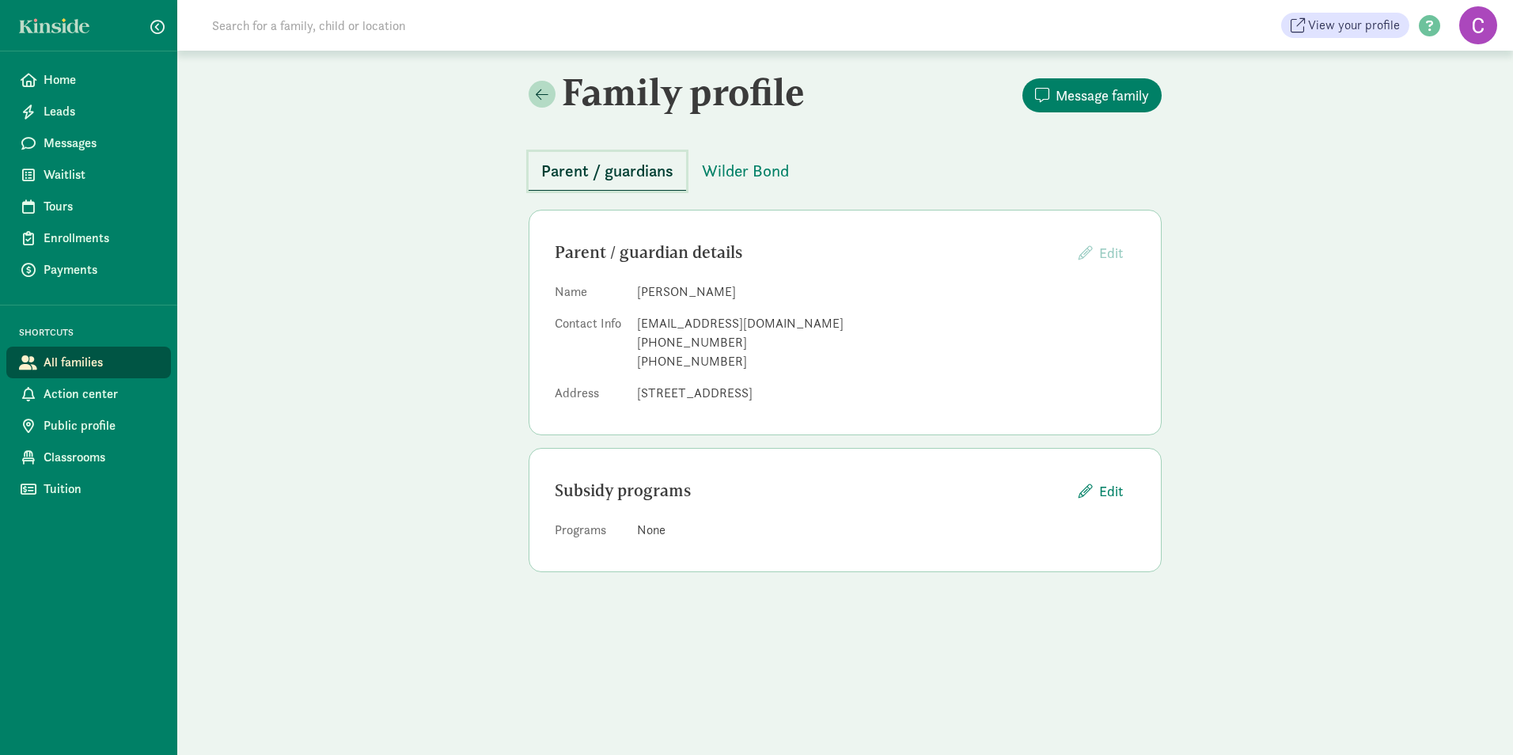
click at [635, 175] on span "Parent / guardians" at bounding box center [607, 170] width 132 height 25
click at [724, 175] on span "Wilder Bond" at bounding box center [745, 170] width 87 height 25
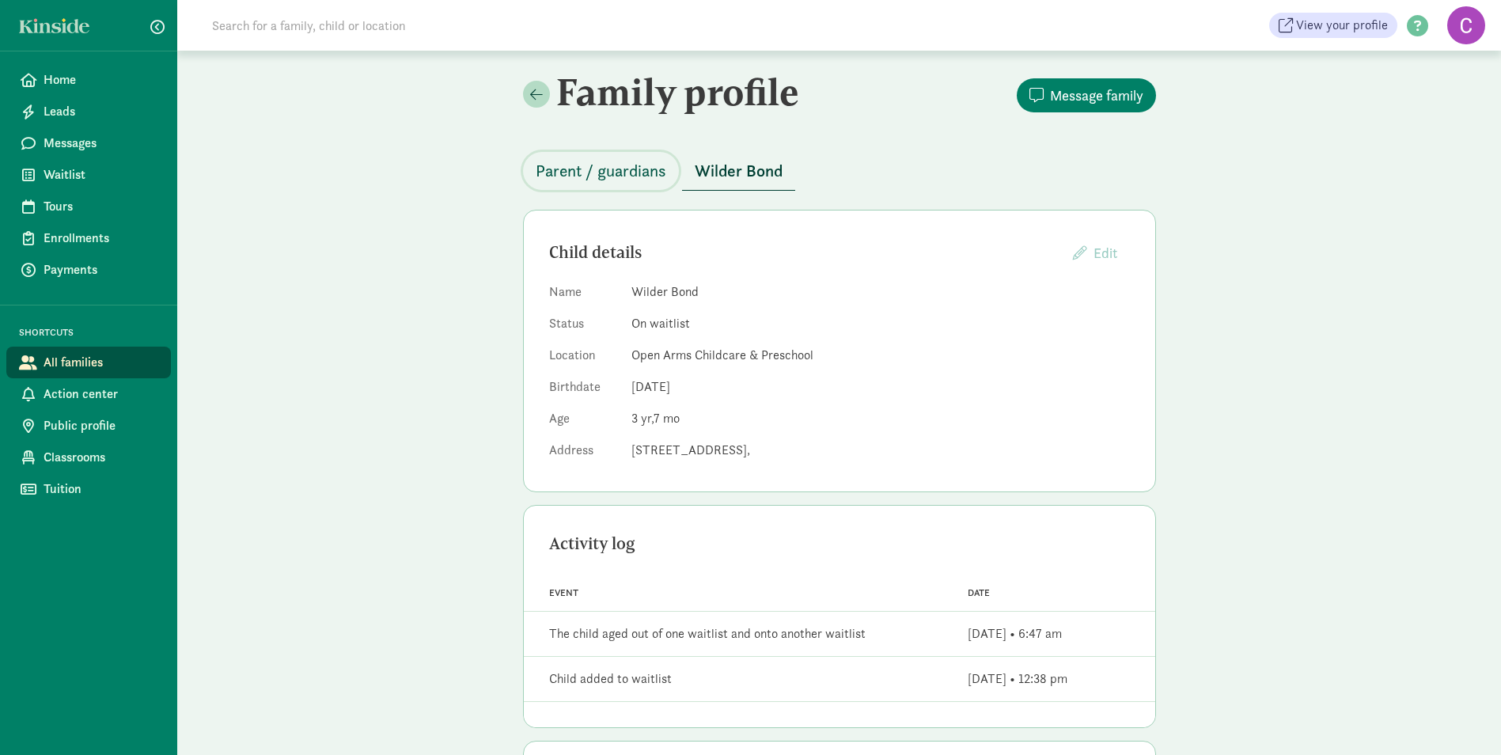
click at [605, 175] on span "Parent / guardians" at bounding box center [601, 170] width 131 height 25
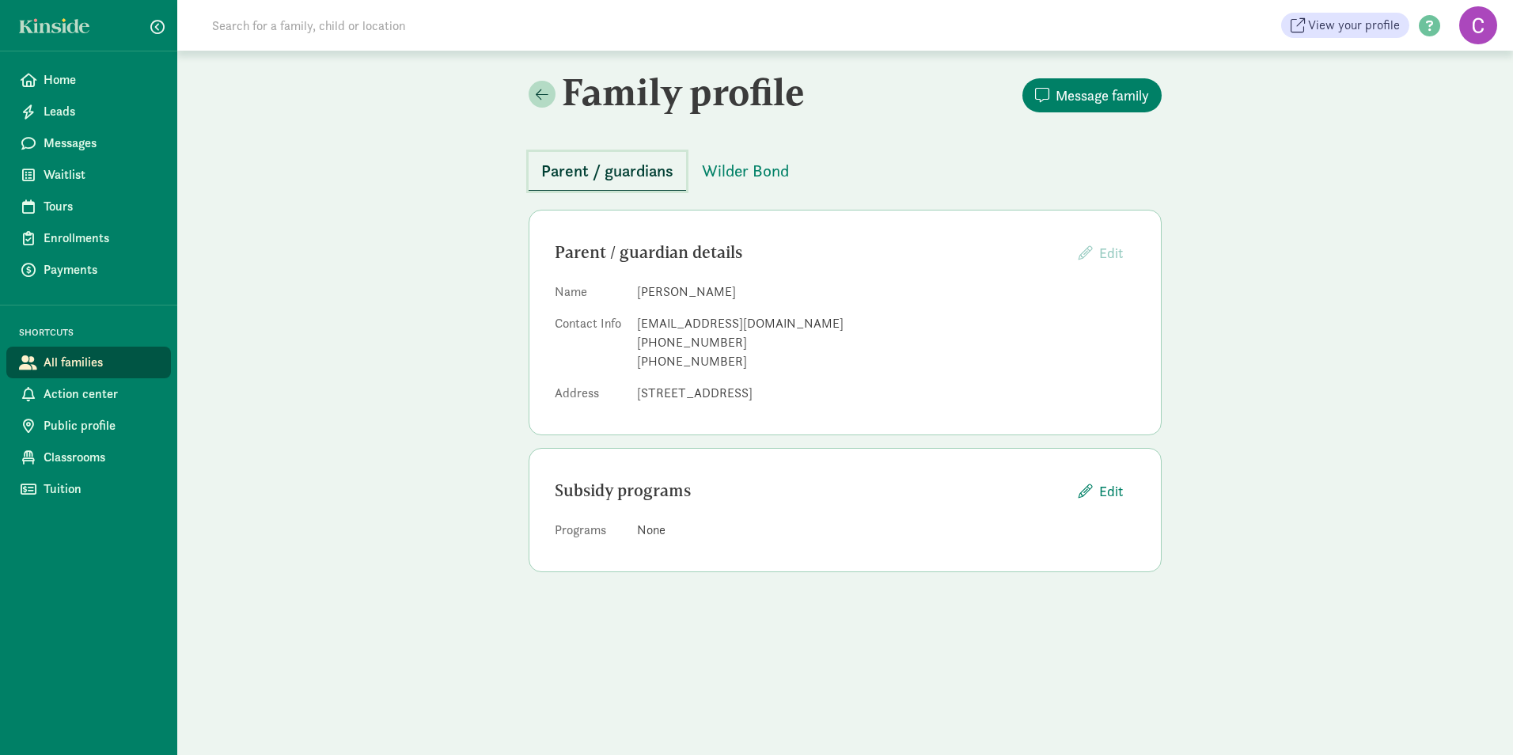
click at [622, 176] on span "Parent / guardians" at bounding box center [607, 170] width 132 height 25
click at [760, 169] on span "Wilder Bond" at bounding box center [745, 170] width 87 height 25
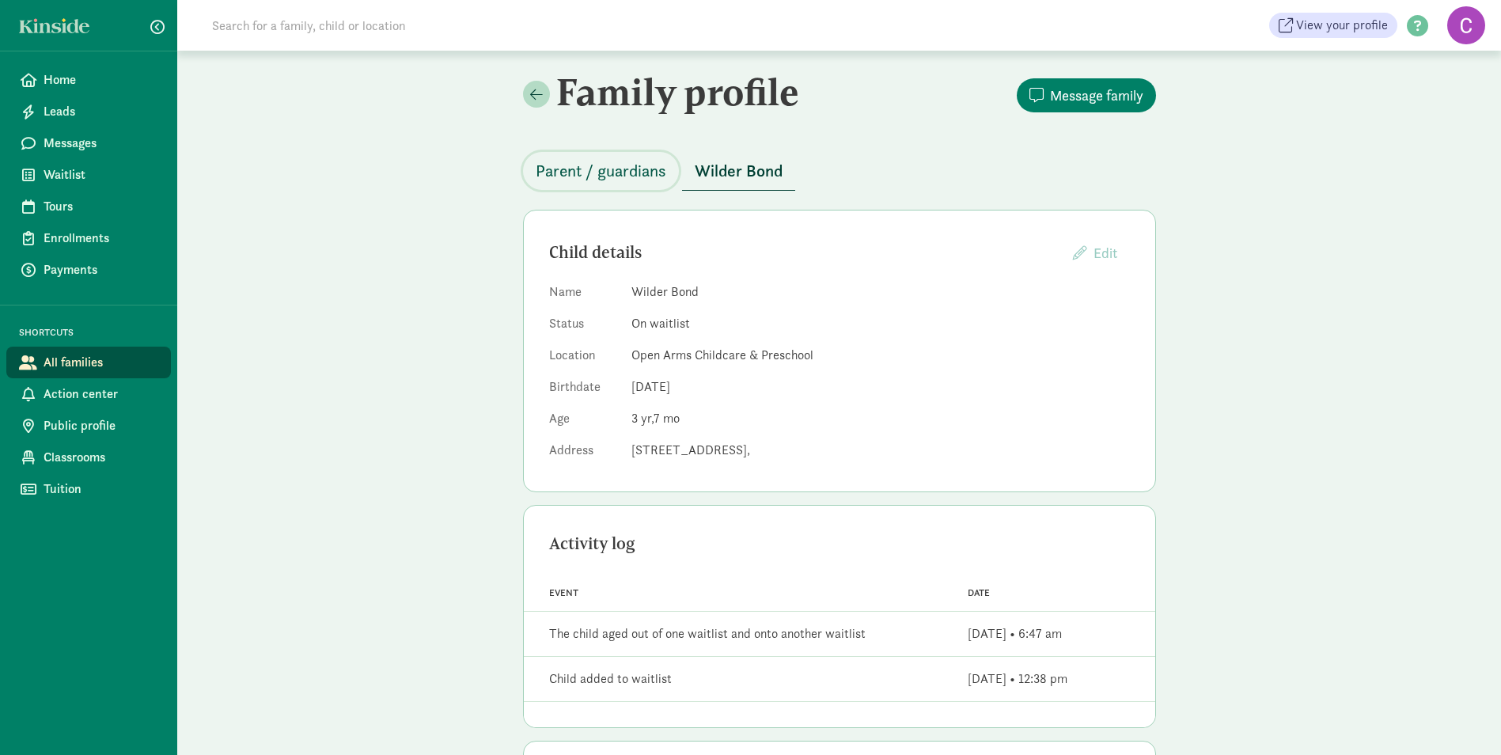
click at [585, 169] on span "Parent / guardians" at bounding box center [601, 170] width 131 height 25
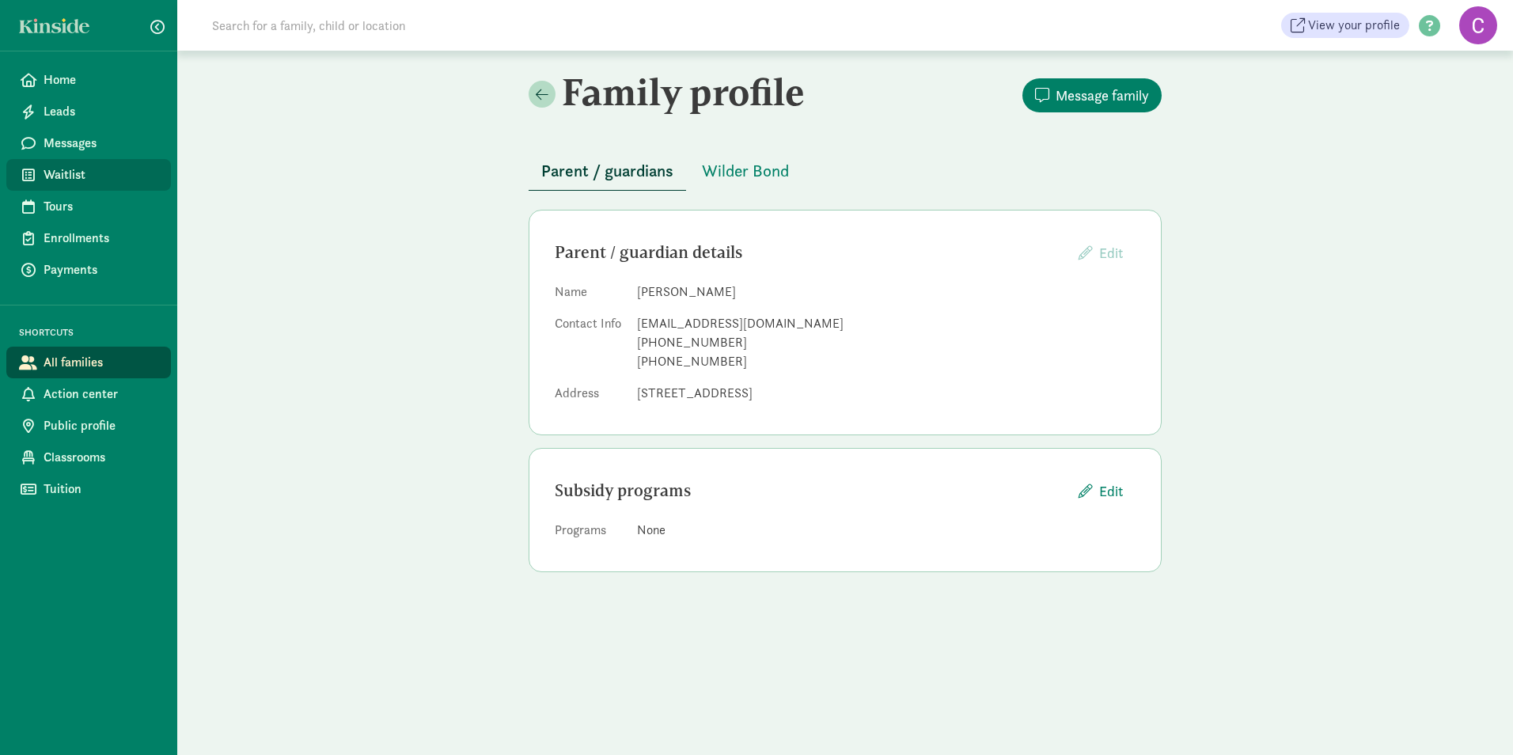
click at [68, 182] on span "Waitlist" at bounding box center [101, 174] width 115 height 19
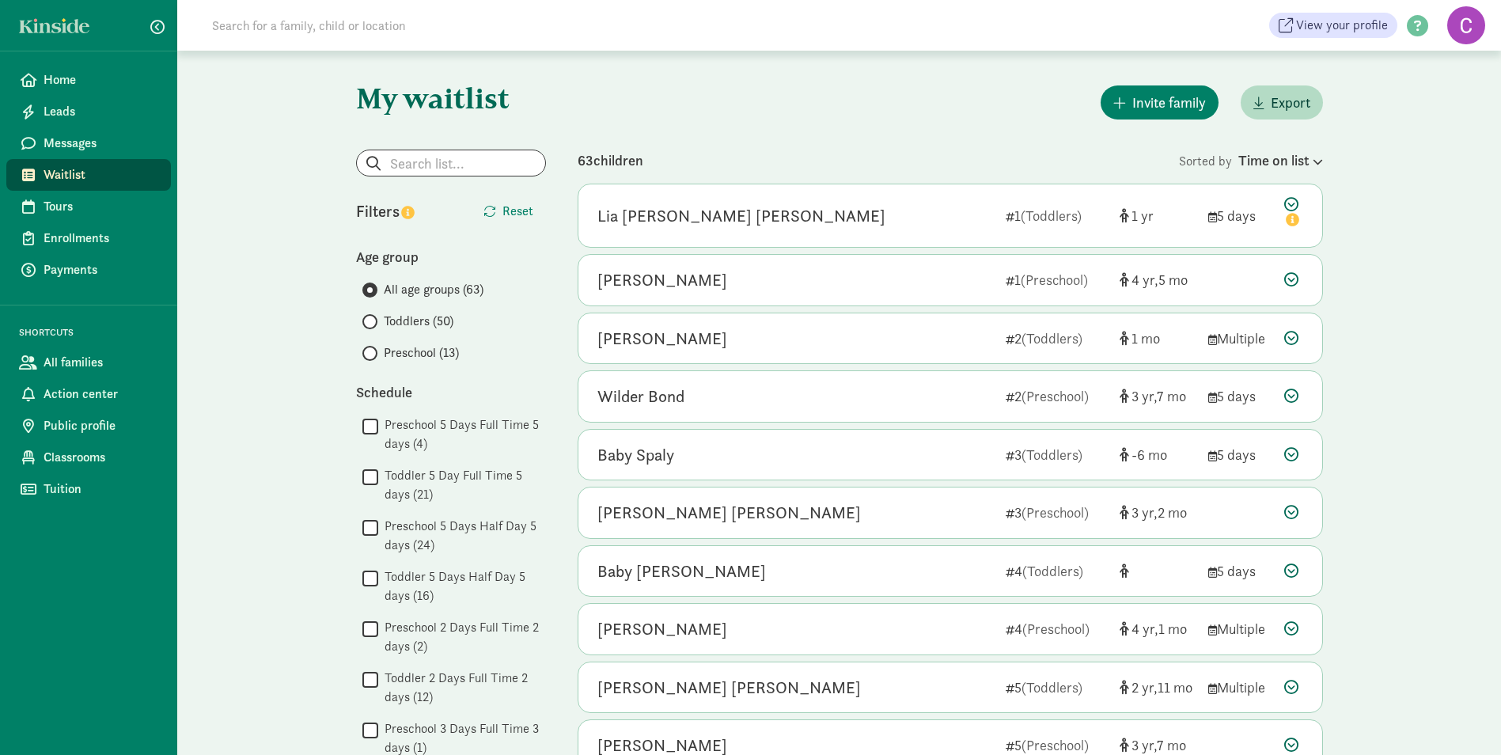
click at [374, 350] on span at bounding box center [369, 353] width 15 height 15
click at [373, 350] on input "Preschool (13)" at bounding box center [367, 353] width 10 height 10
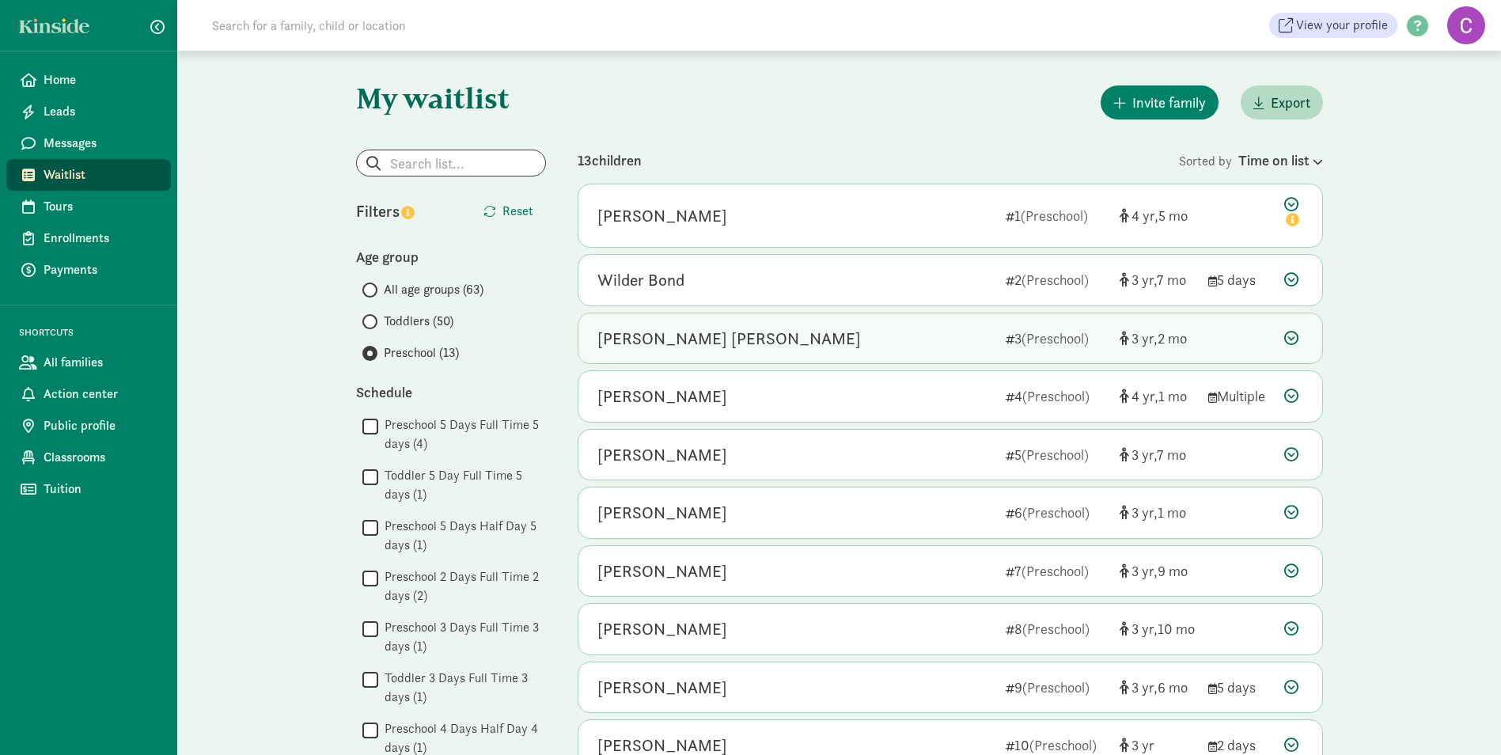
click at [681, 341] on div "[PERSON_NAME] [PERSON_NAME]" at bounding box center [730, 338] width 264 height 25
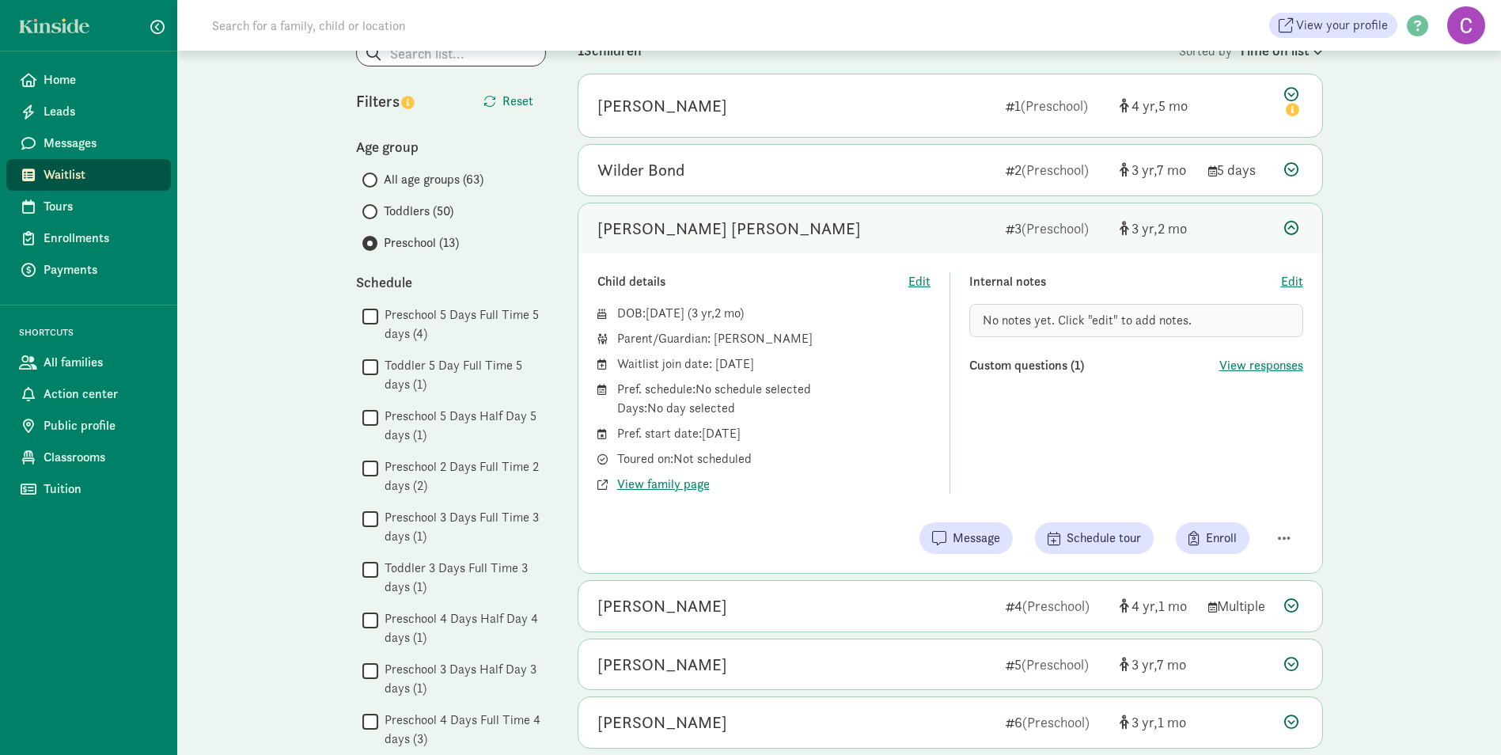
scroll to position [79, 0]
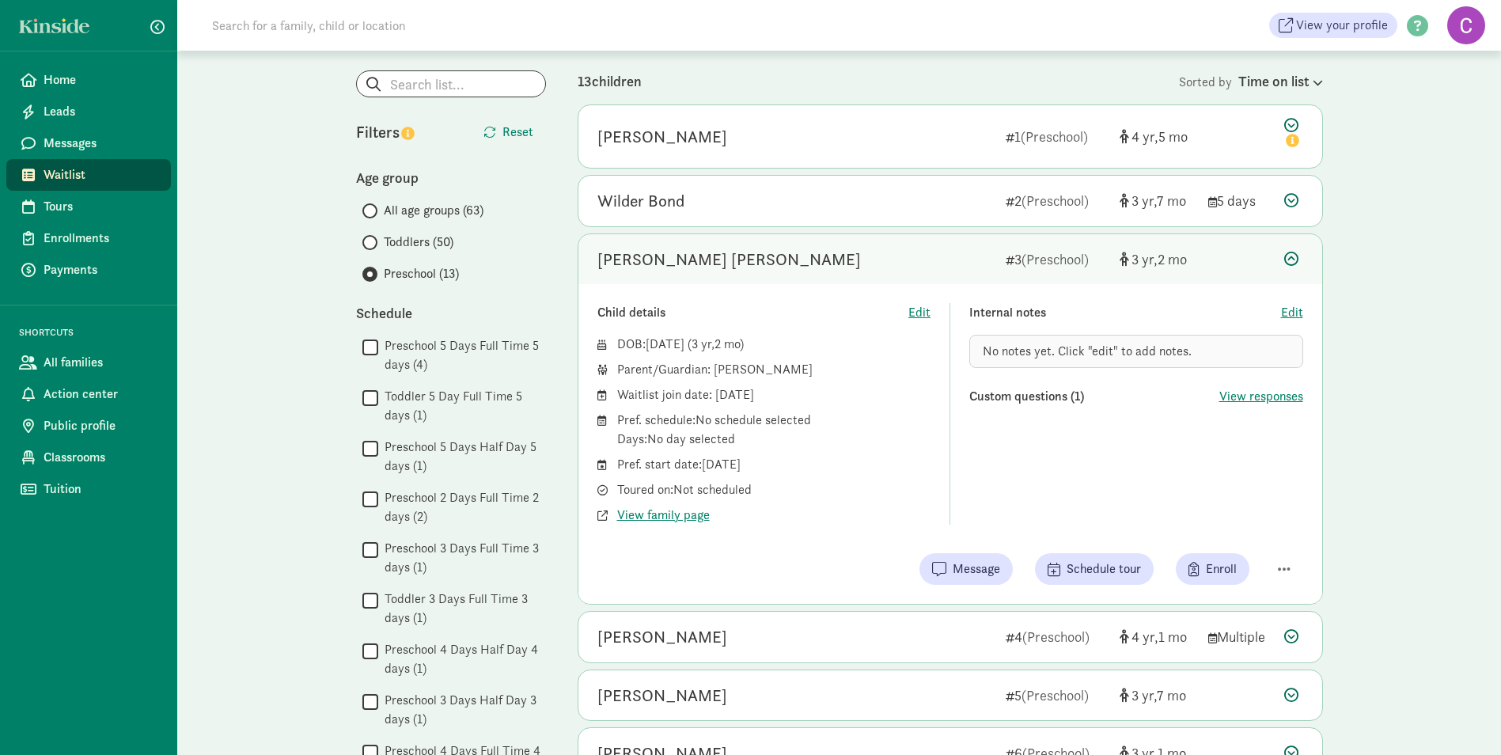
click at [655, 259] on div "[PERSON_NAME] [PERSON_NAME]" at bounding box center [730, 259] width 264 height 25
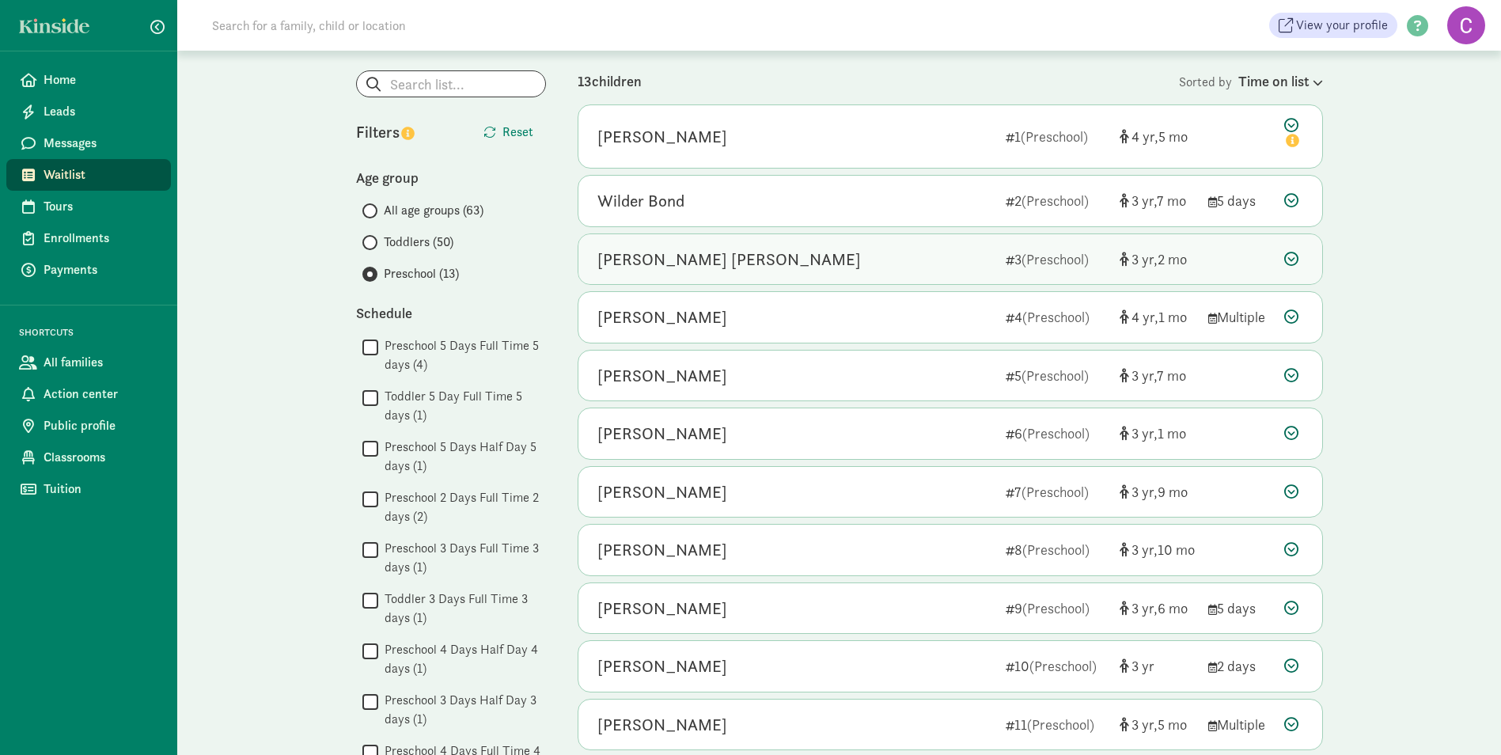
click at [655, 259] on div "[PERSON_NAME] [PERSON_NAME]" at bounding box center [730, 259] width 264 height 25
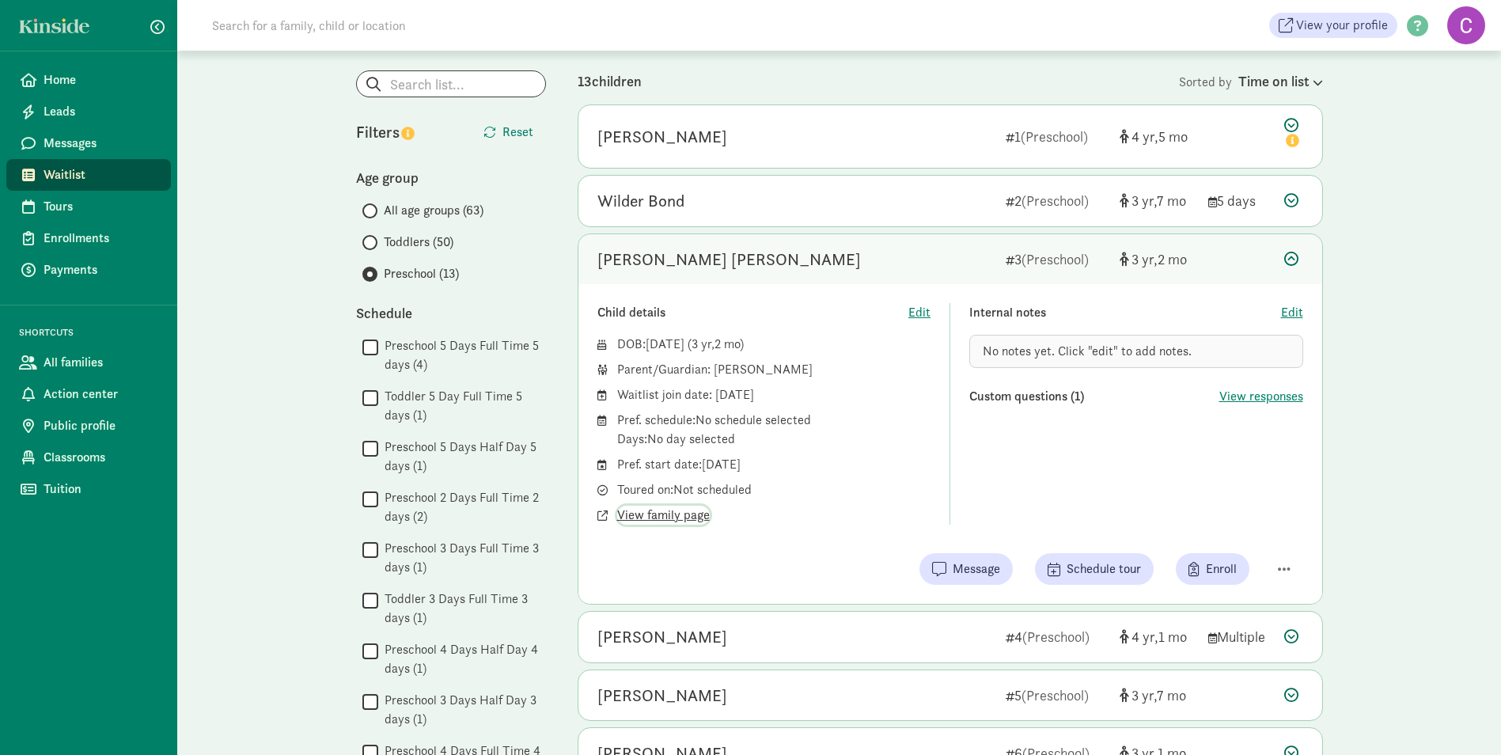
click at [659, 519] on span "View family page" at bounding box center [663, 515] width 93 height 19
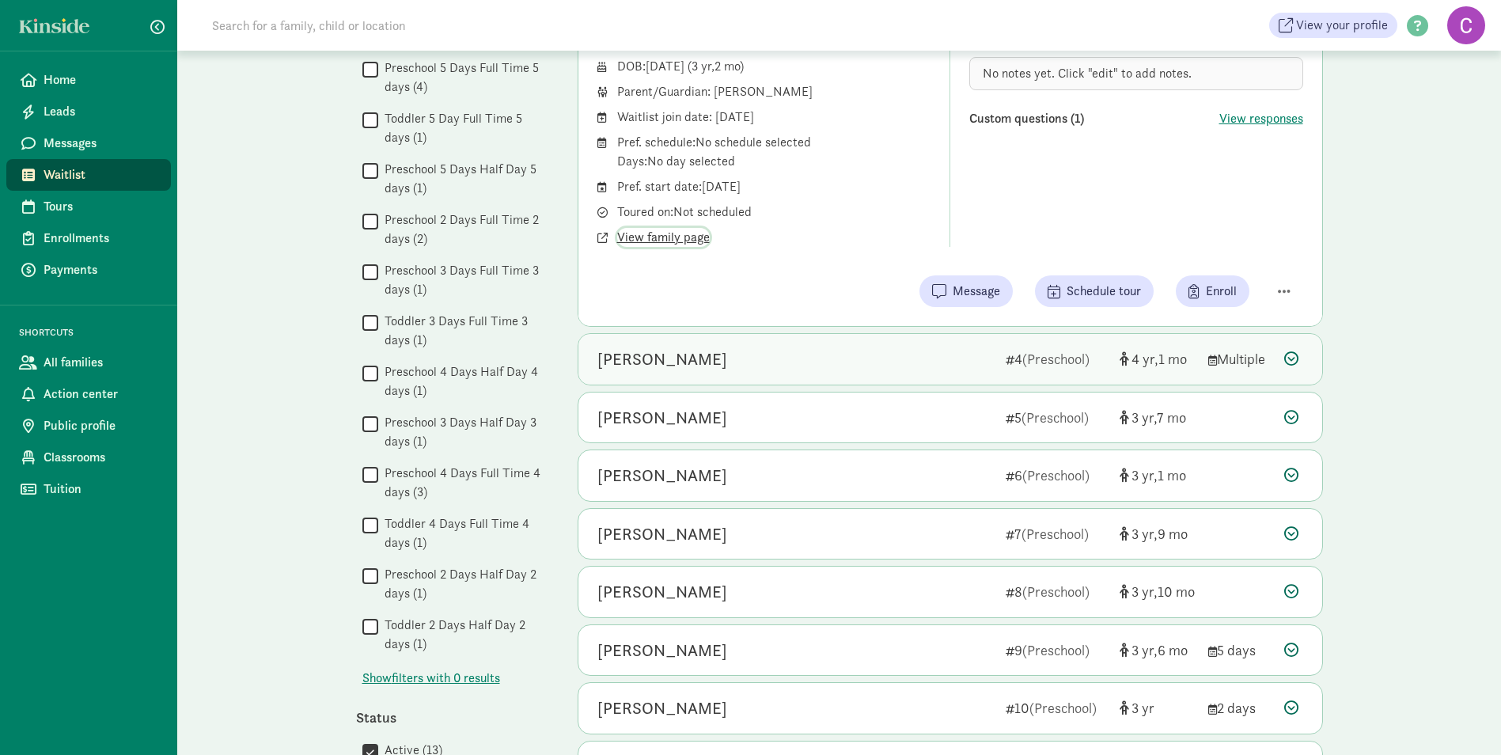
scroll to position [396, 0]
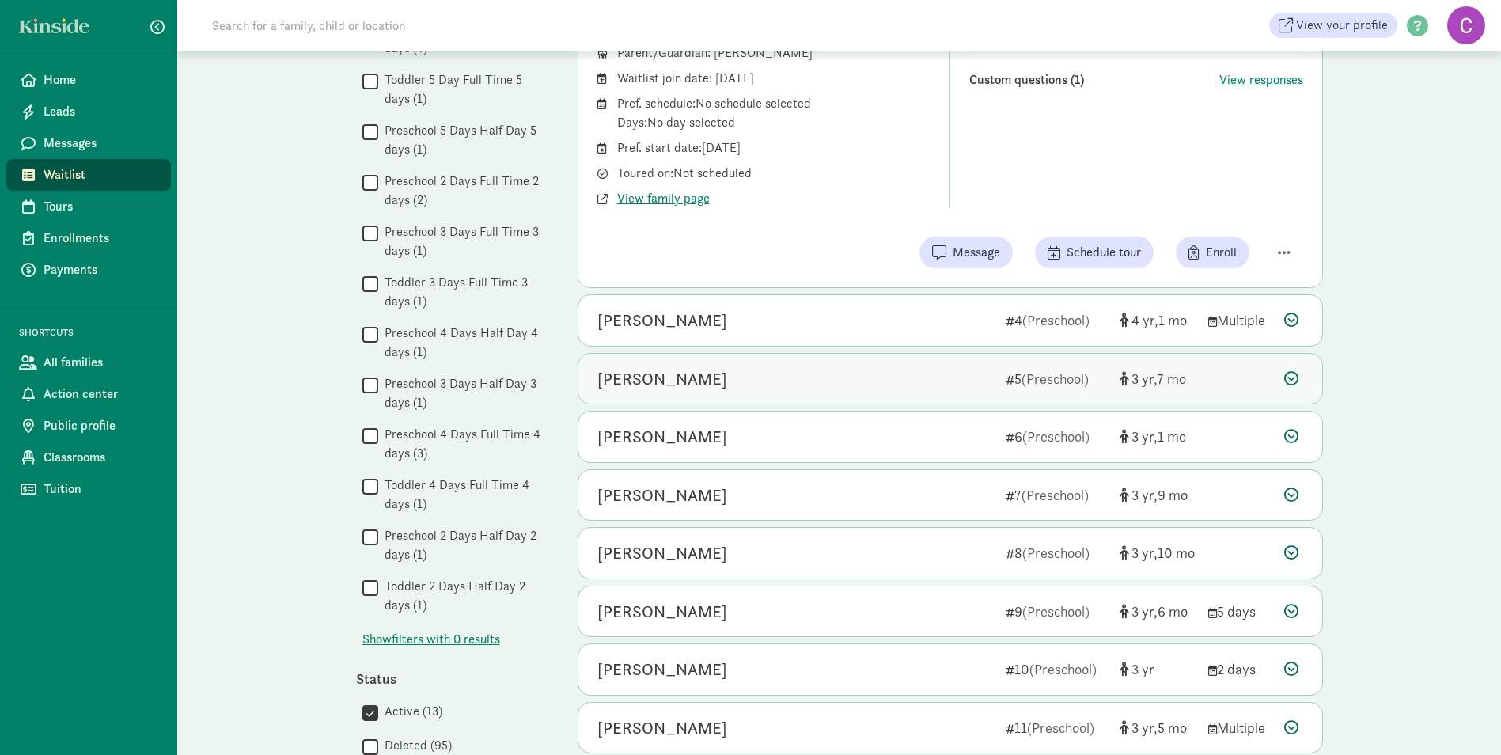
click at [658, 378] on div "[PERSON_NAME]" at bounding box center [663, 378] width 130 height 25
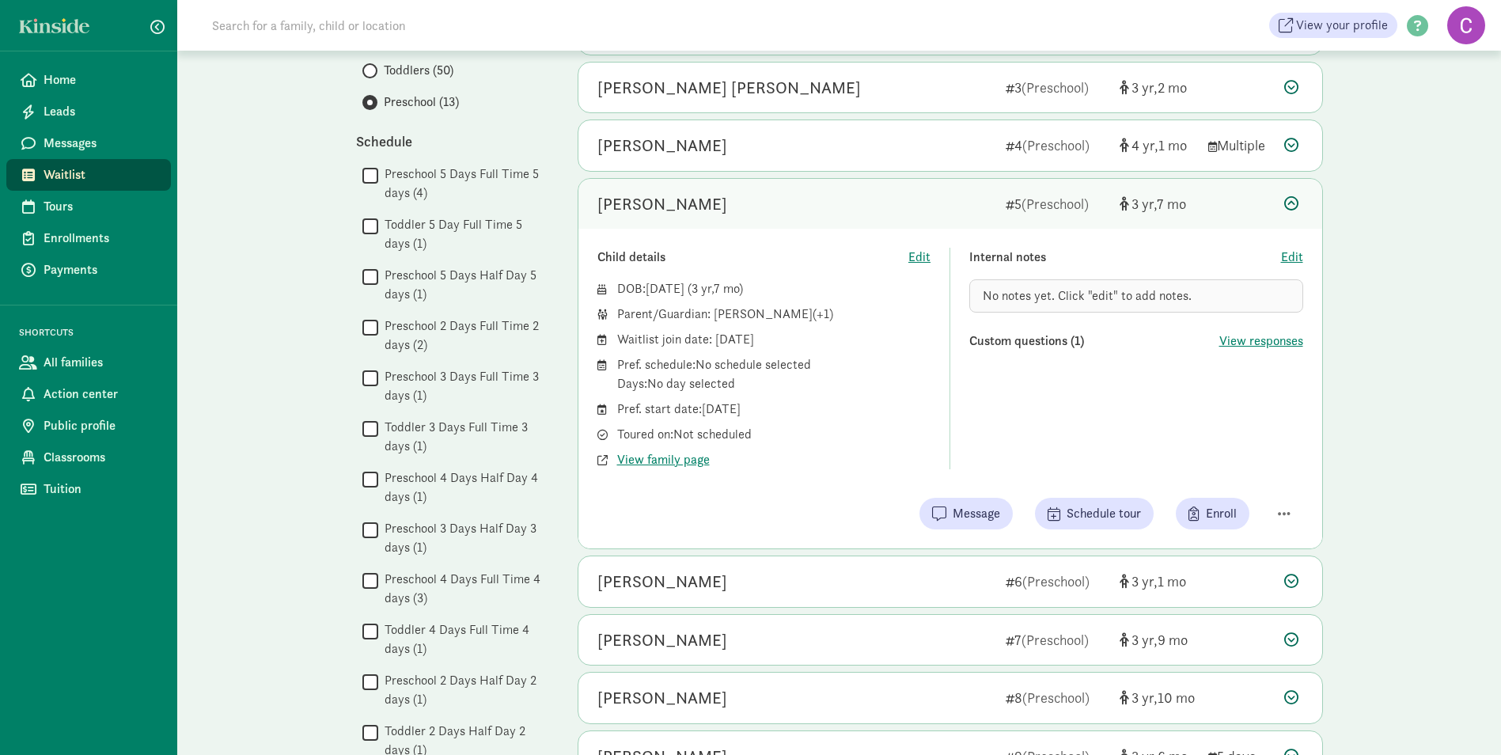
scroll to position [237, 0]
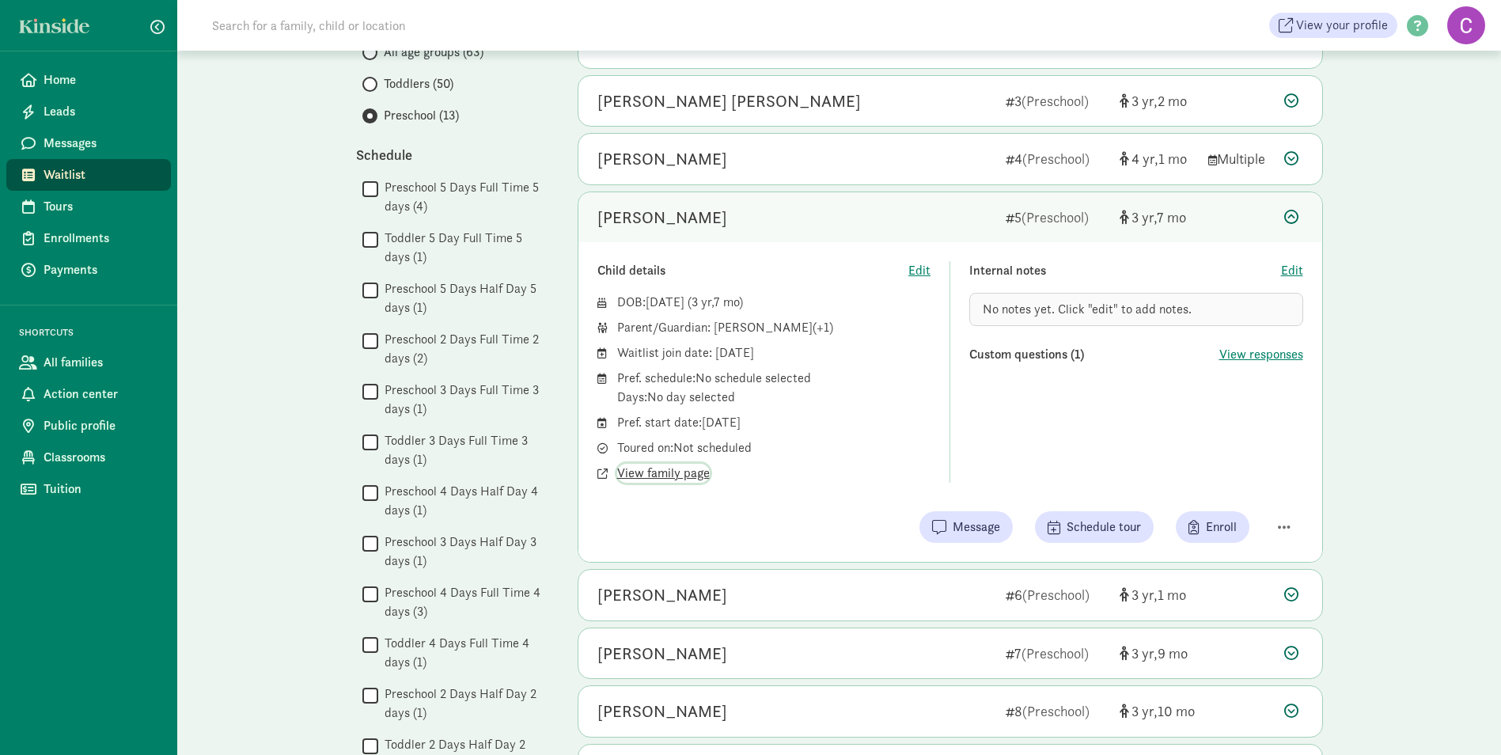
click at [670, 476] on span "View family page" at bounding box center [663, 473] width 93 height 19
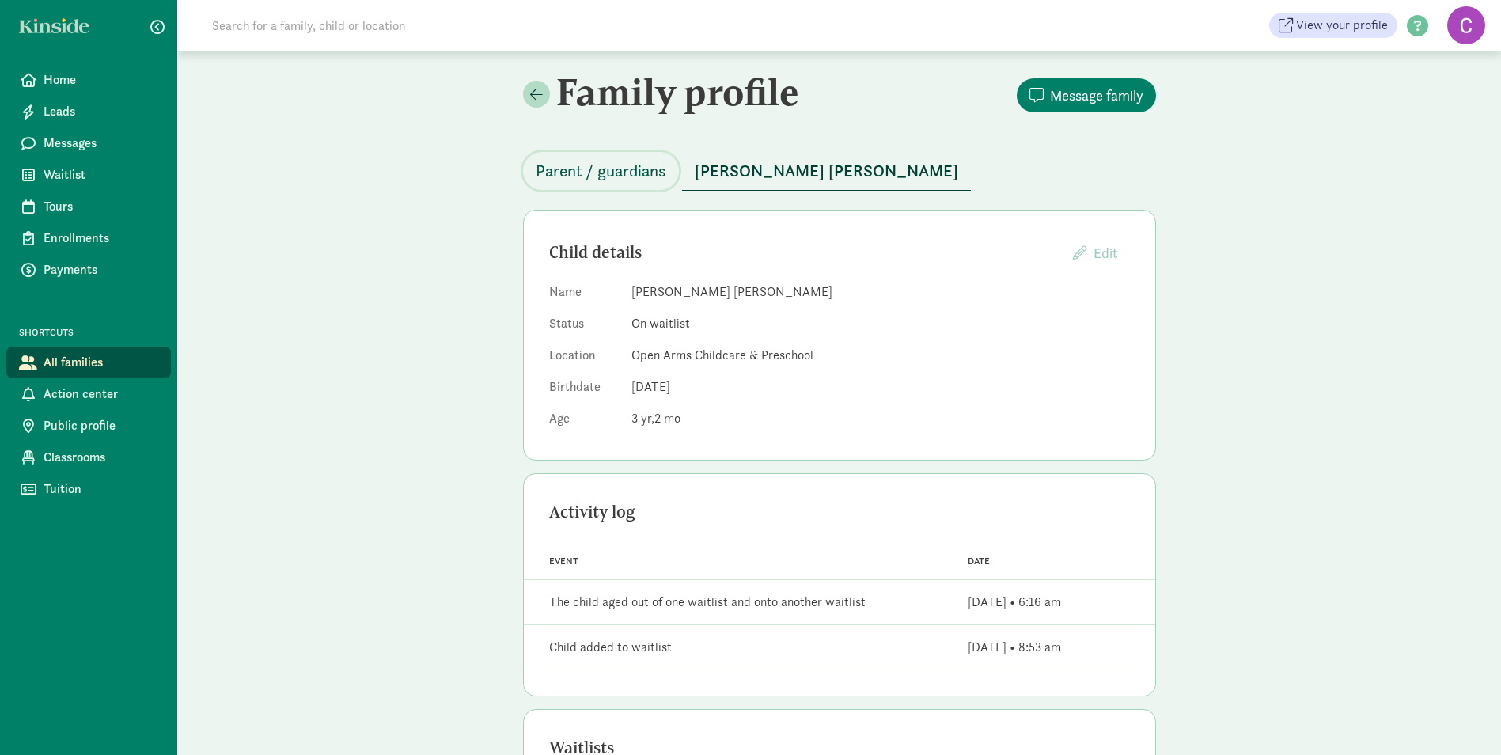
click at [615, 166] on span "Parent / guardians" at bounding box center [601, 170] width 131 height 25
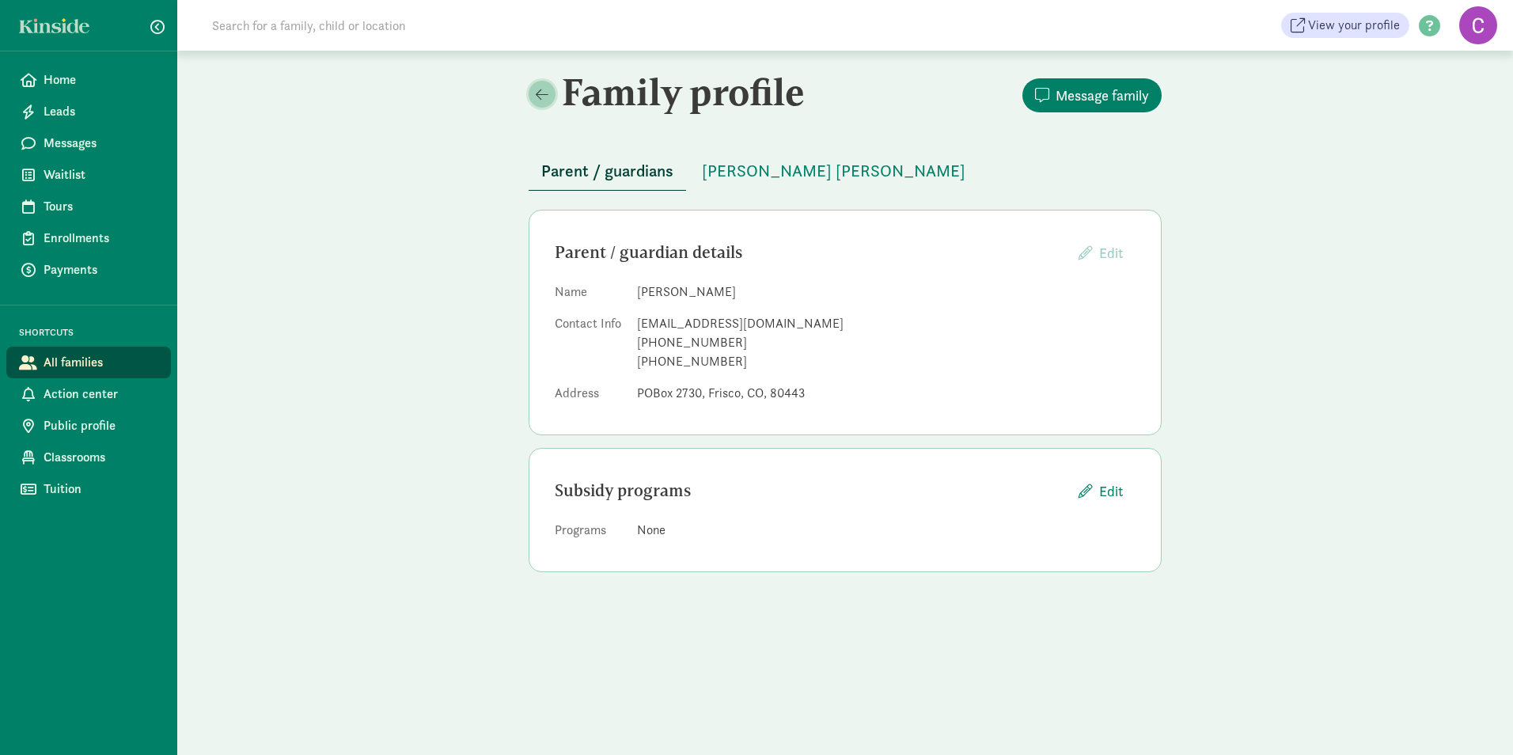
click at [536, 93] on span at bounding box center [542, 94] width 13 height 14
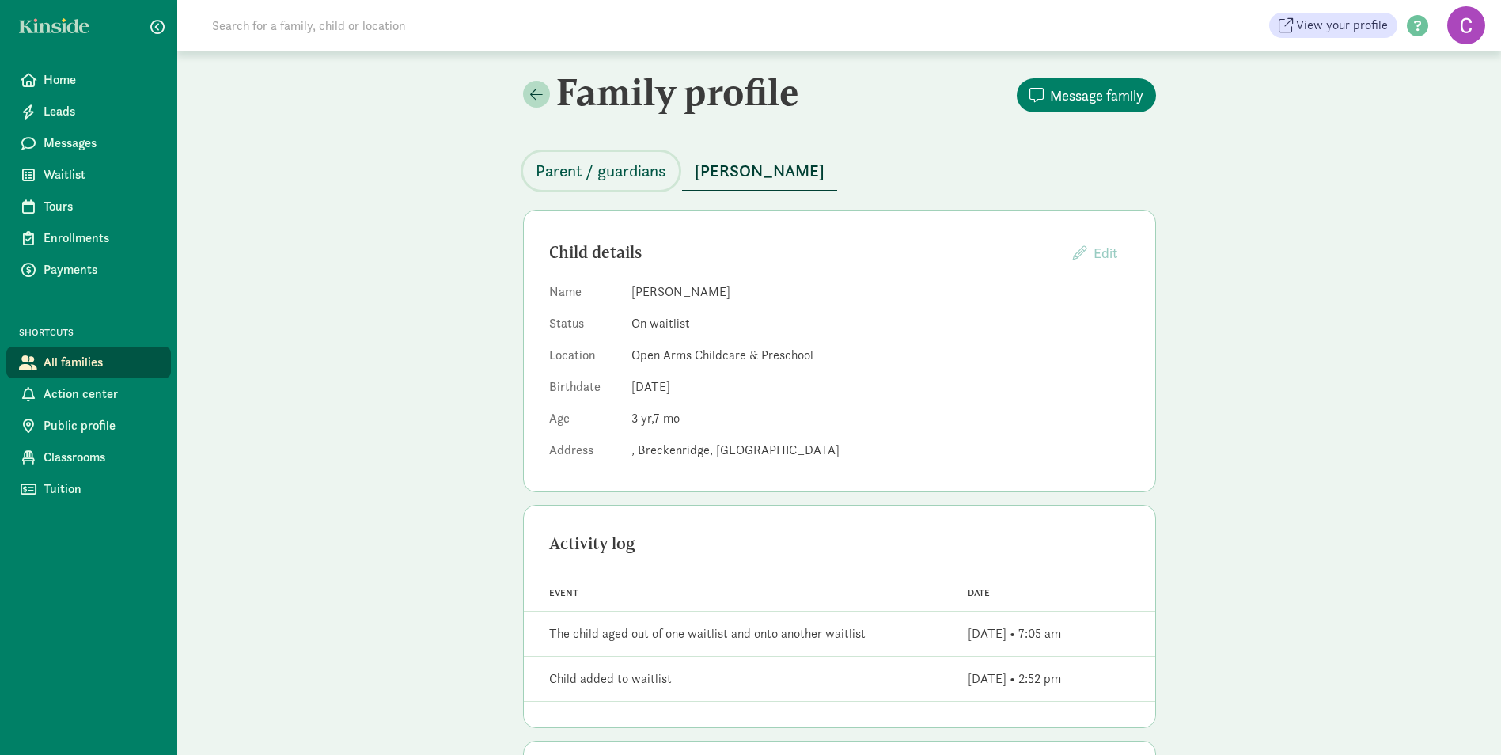
click at [630, 167] on span "Parent / guardians" at bounding box center [601, 170] width 131 height 25
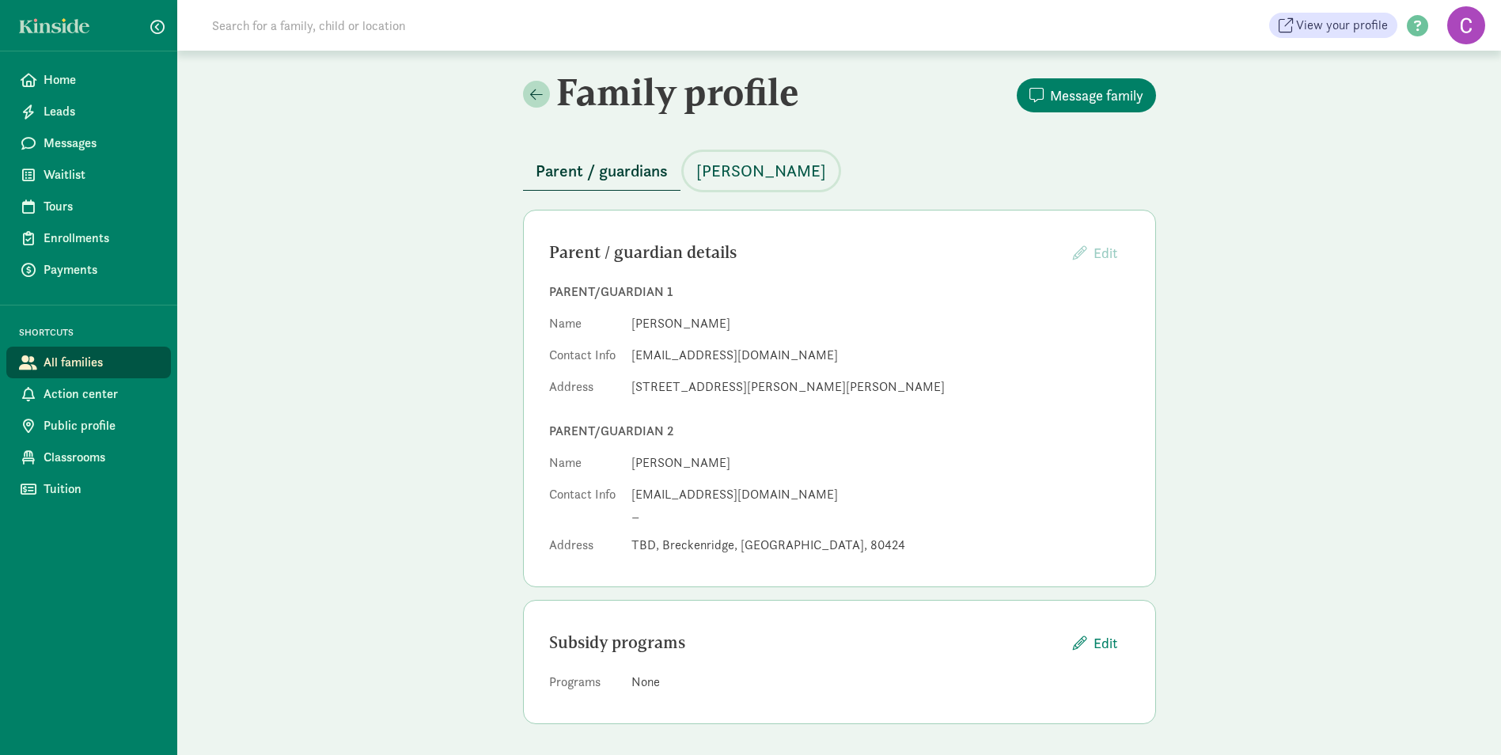
click at [722, 166] on span "[PERSON_NAME]" at bounding box center [761, 170] width 130 height 25
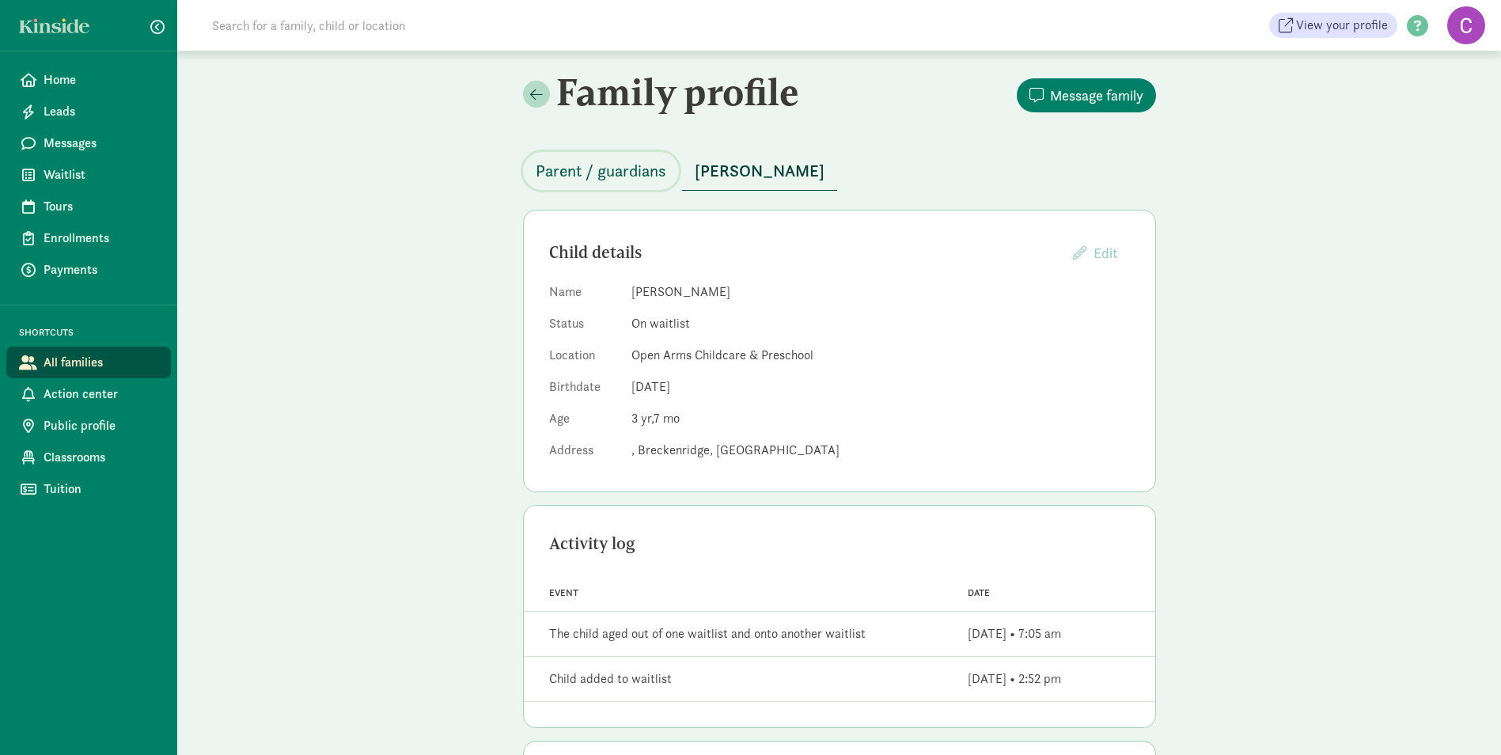
click at [560, 174] on span "Parent / guardians" at bounding box center [601, 170] width 131 height 25
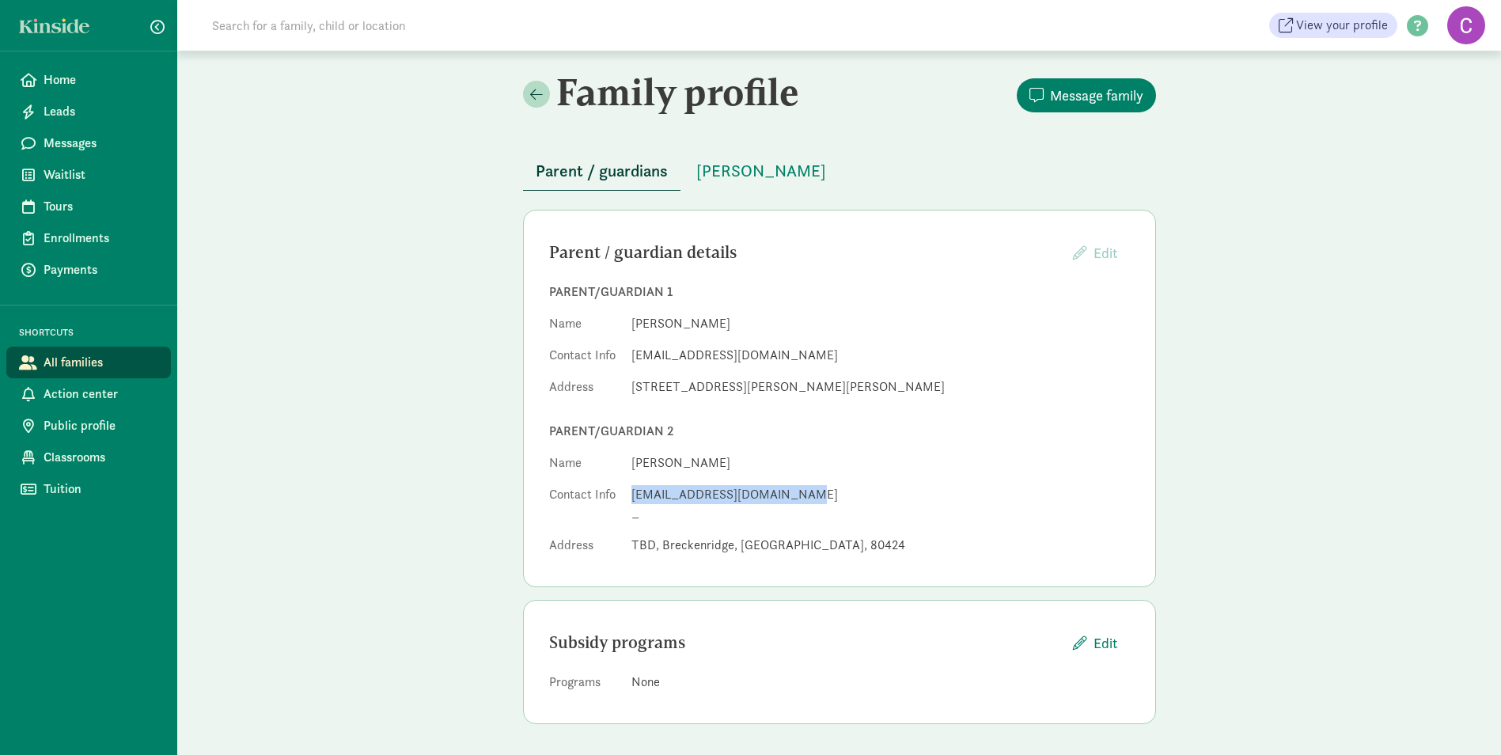
drag, startPoint x: 779, startPoint y: 494, endPoint x: 627, endPoint y: 495, distance: 152.0
click at [627, 495] on dl "Name [PERSON_NAME] Contact Info [EMAIL_ADDRESS][DOMAIN_NAME] _ Address [GEOGRAP…" at bounding box center [839, 507] width 581 height 108
drag, startPoint x: 627, startPoint y: 495, endPoint x: 635, endPoint y: 498, distance: 9.0
copy div "[EMAIL_ADDRESS][DOMAIN_NAME]"
click at [766, 161] on span "[PERSON_NAME]" at bounding box center [761, 170] width 130 height 25
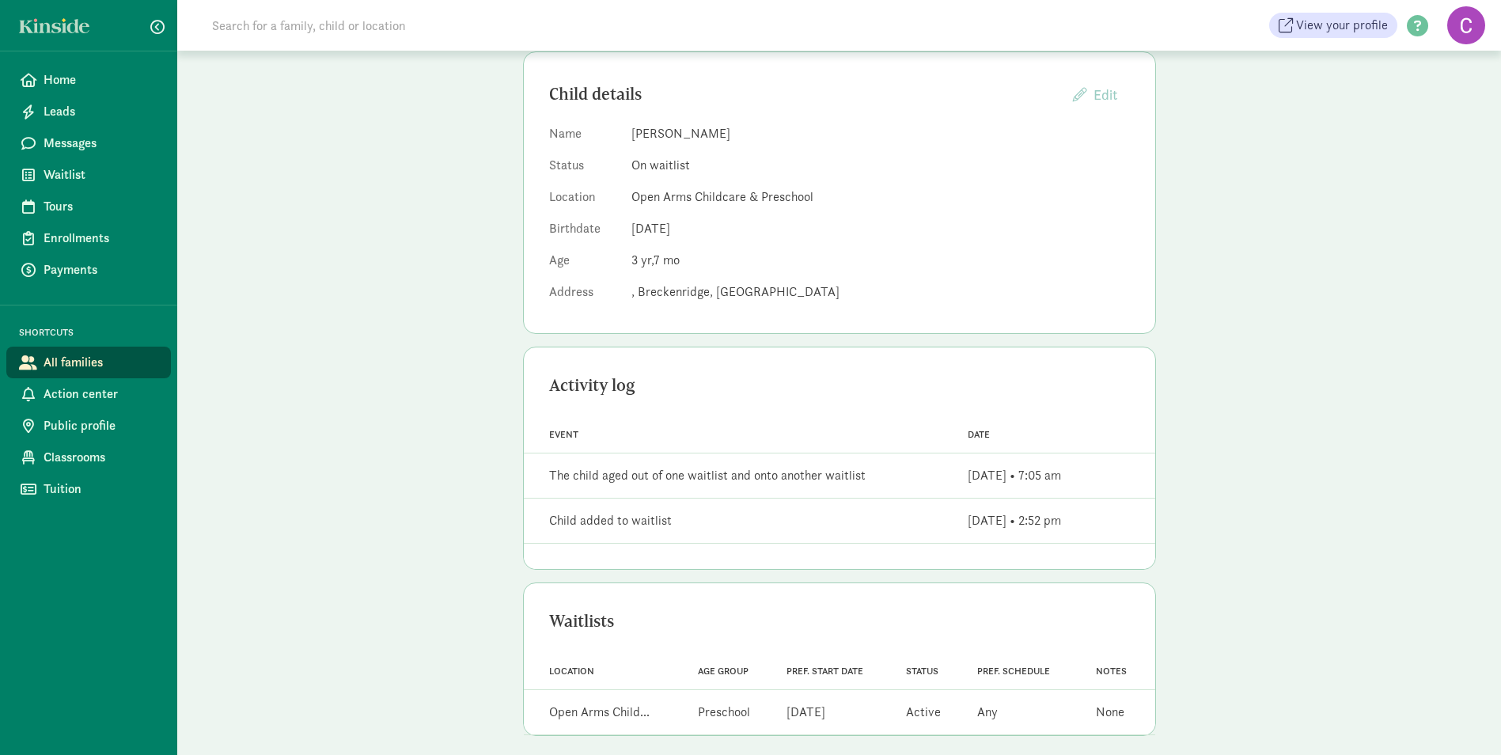
scroll to position [171, 0]
